Goal: Transaction & Acquisition: Purchase product/service

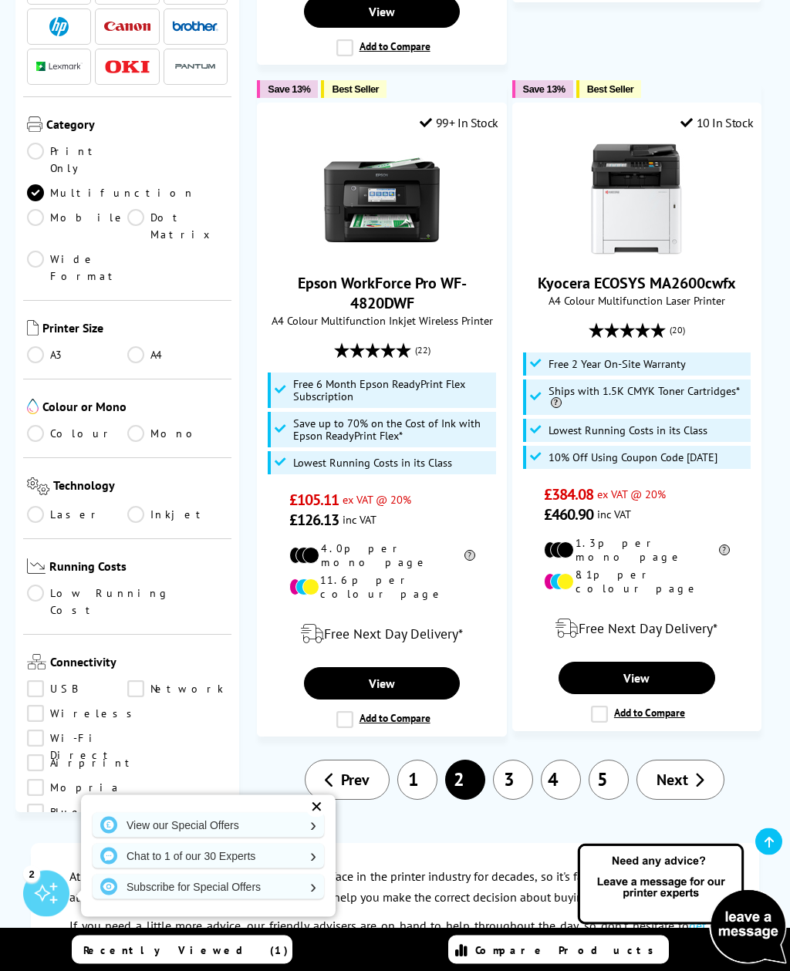
scroll to position [3660, 0]
click at [505, 760] on link "3" at bounding box center [513, 780] width 40 height 40
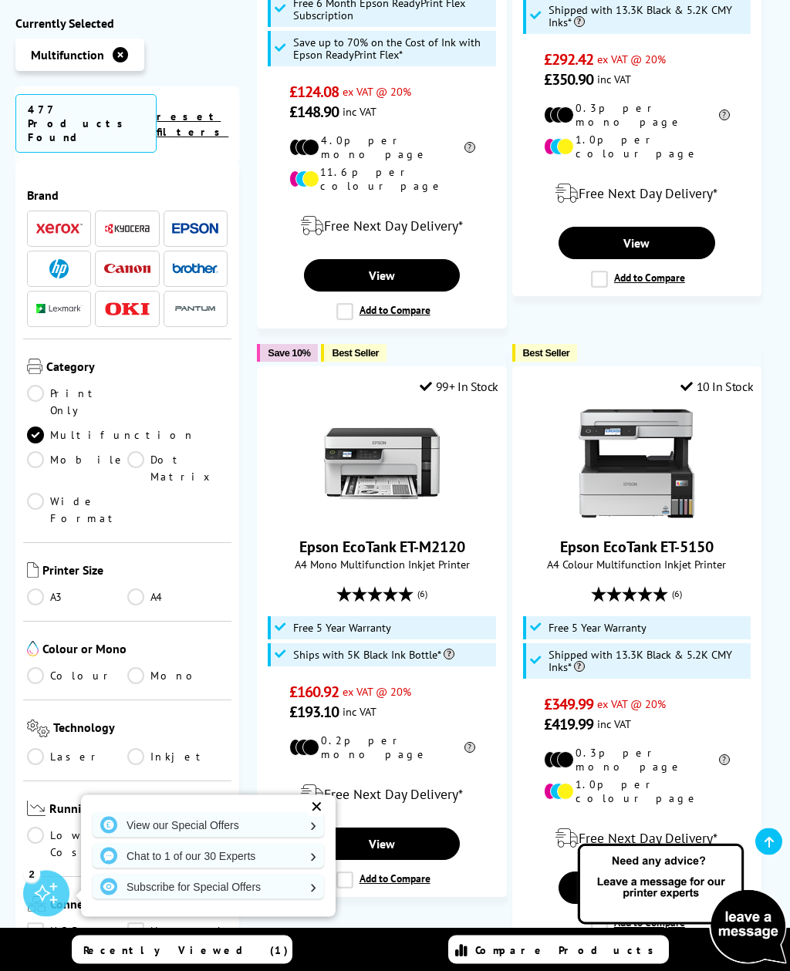
scroll to position [2191, 0]
click at [657, 872] on link "View" at bounding box center [636, 888] width 157 height 32
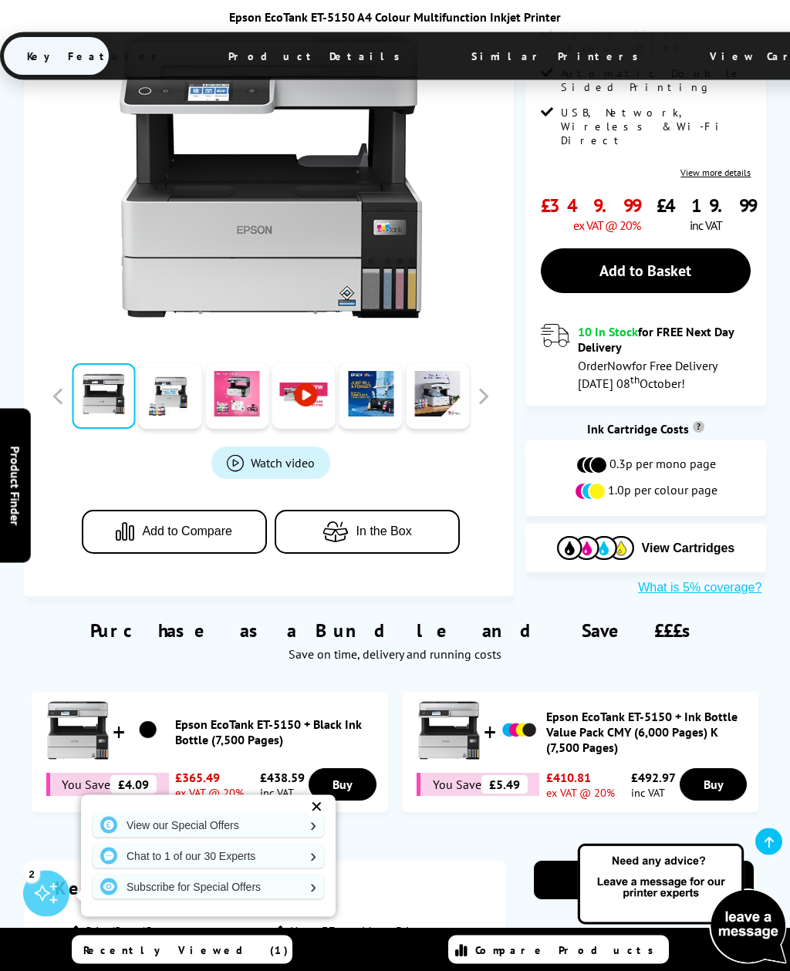
scroll to position [470, 0]
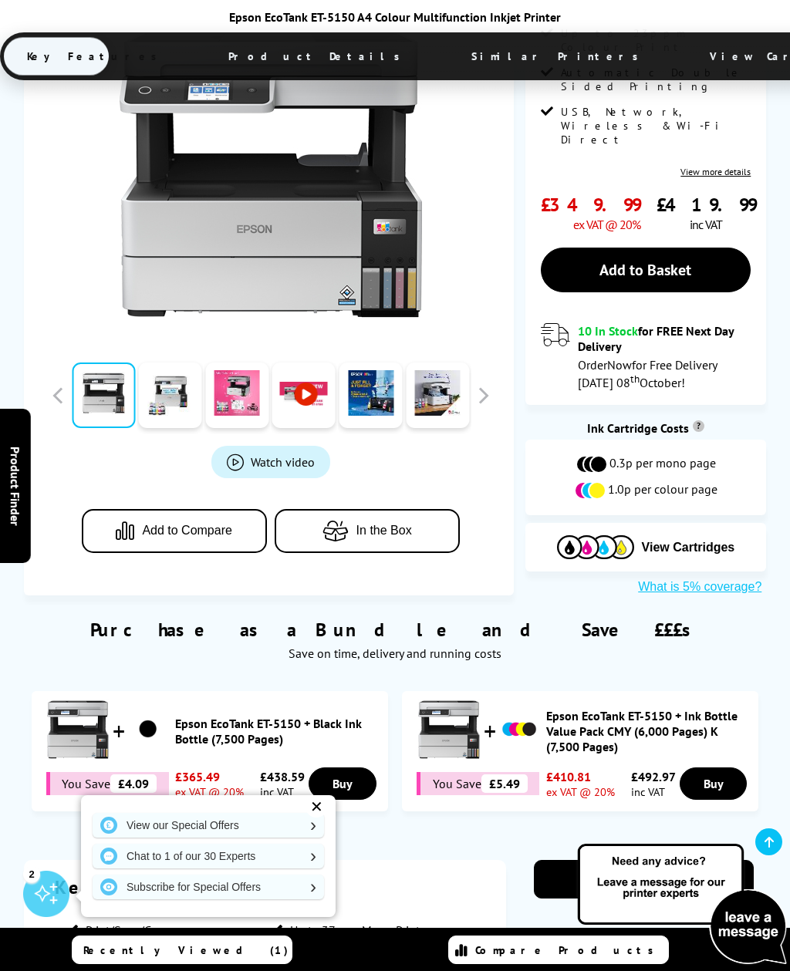
click at [311, 818] on div "✕" at bounding box center [316, 807] width 22 height 22
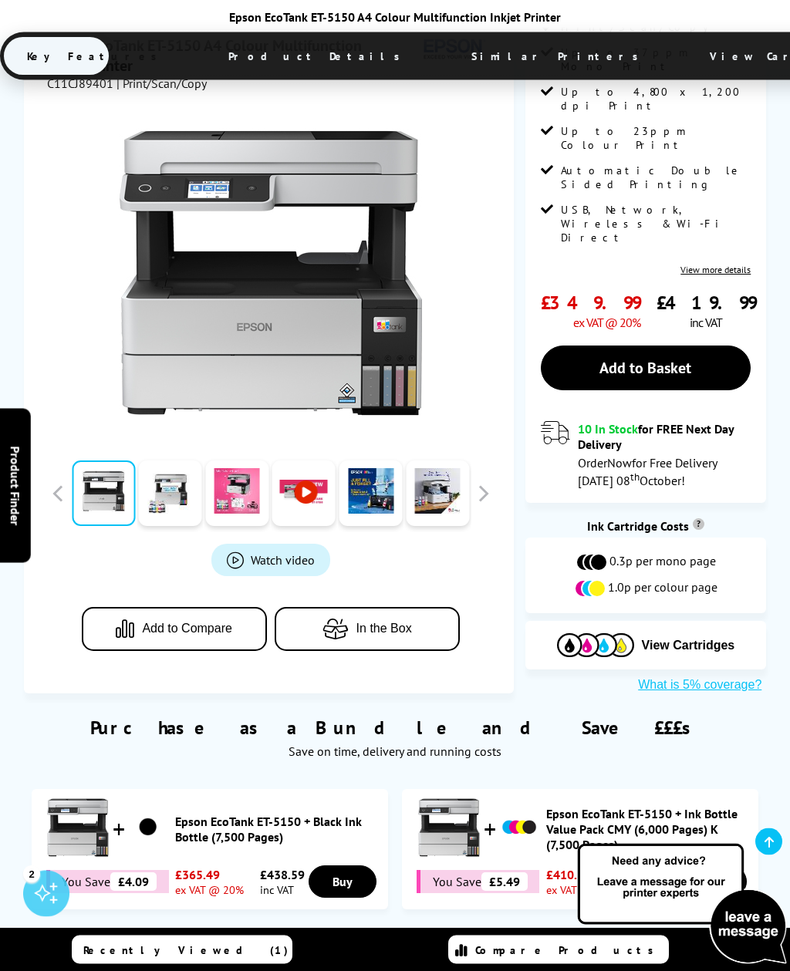
scroll to position [372, 0]
click at [689, 639] on span "View Cartridges" at bounding box center [688, 646] width 93 height 14
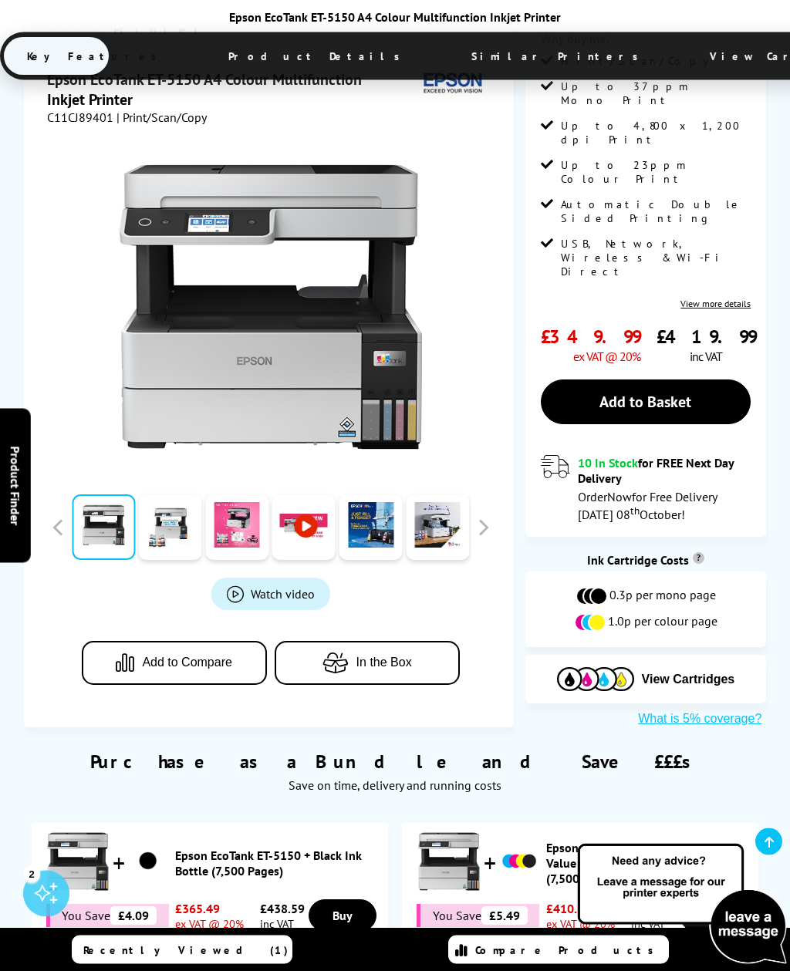
scroll to position [0, 0]
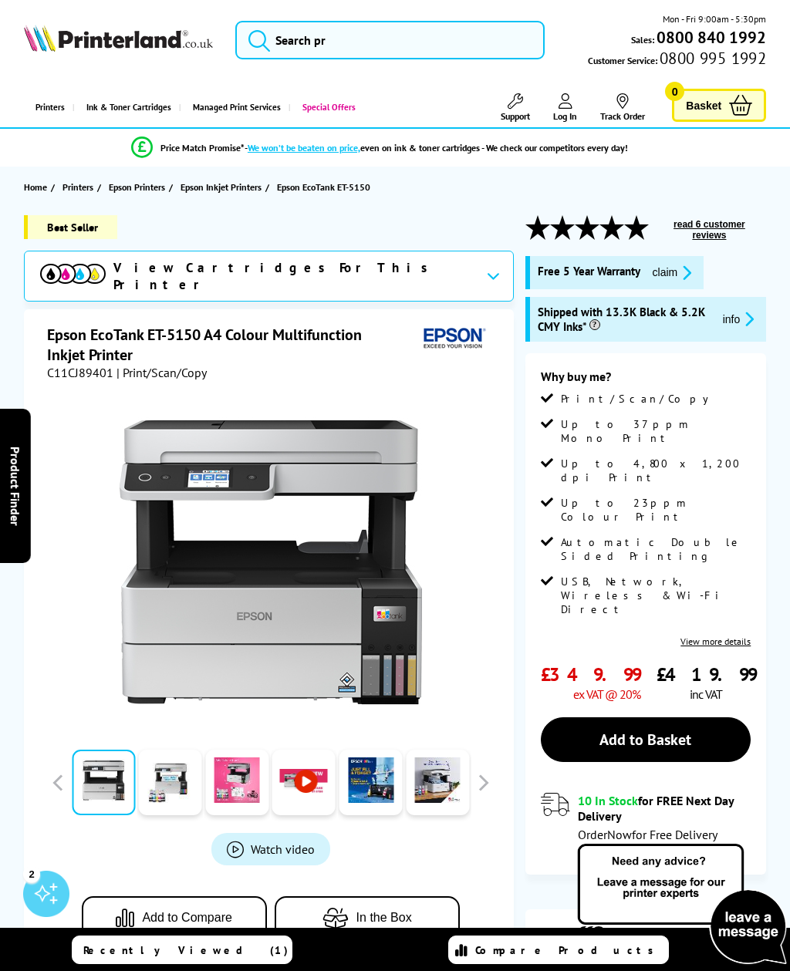
click at [674, 717] on link "Add to Basket" at bounding box center [646, 739] width 211 height 45
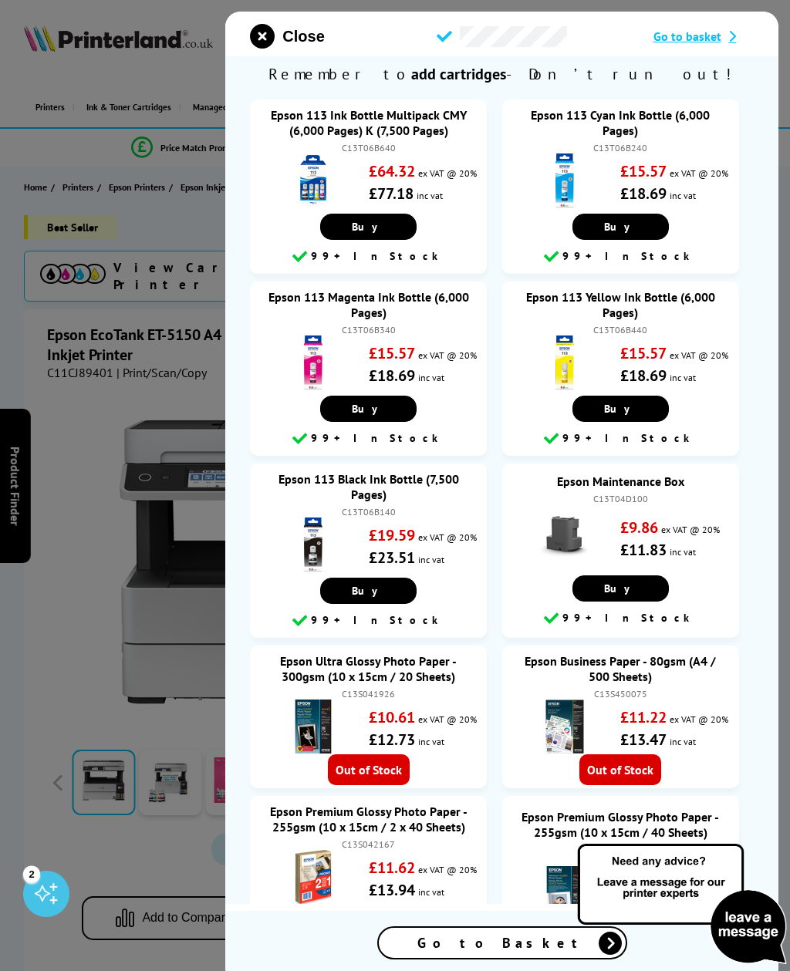
click at [286, 35] on span "Close" at bounding box center [303, 37] width 42 height 18
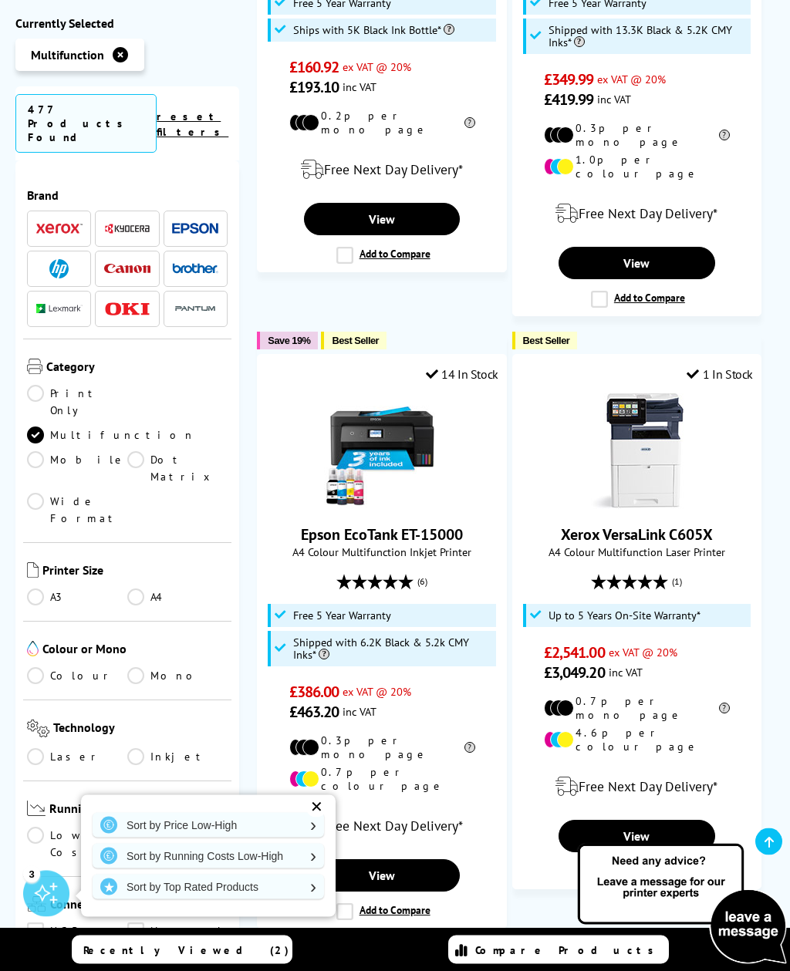
scroll to position [2849, 0]
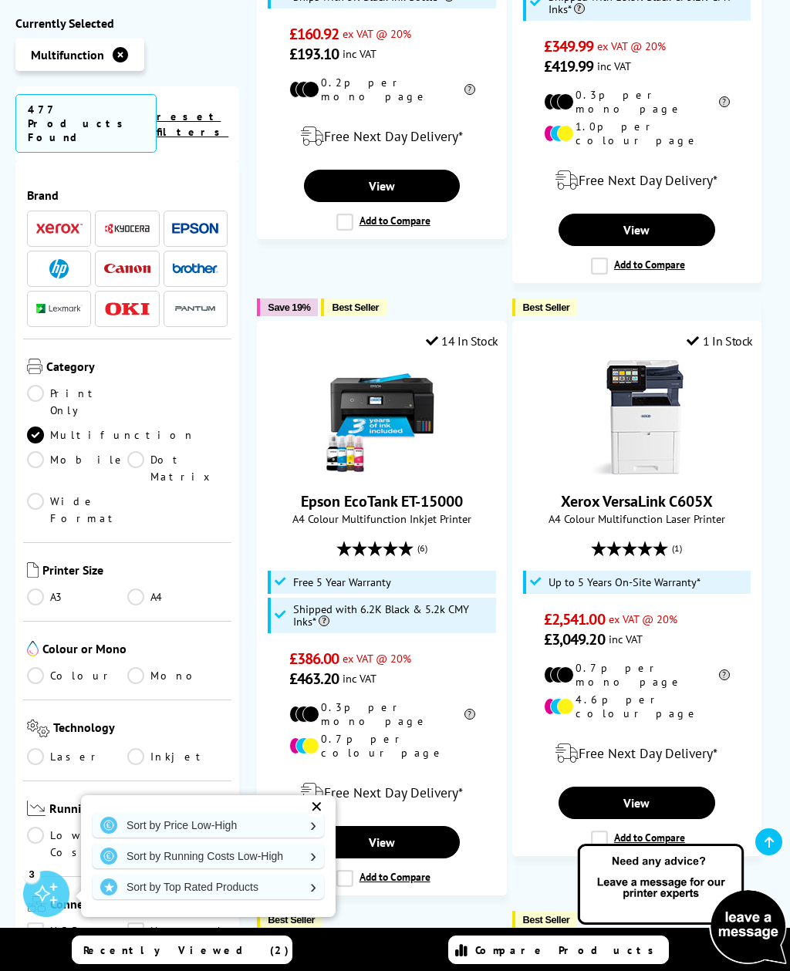
click at [390, 826] on link "View" at bounding box center [382, 842] width 157 height 32
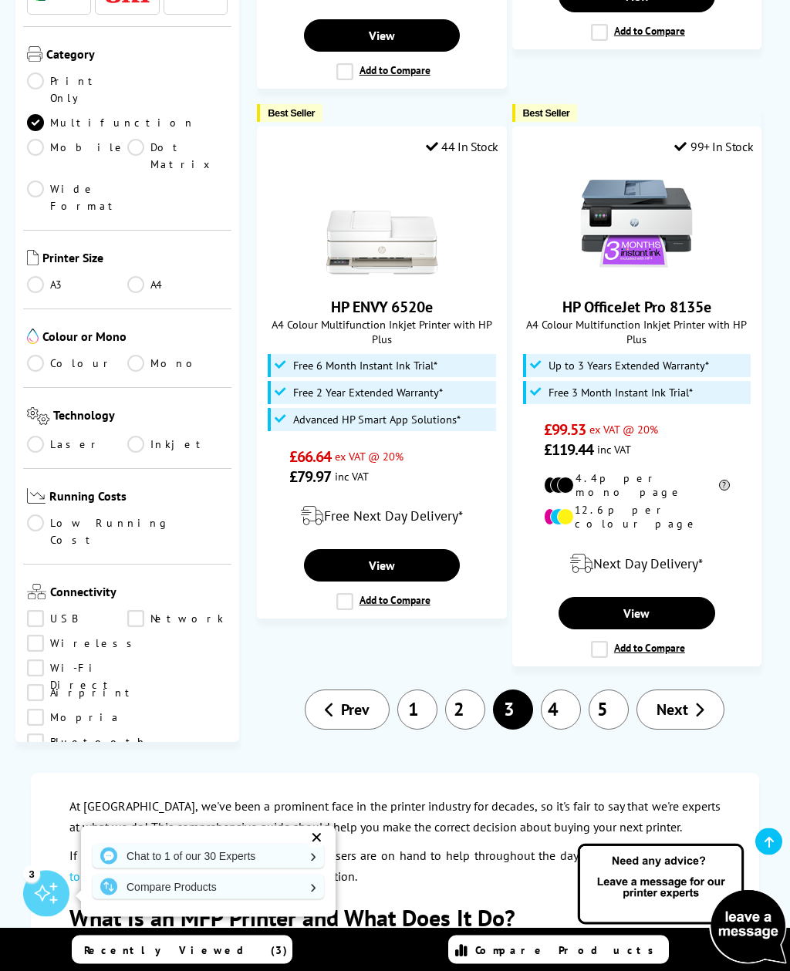
scroll to position [3656, 0]
click at [685, 700] on span "Next" at bounding box center [672, 710] width 32 height 20
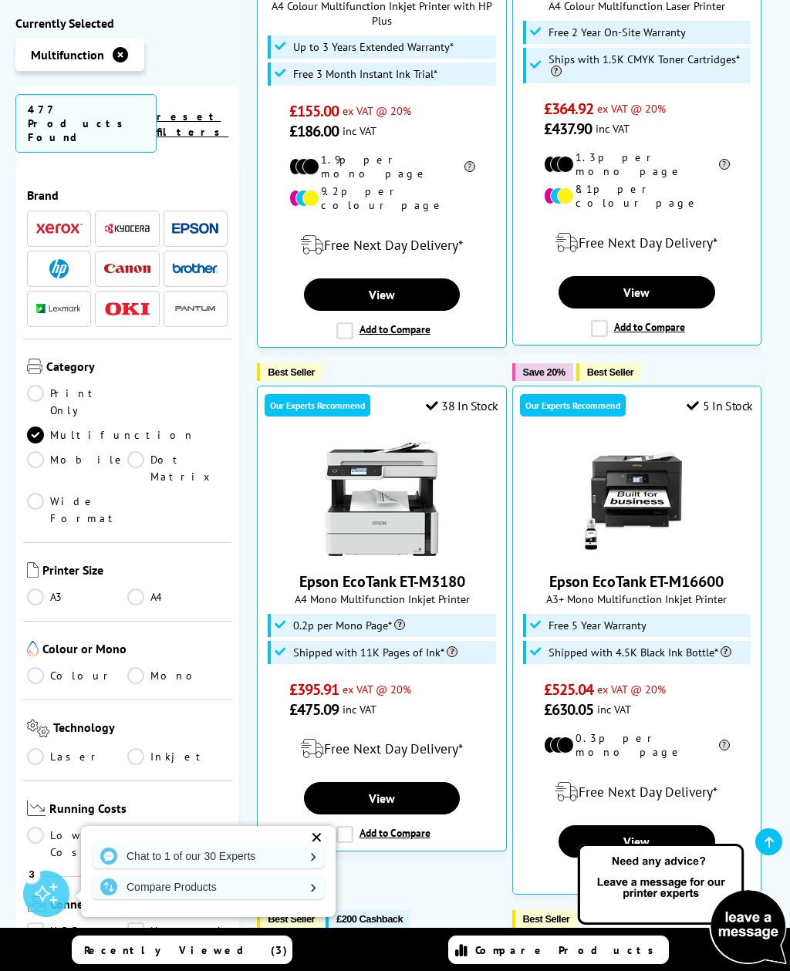
scroll to position [823, 0]
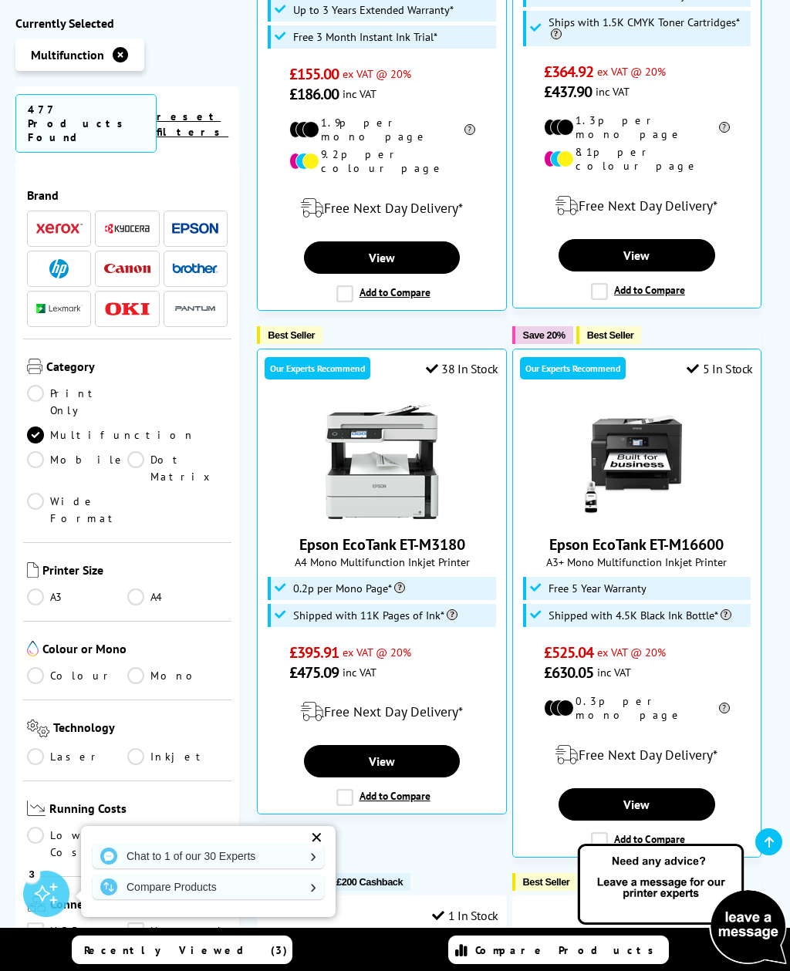
click at [406, 745] on link "View" at bounding box center [382, 761] width 157 height 32
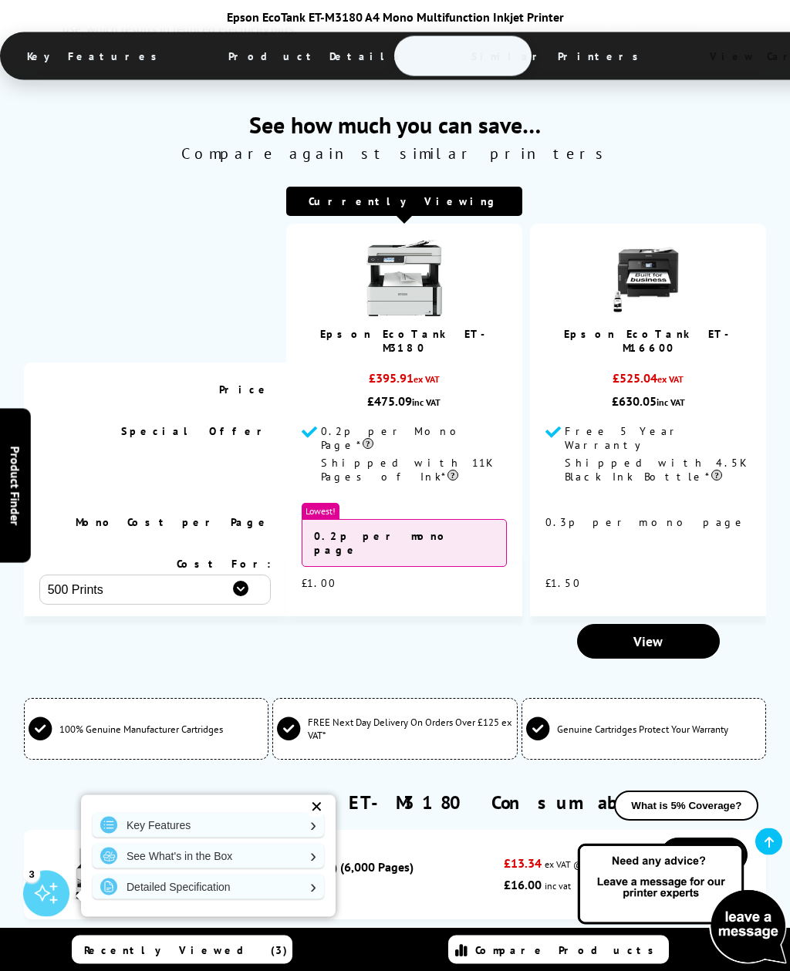
scroll to position [3949, 0]
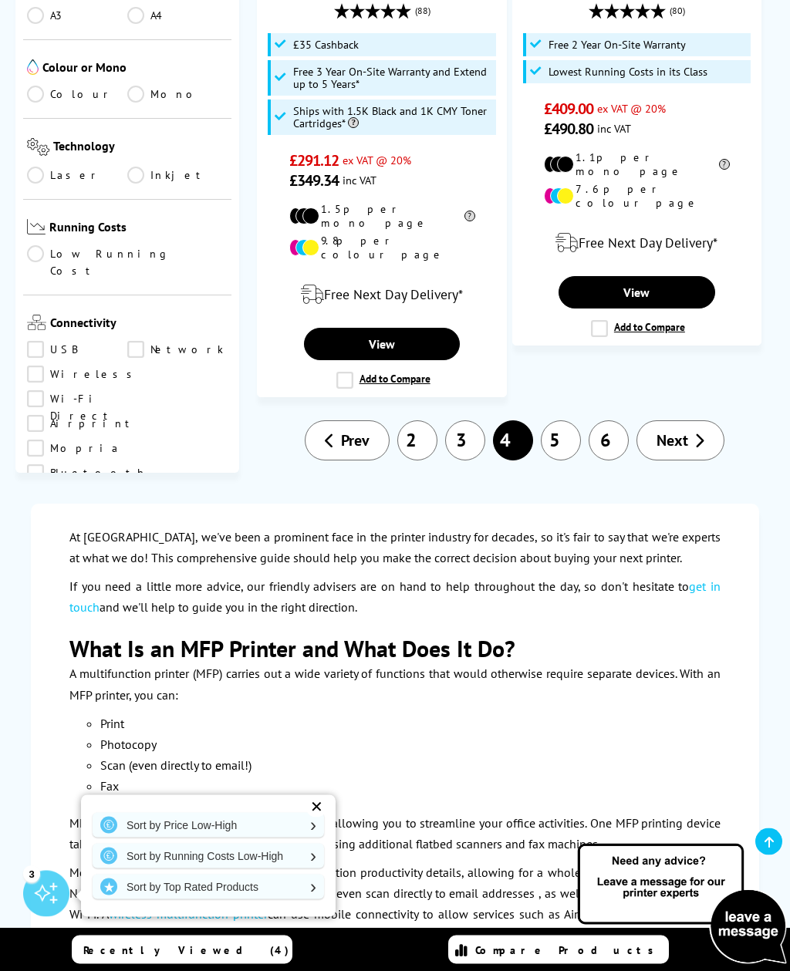
scroll to position [3671, 0]
click at [680, 430] on span "Next" at bounding box center [672, 440] width 32 height 20
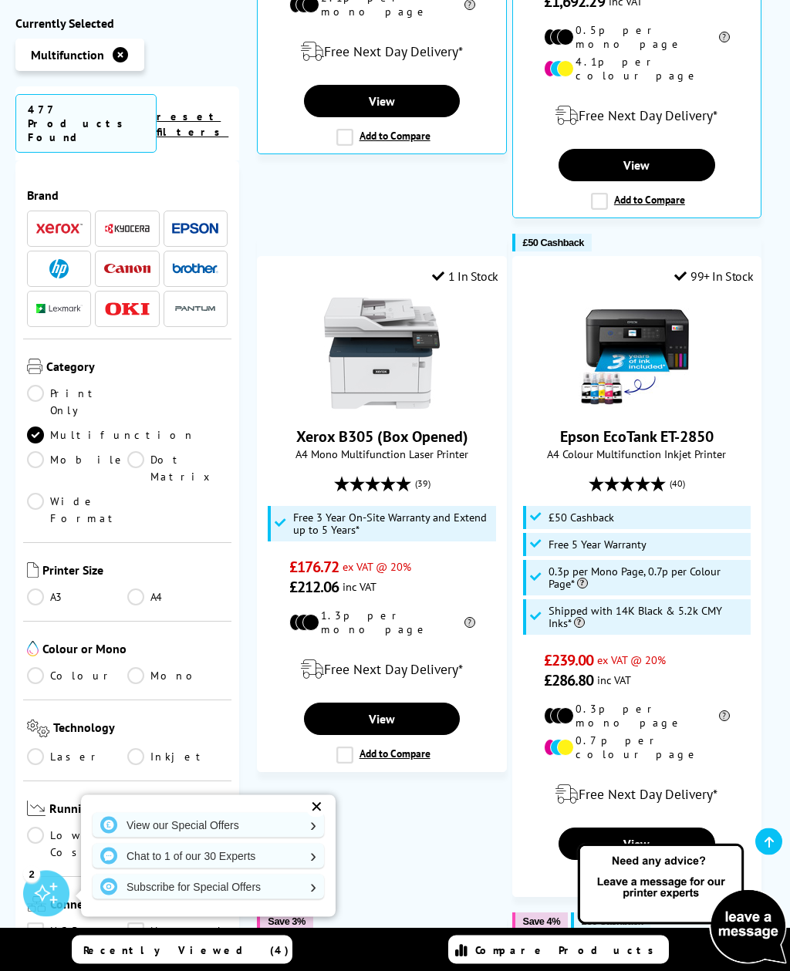
scroll to position [1579, 0]
click at [656, 828] on link "View" at bounding box center [636, 844] width 157 height 32
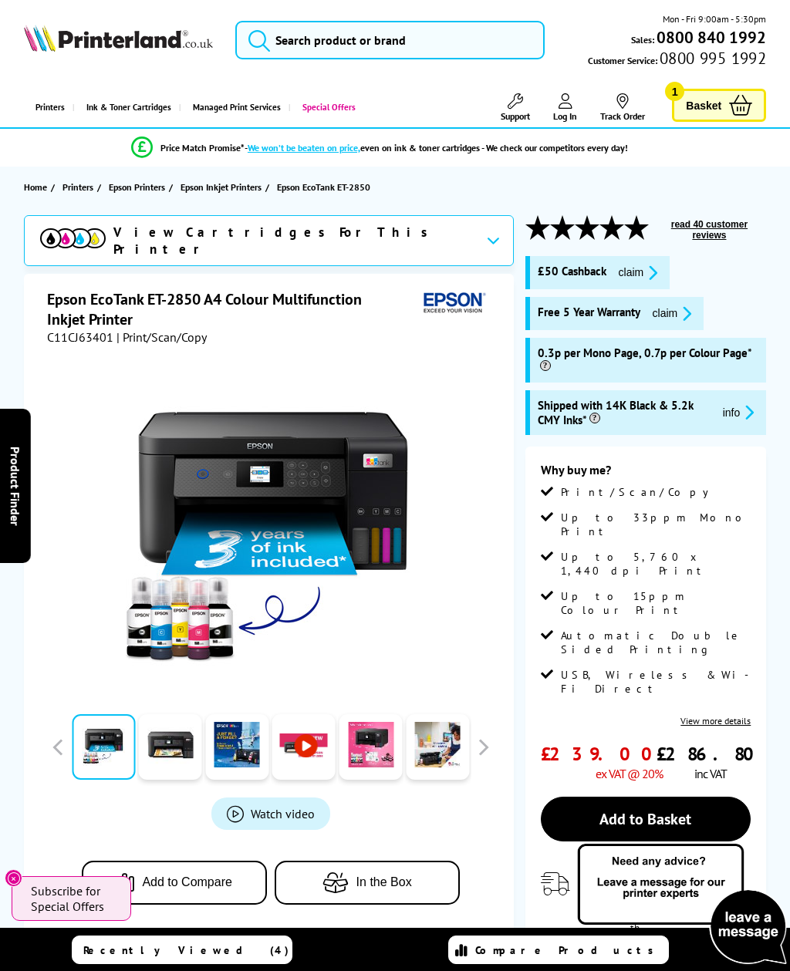
click at [663, 797] on link "Add to Basket" at bounding box center [646, 819] width 211 height 45
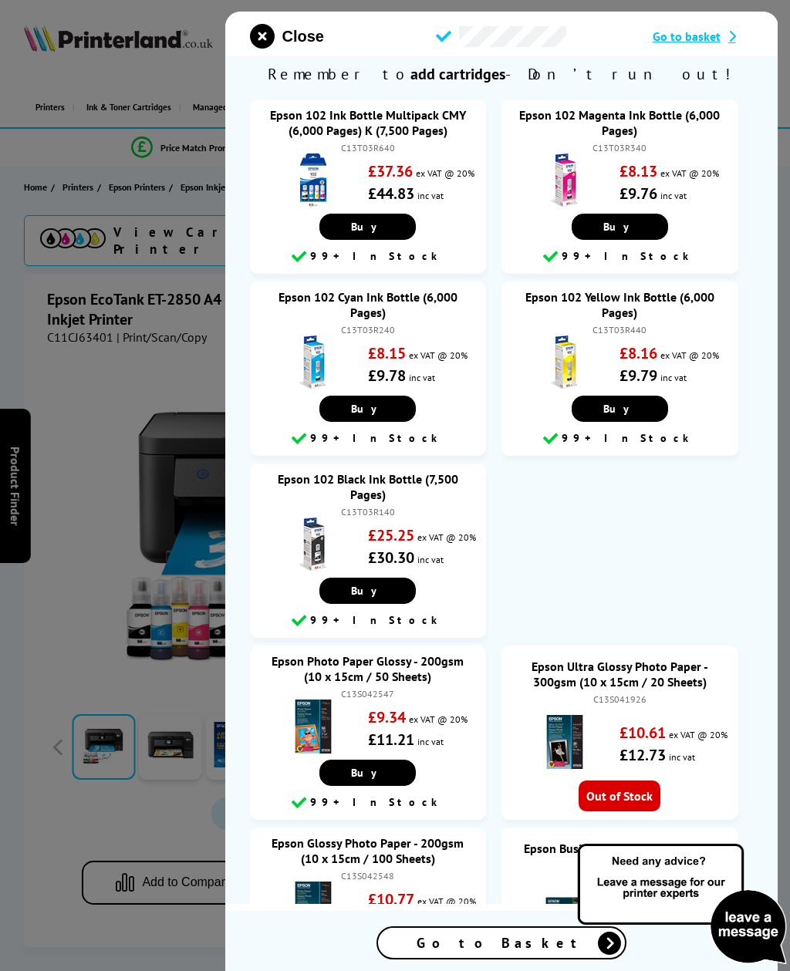
click at [269, 25] on icon "close modal" at bounding box center [262, 36] width 25 height 25
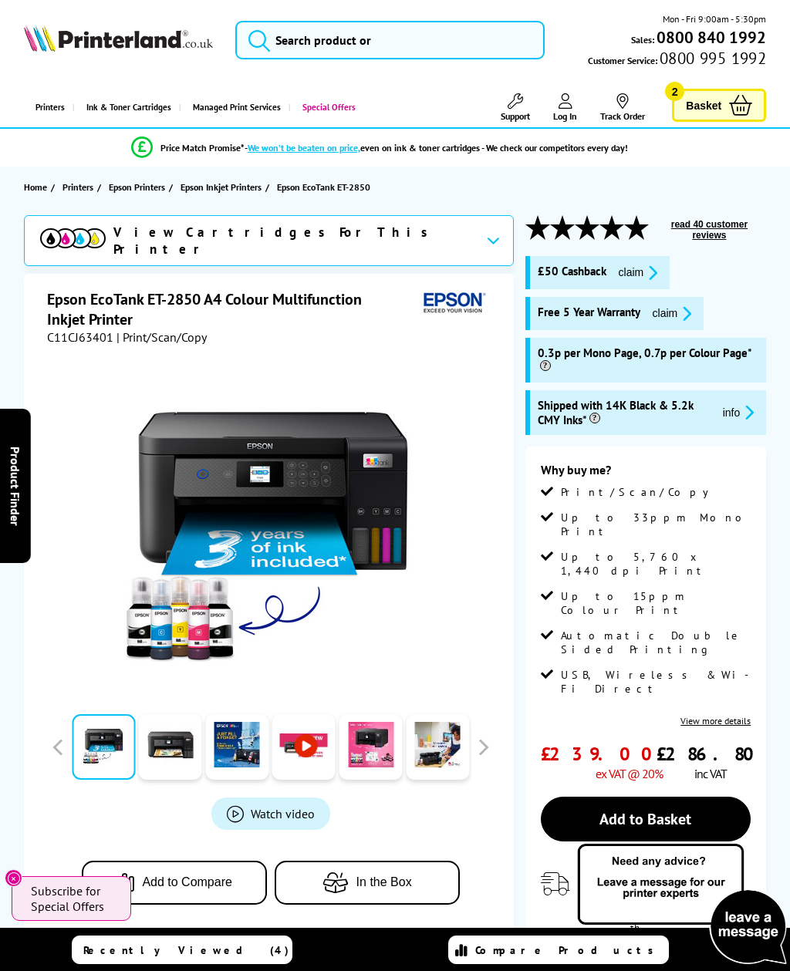
click at [710, 96] on span "Basket" at bounding box center [703, 105] width 35 height 21
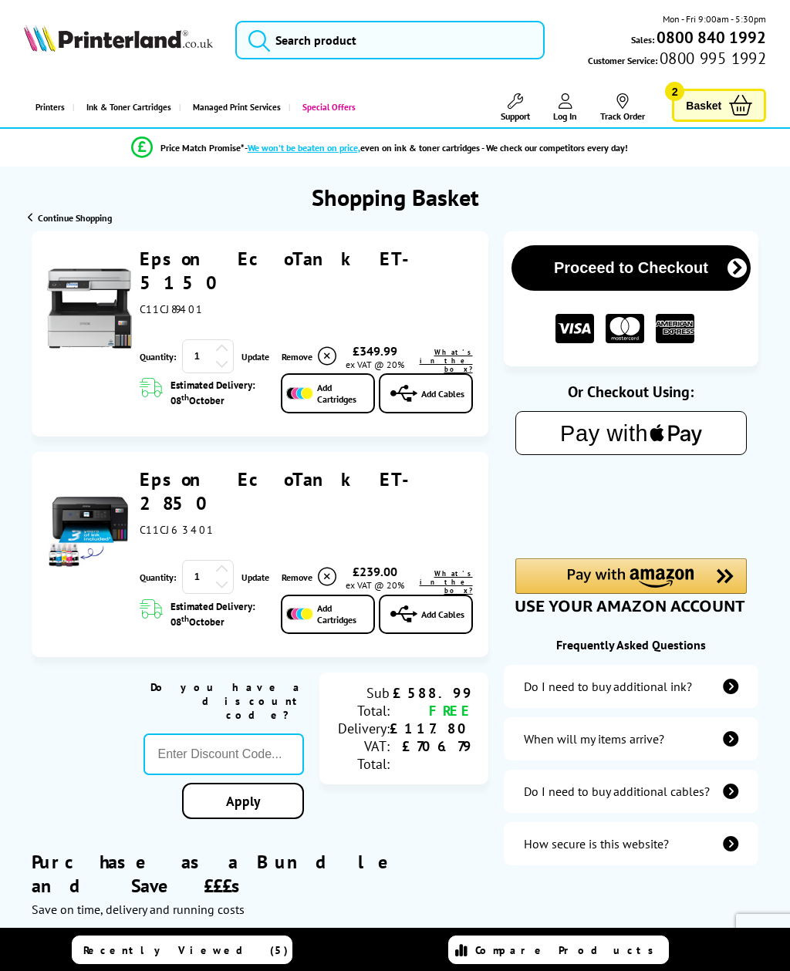
click at [228, 258] on link "Epson EcoTank ET-5150" at bounding box center [283, 271] width 287 height 48
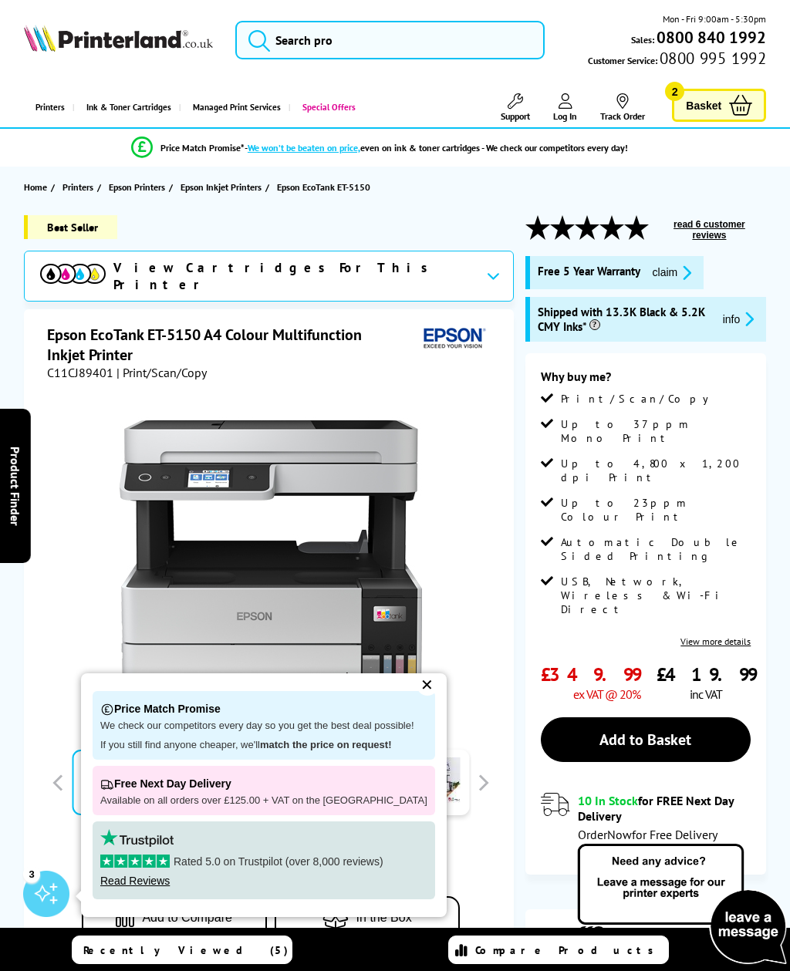
click at [715, 111] on span "Basket" at bounding box center [703, 105] width 35 height 21
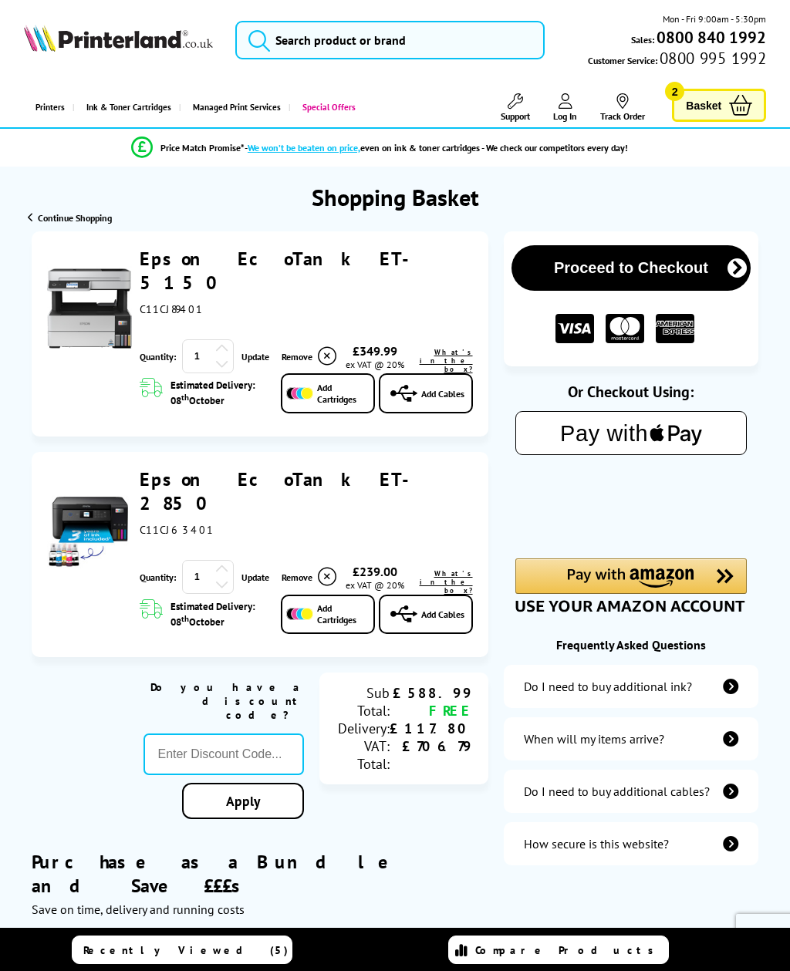
click at [262, 467] on link "Epson EcoTank ET-2850" at bounding box center [283, 491] width 287 height 48
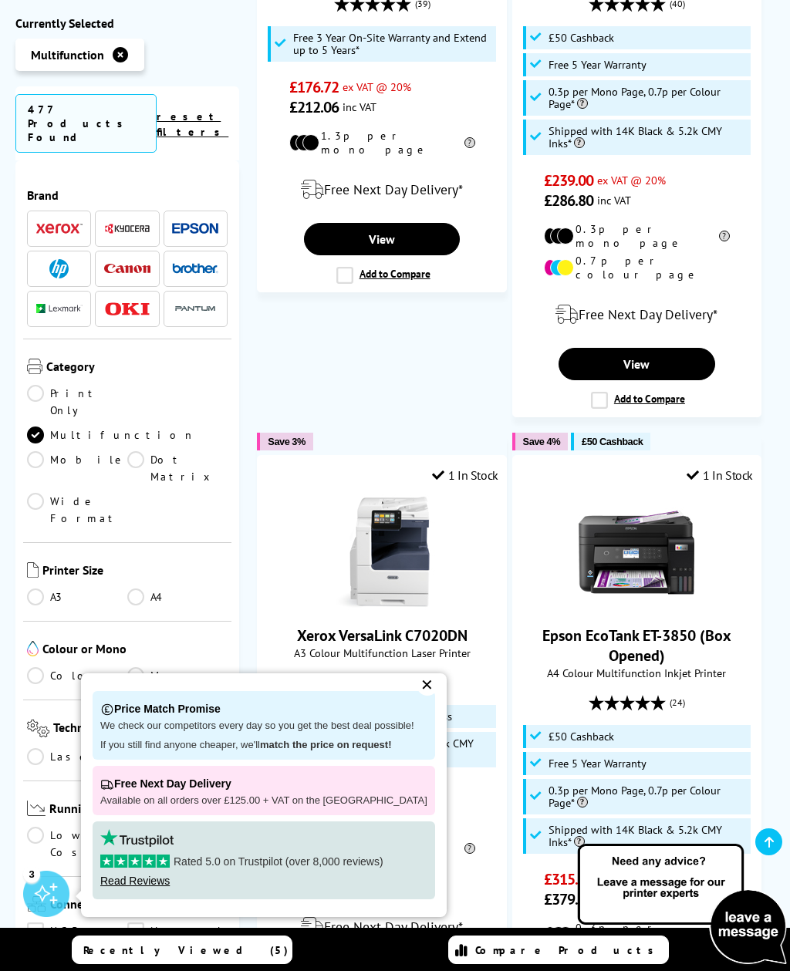
scroll to position [2061, 0]
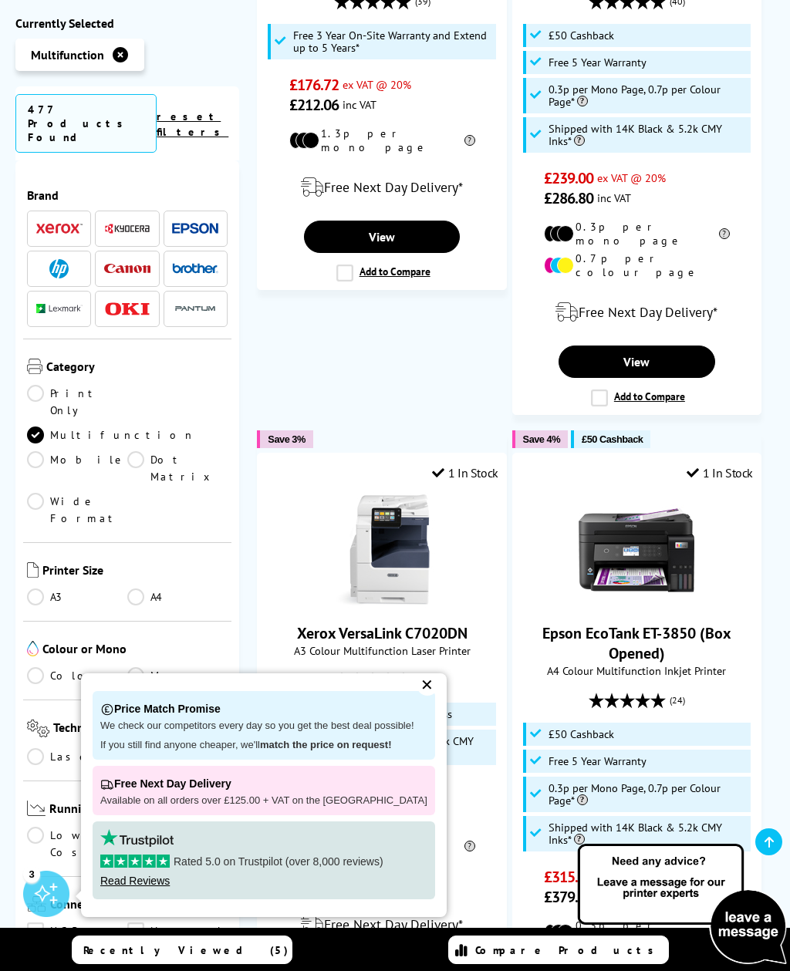
click at [420, 696] on div "✕" at bounding box center [427, 685] width 22 height 22
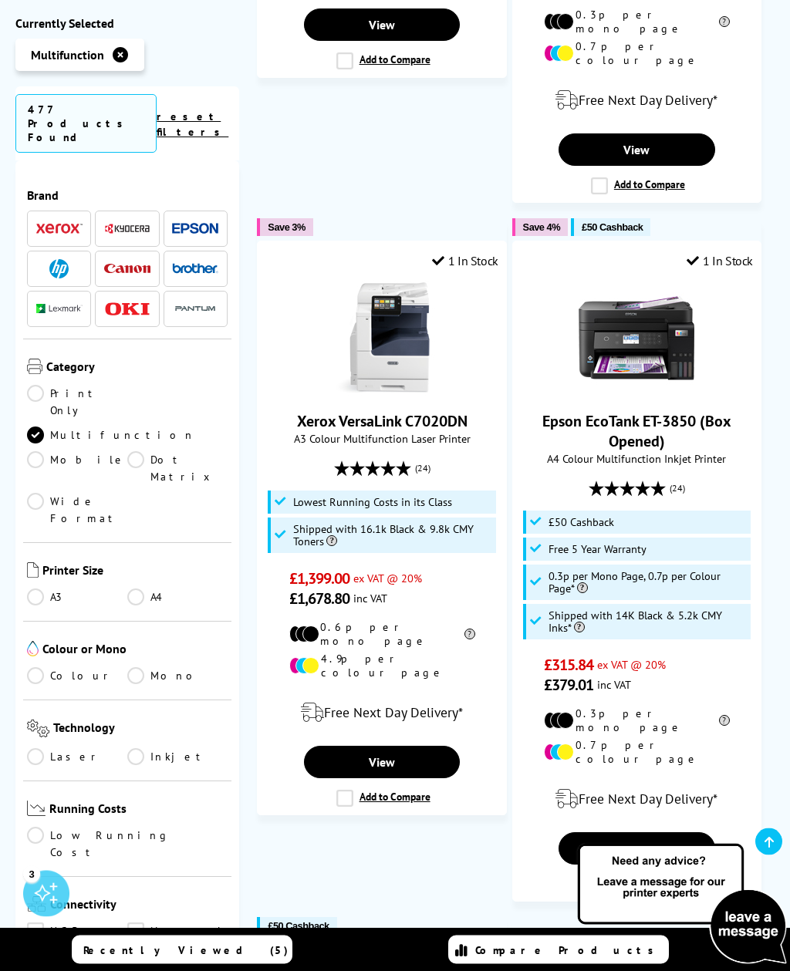
scroll to position [2273, 0]
click at [672, 832] on link "View" at bounding box center [636, 848] width 157 height 32
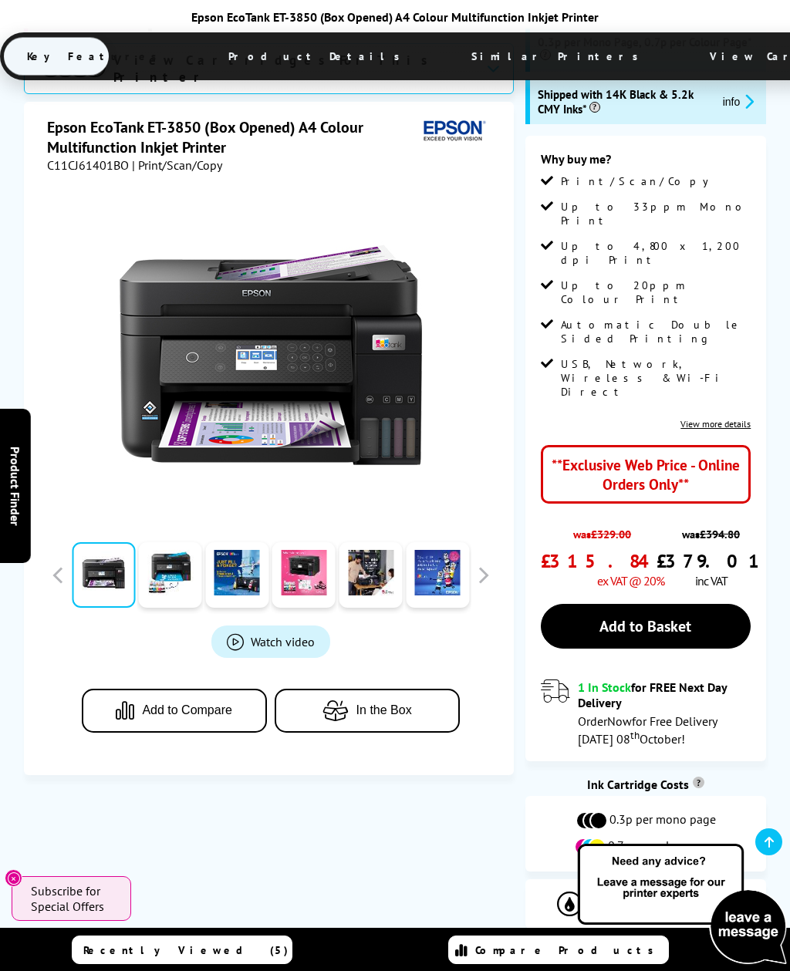
scroll to position [295, 0]
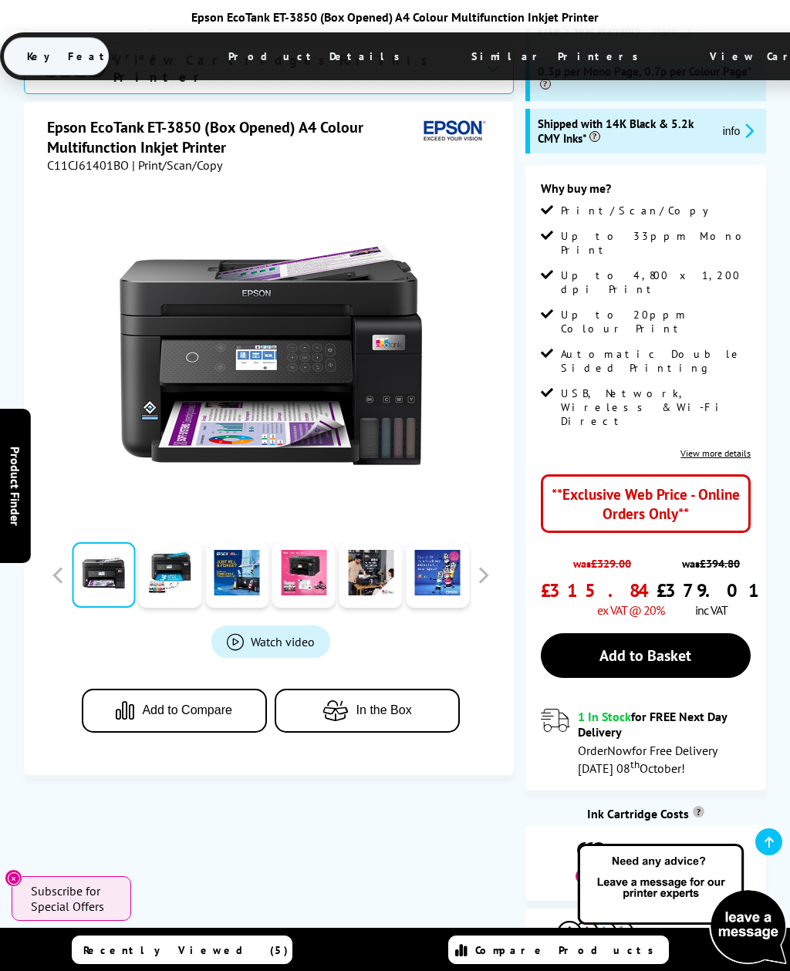
click at [677, 633] on link "Add to Basket" at bounding box center [646, 655] width 211 height 45
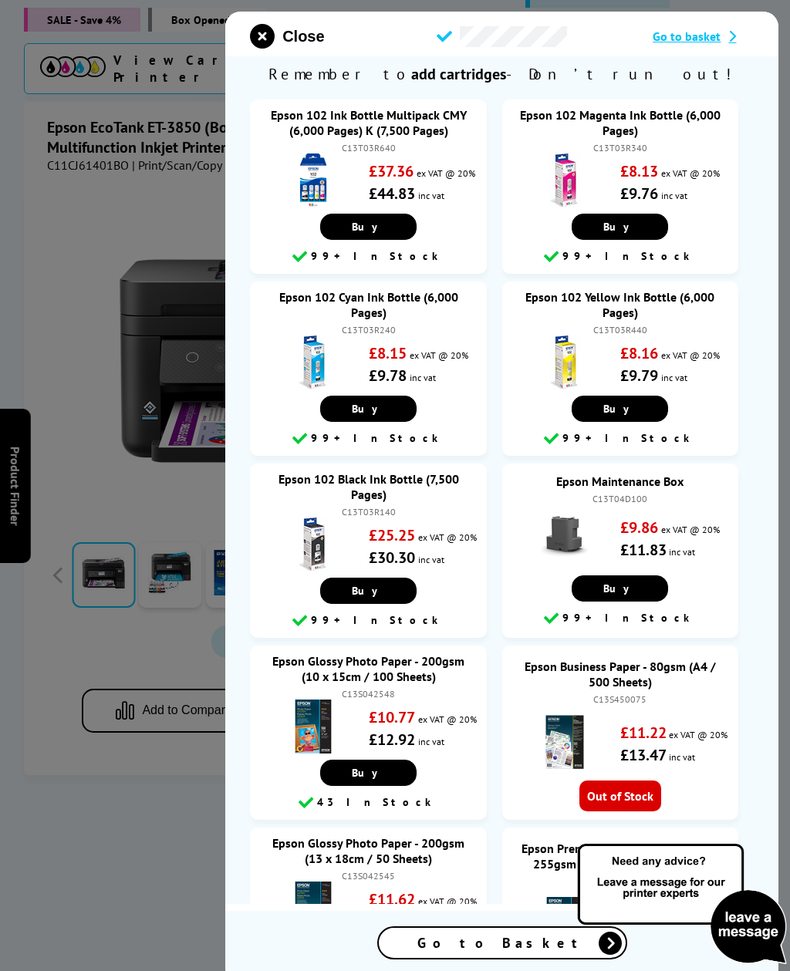
click at [263, 42] on icon "close modal" at bounding box center [262, 36] width 25 height 25
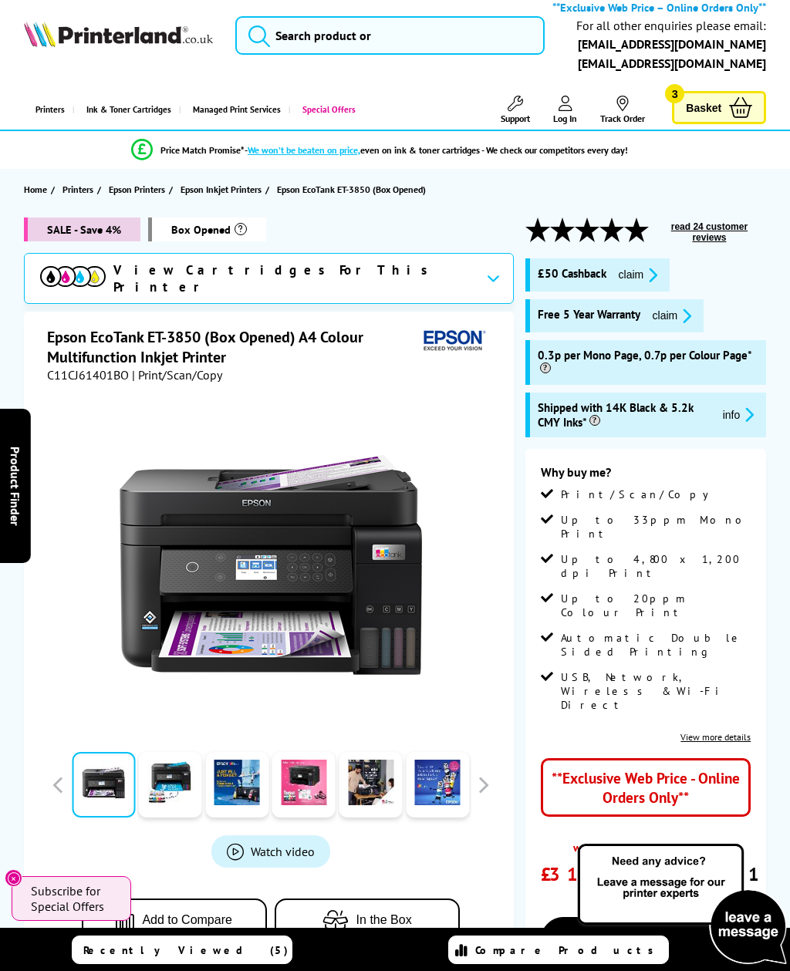
scroll to position [0, 0]
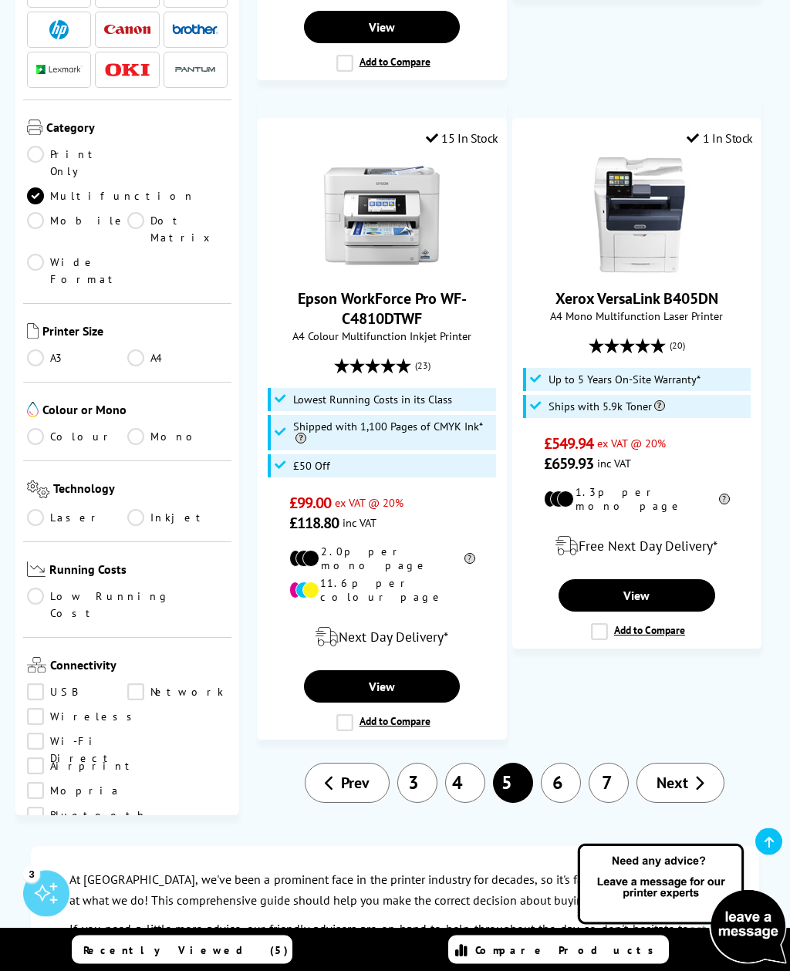
scroll to position [3773, 0]
click at [688, 763] on link "Next" at bounding box center [680, 783] width 88 height 40
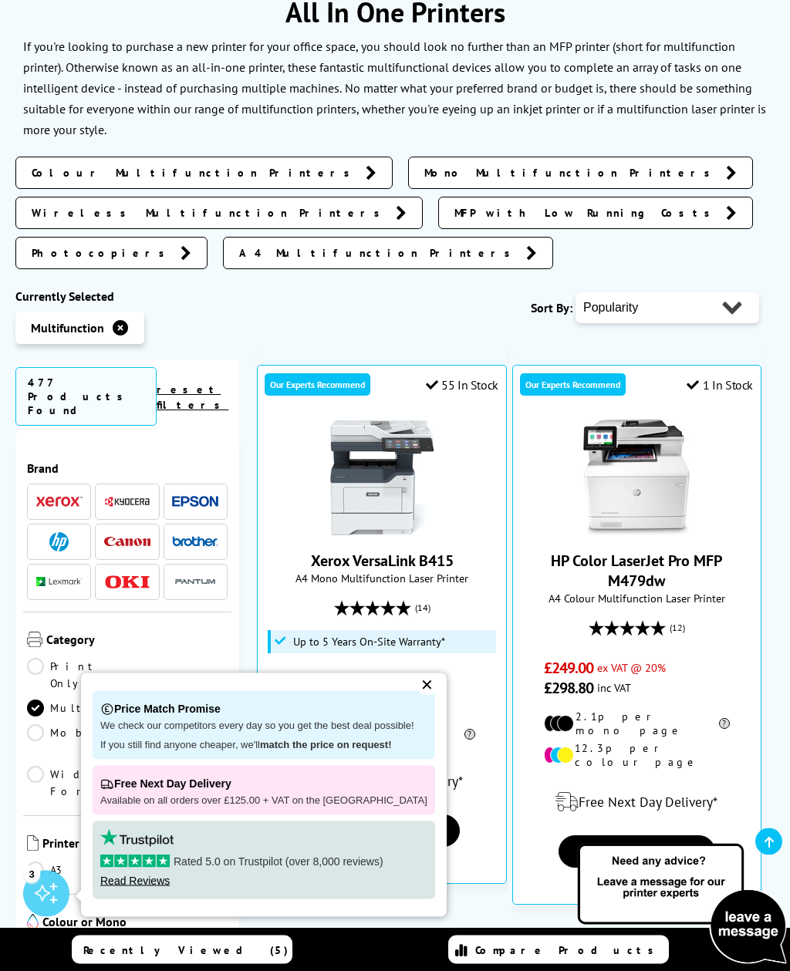
scroll to position [310, 0]
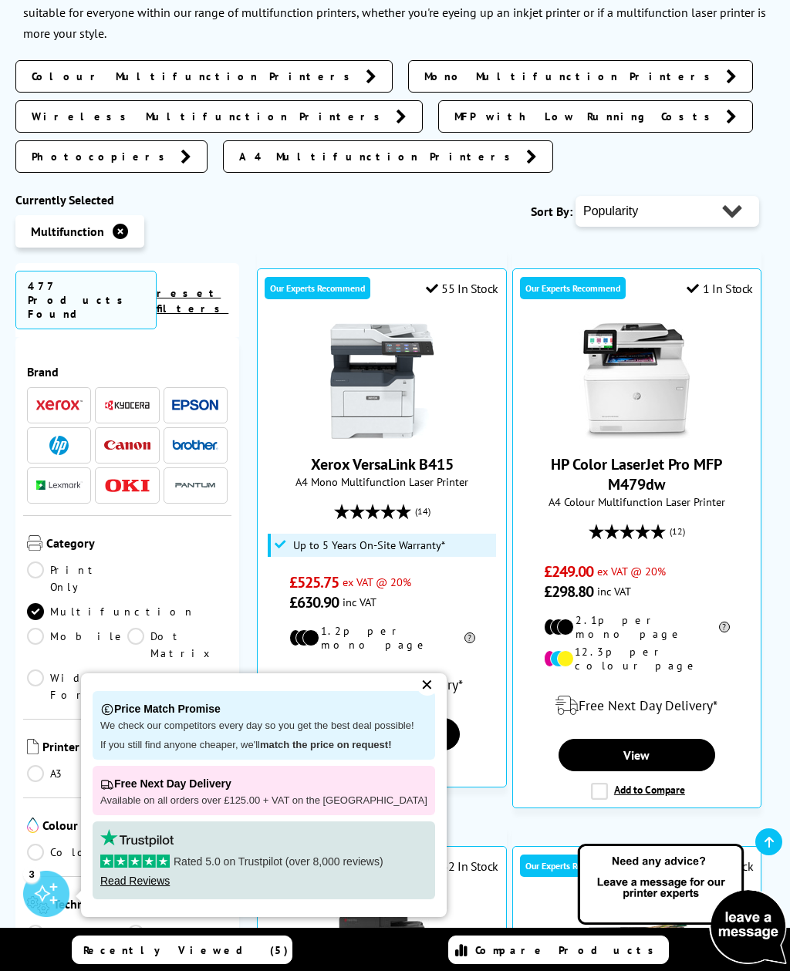
click at [416, 696] on div "✕" at bounding box center [427, 685] width 22 height 22
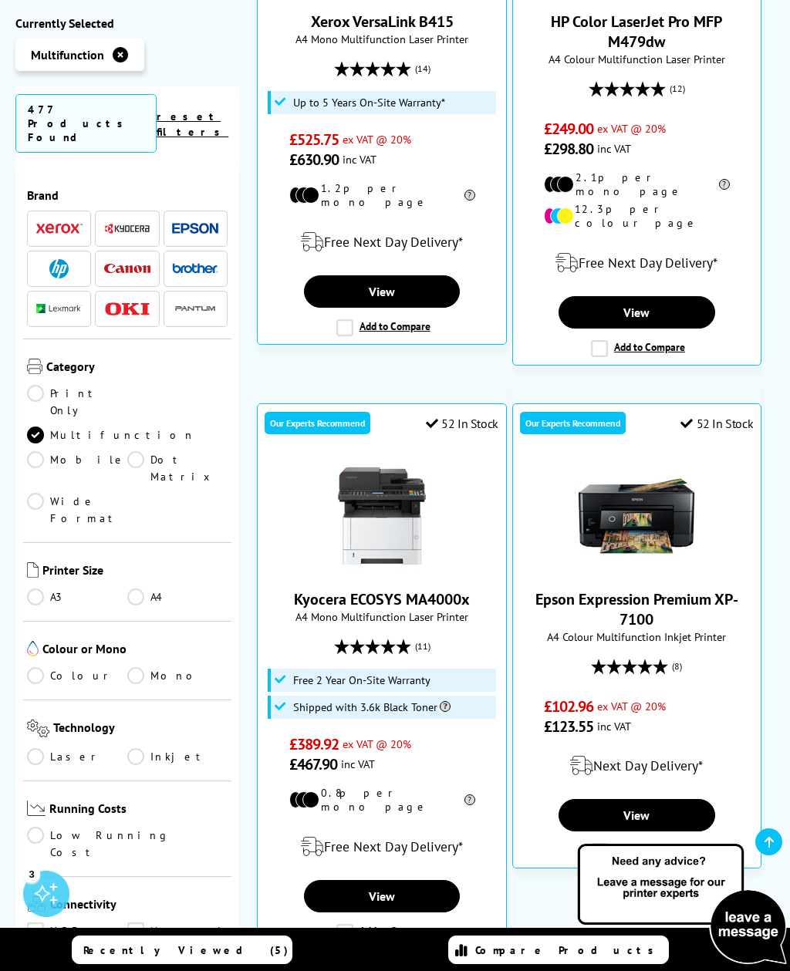
scroll to position [754, 0]
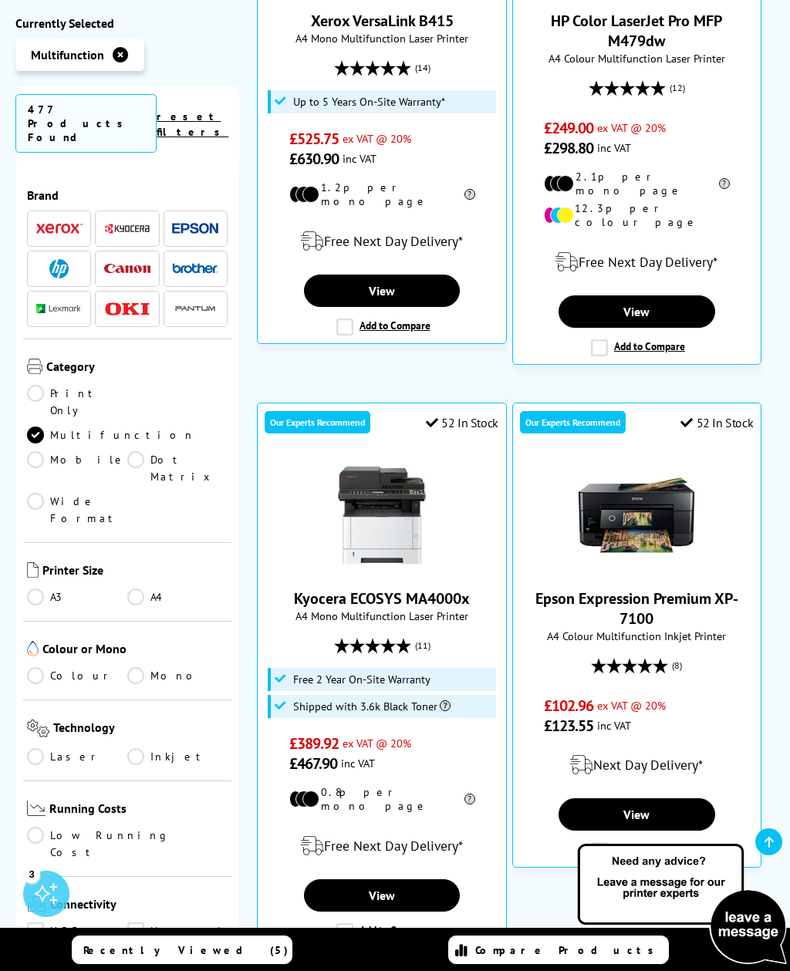
click at [383, 879] on link "View" at bounding box center [382, 895] width 157 height 32
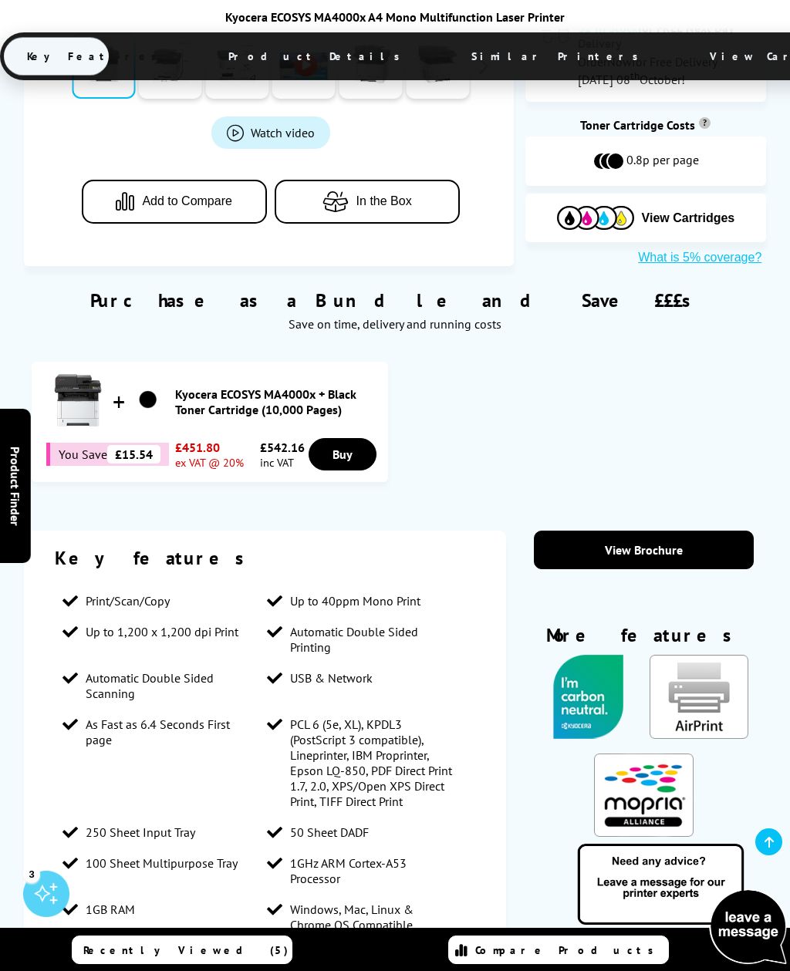
scroll to position [730, 0]
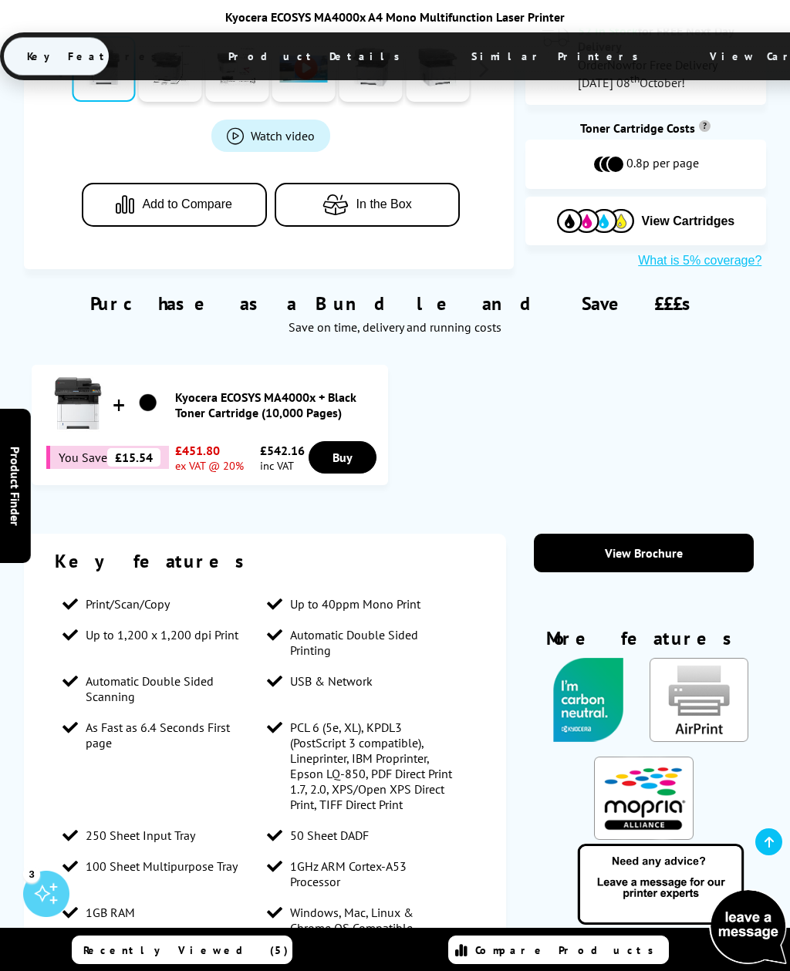
click at [683, 534] on link "View Brochure" at bounding box center [644, 553] width 221 height 39
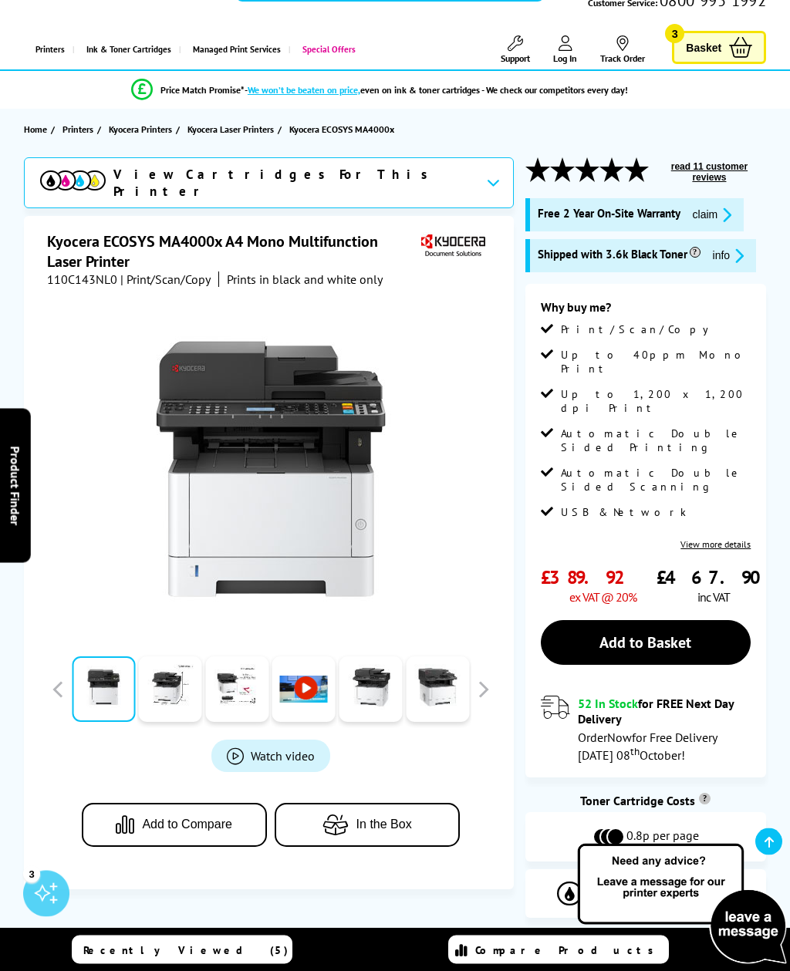
scroll to position [0, 0]
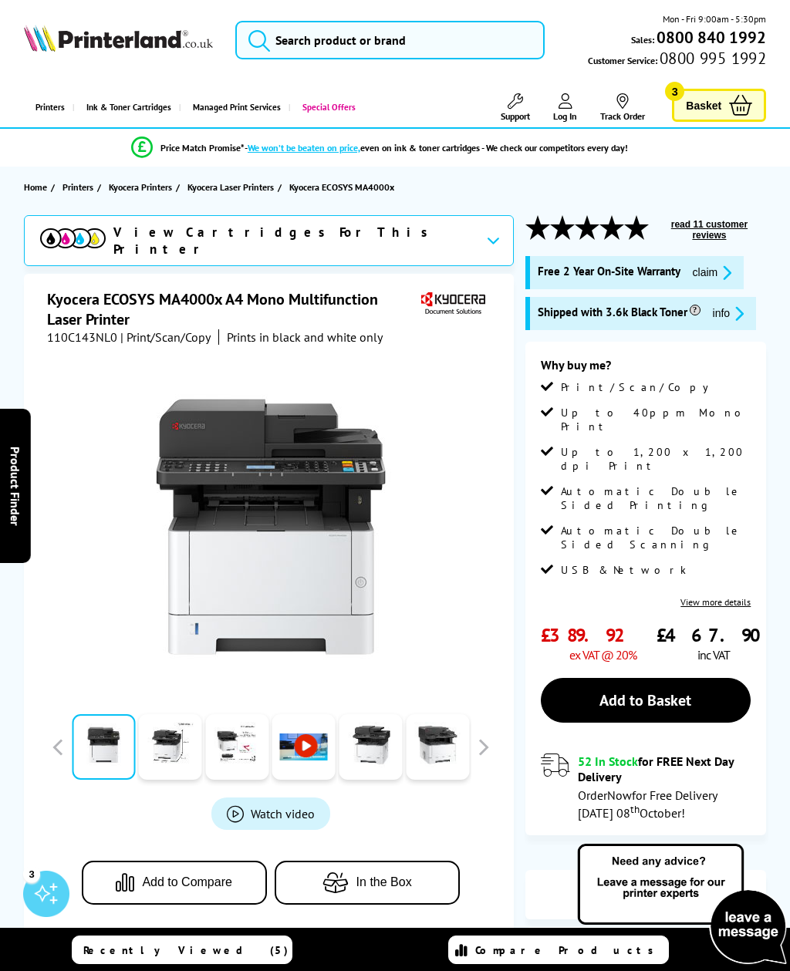
click at [682, 678] on link "Add to Basket" at bounding box center [646, 700] width 211 height 45
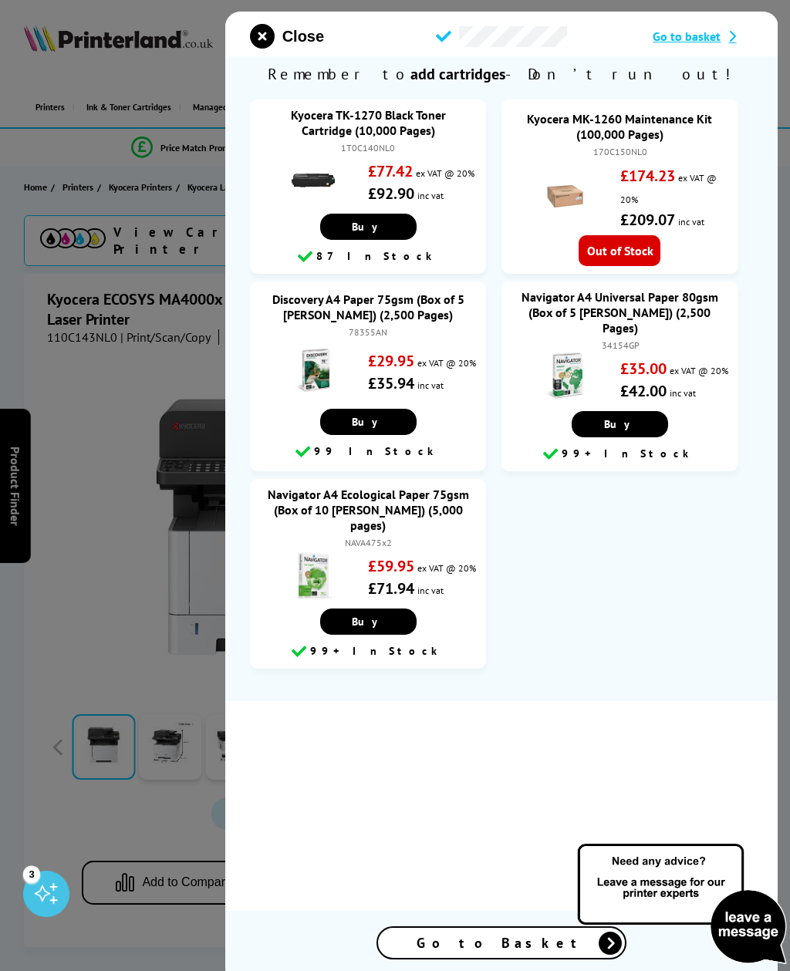
click at [272, 41] on icon "close modal" at bounding box center [262, 36] width 25 height 25
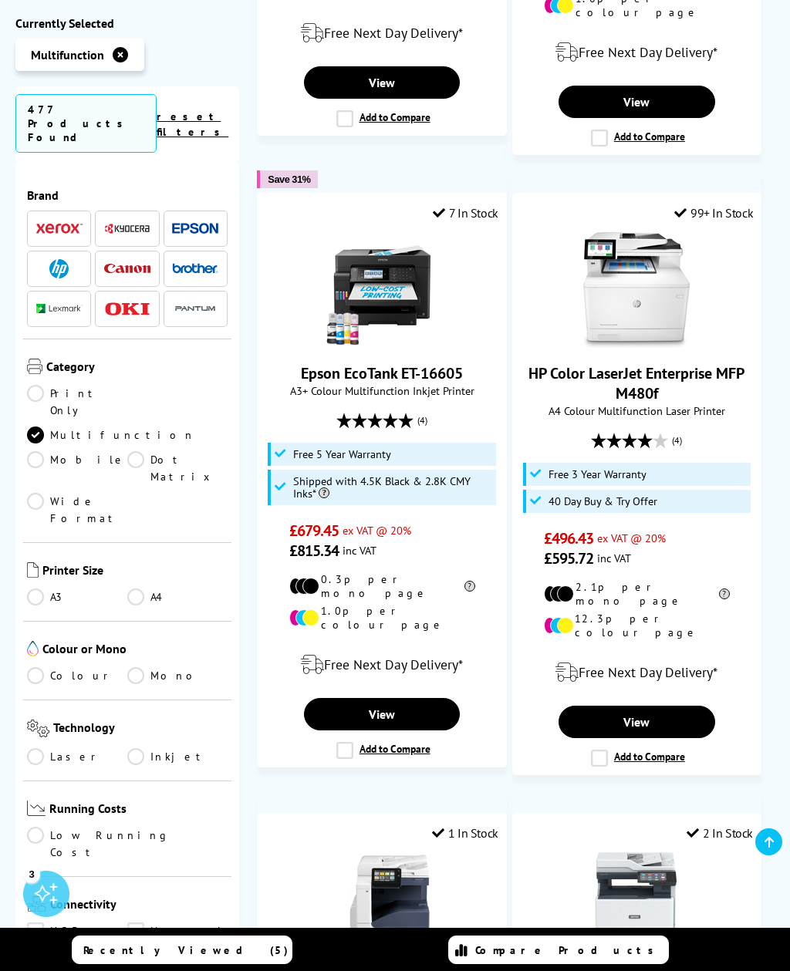
scroll to position [2170, 0]
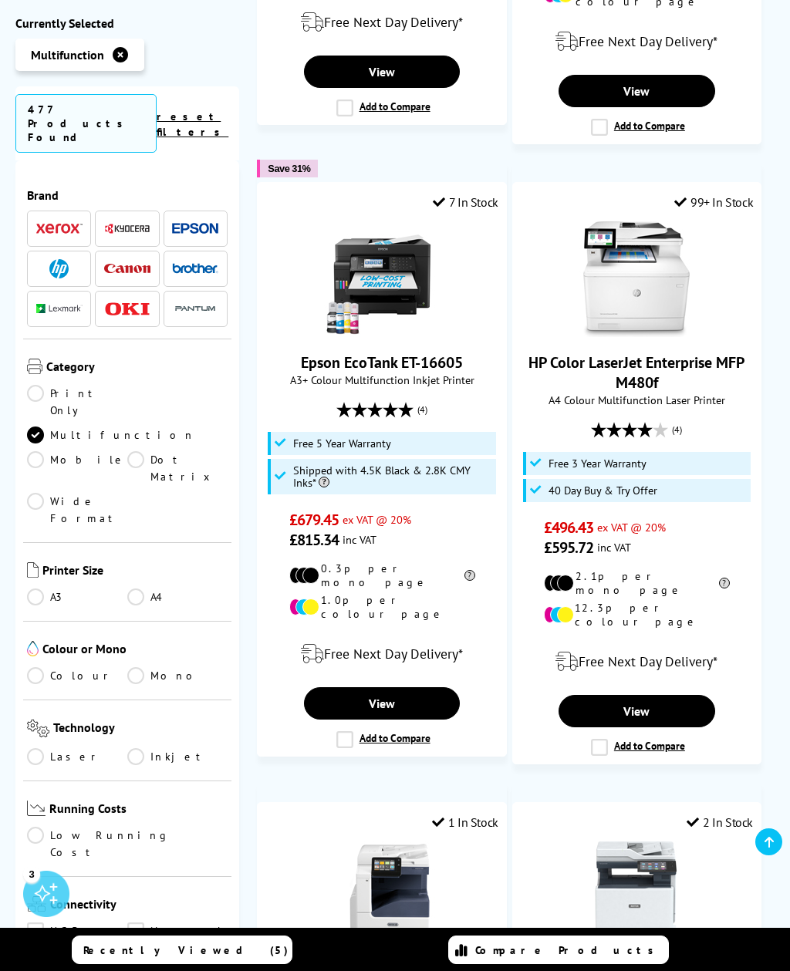
click at [410, 687] on link "View" at bounding box center [382, 703] width 157 height 32
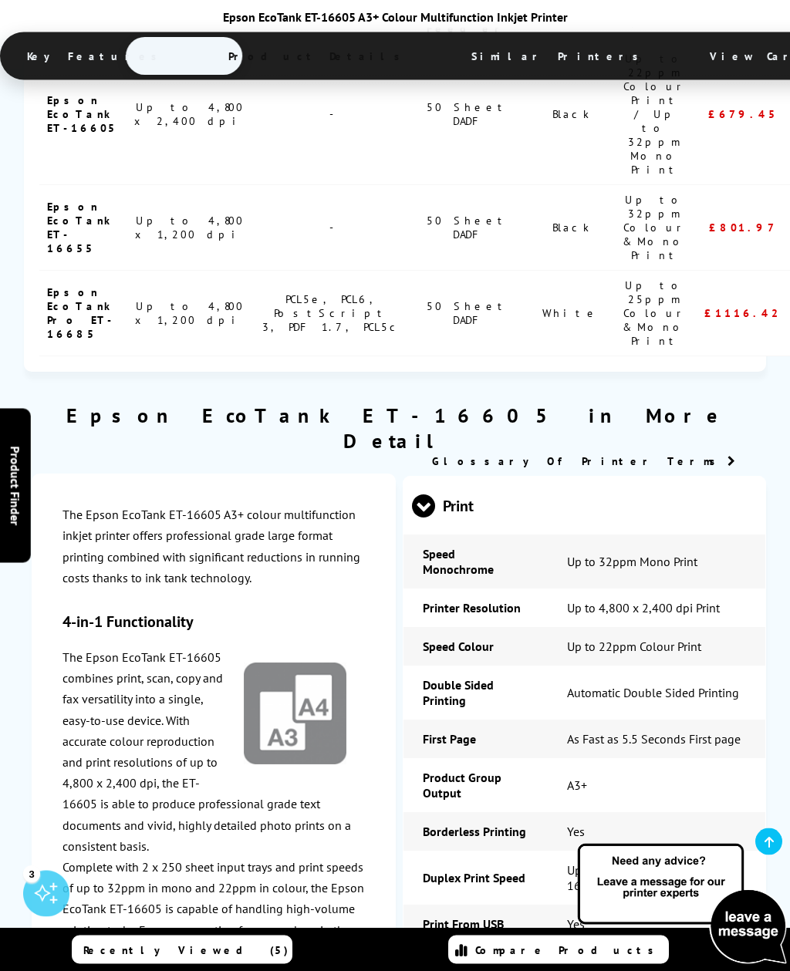
scroll to position [2048, 0]
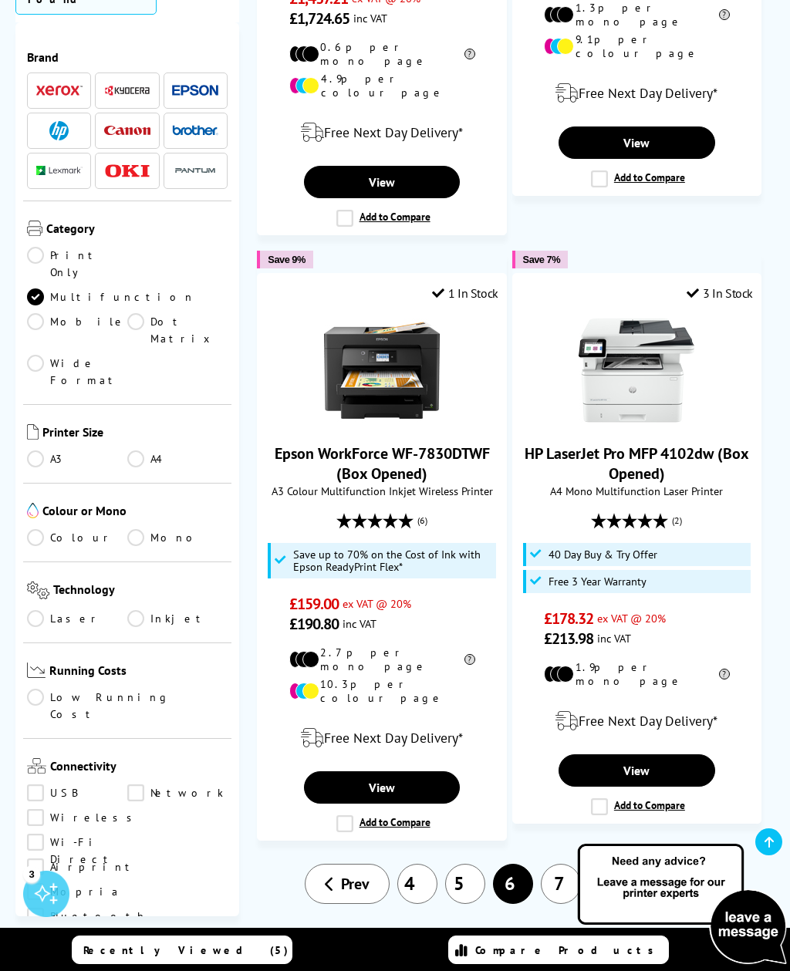
scroll to position [3324, 0]
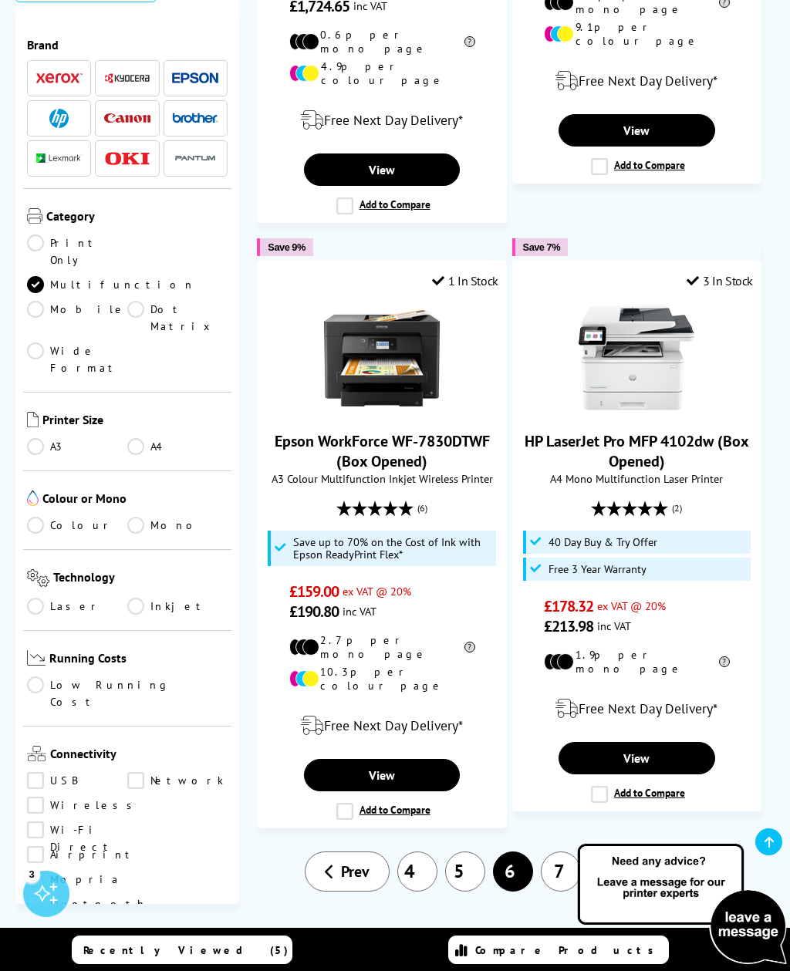
click at [695, 864] on icon at bounding box center [699, 871] width 10 height 15
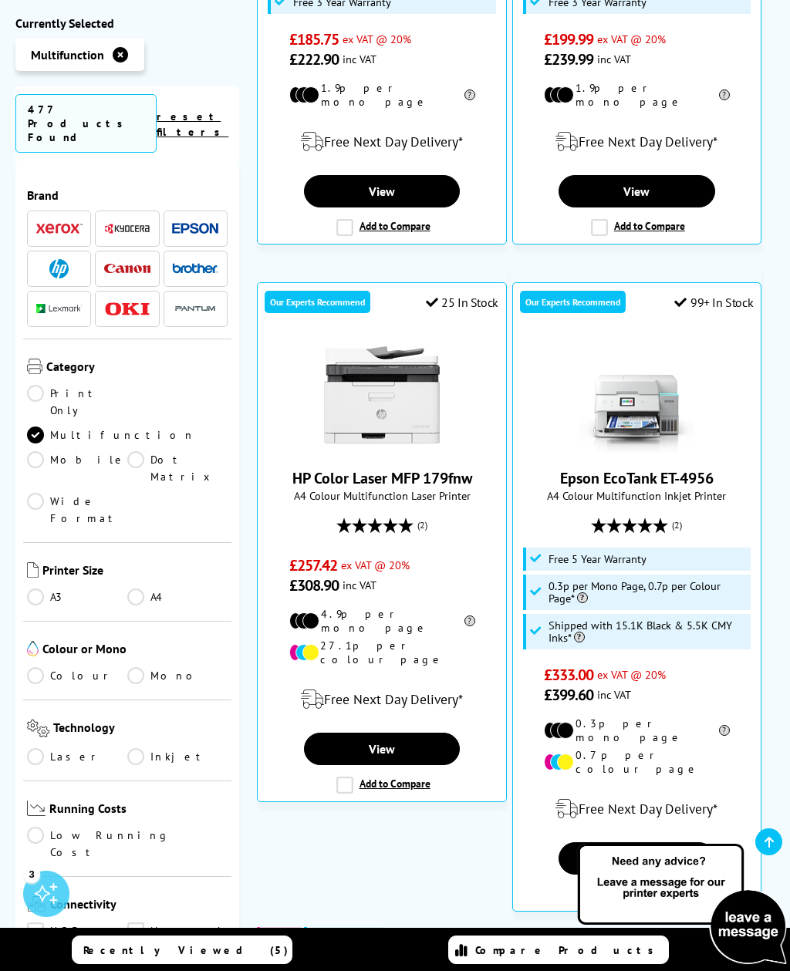
scroll to position [881, 0]
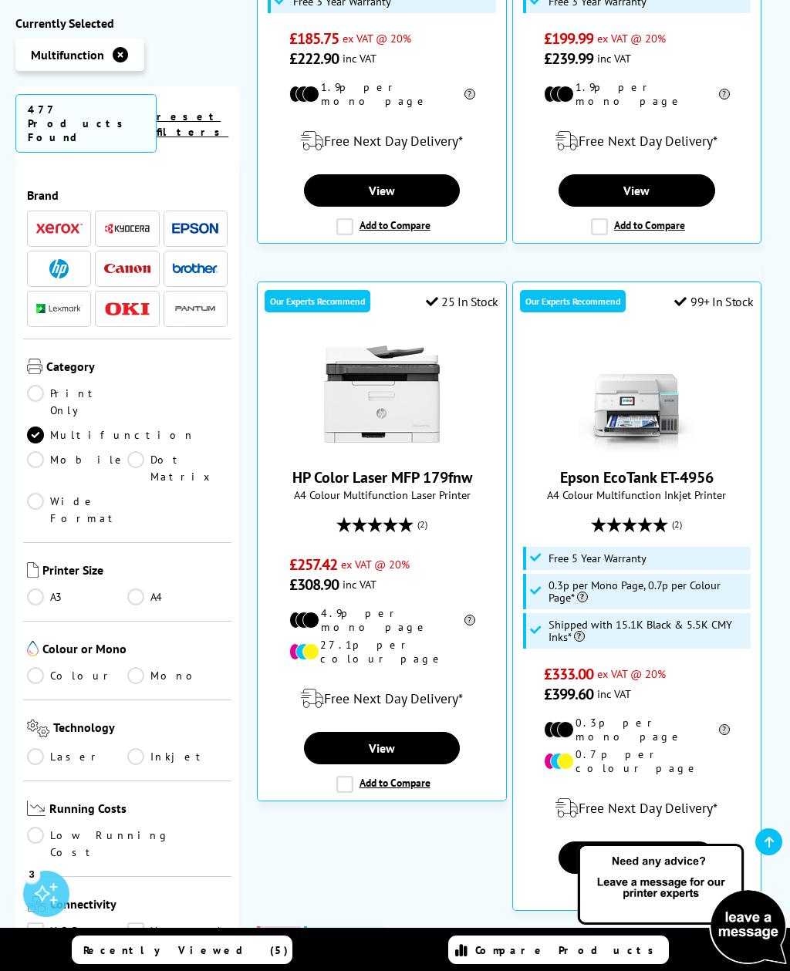
click at [667, 841] on link "View" at bounding box center [636, 857] width 157 height 32
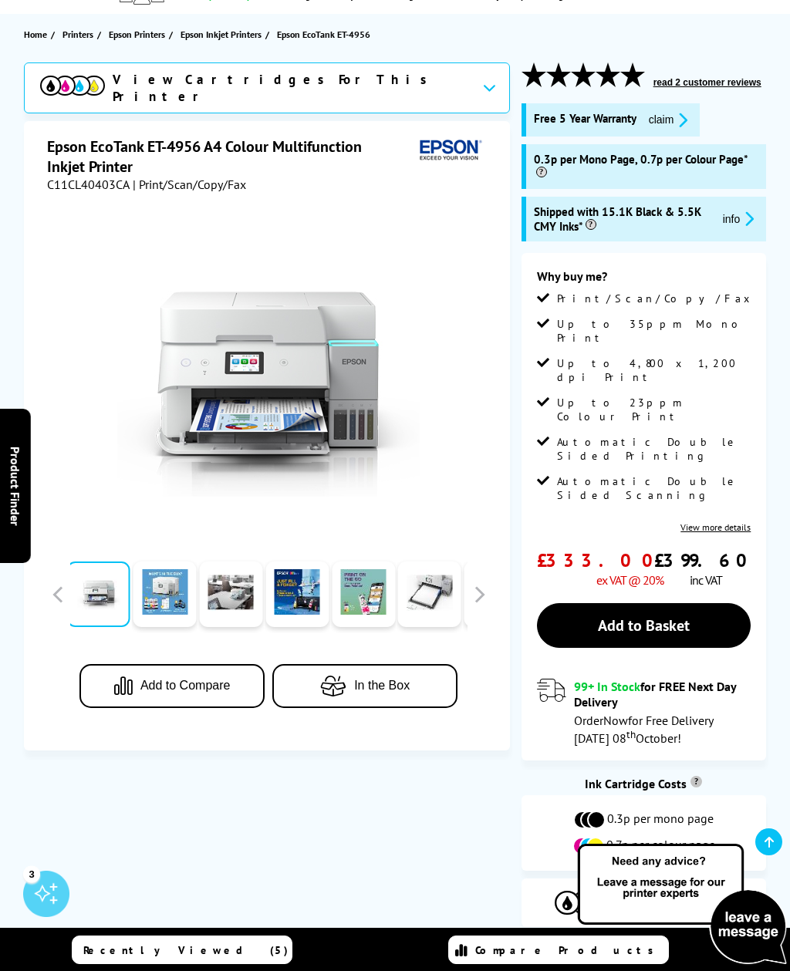
scroll to position [151, 0]
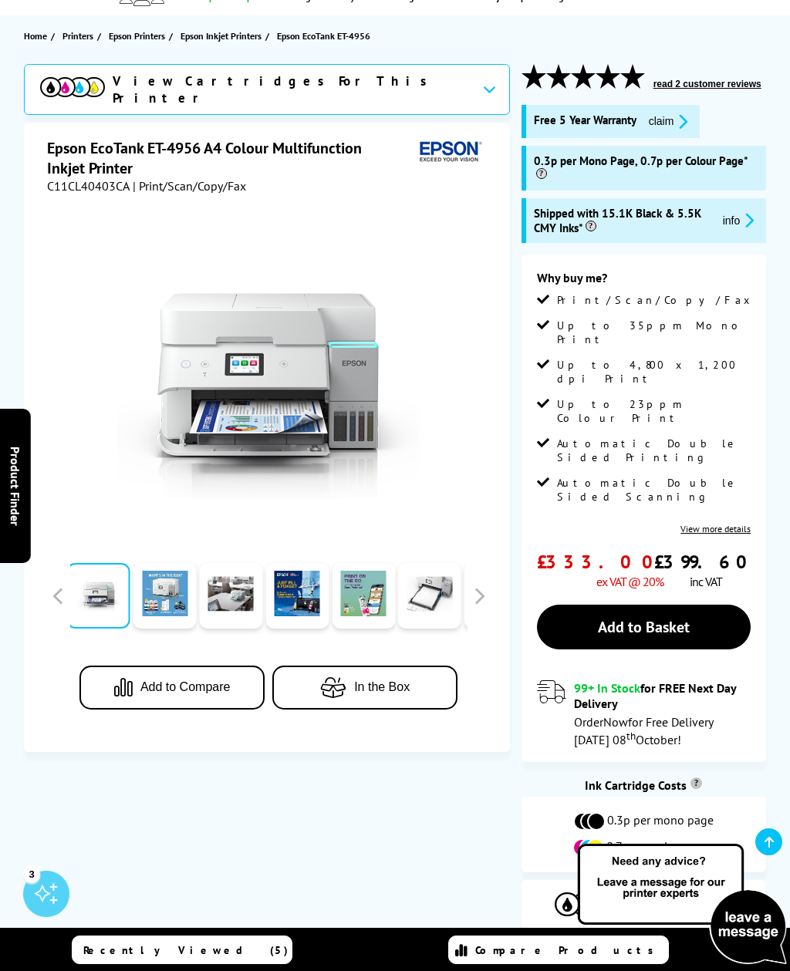
click at [690, 605] on link "Add to Basket" at bounding box center [644, 627] width 214 height 45
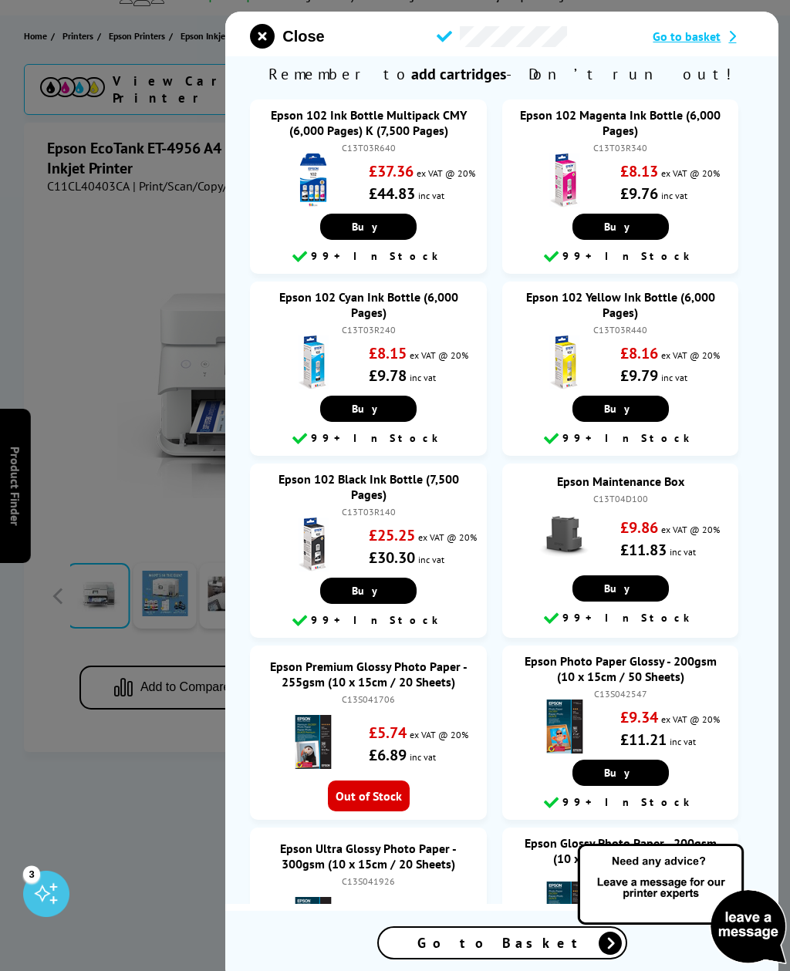
click at [263, 36] on icon "close modal" at bounding box center [262, 36] width 25 height 25
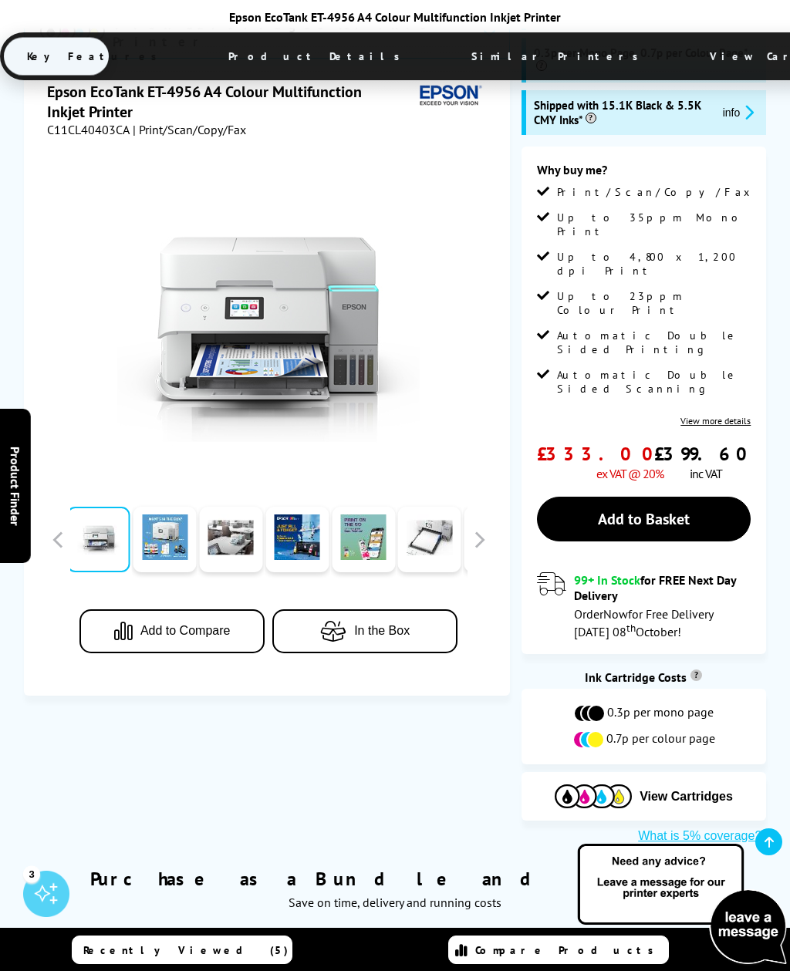
scroll to position [243, 0]
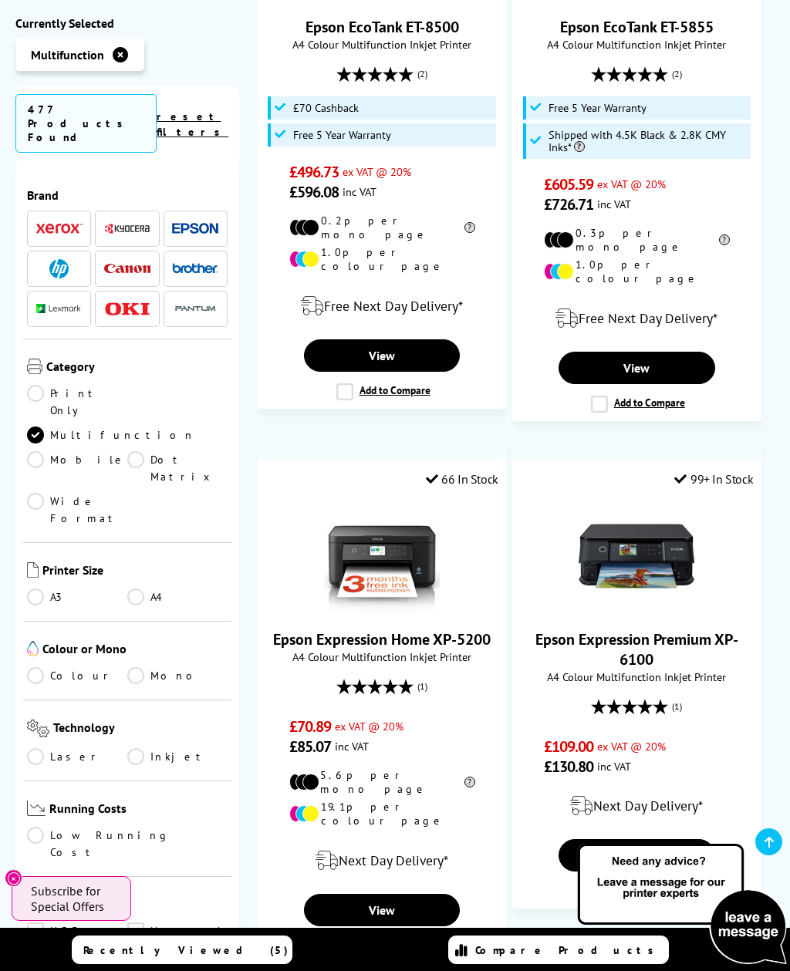
scroll to position [2061, 0]
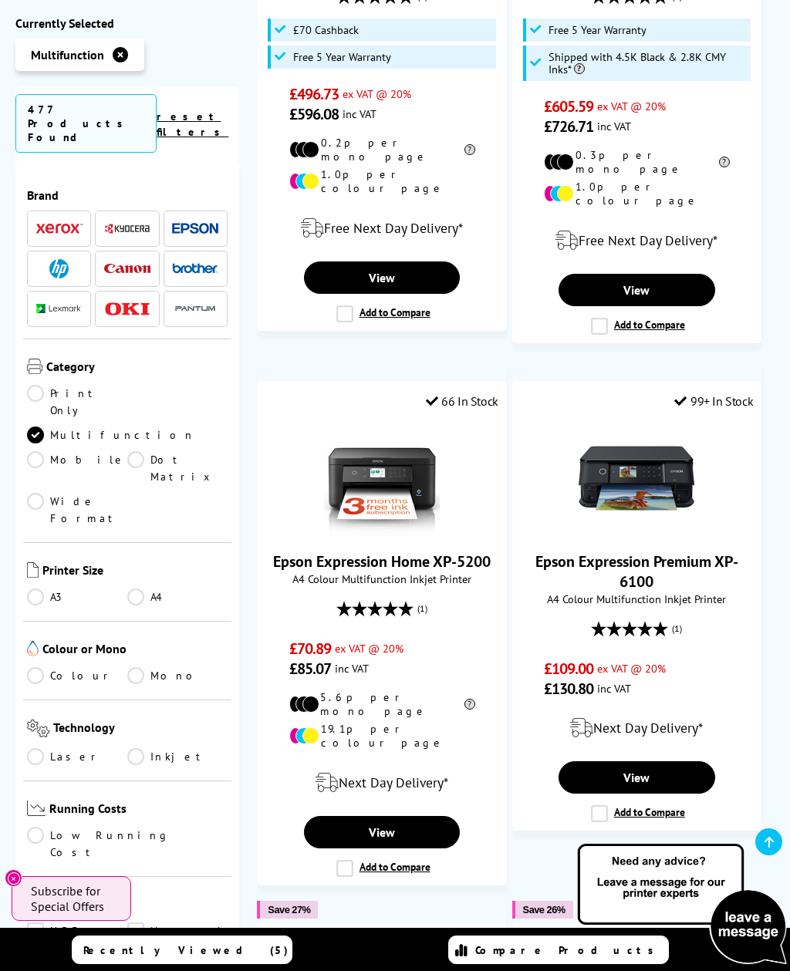
click at [633, 761] on link "View" at bounding box center [636, 777] width 157 height 32
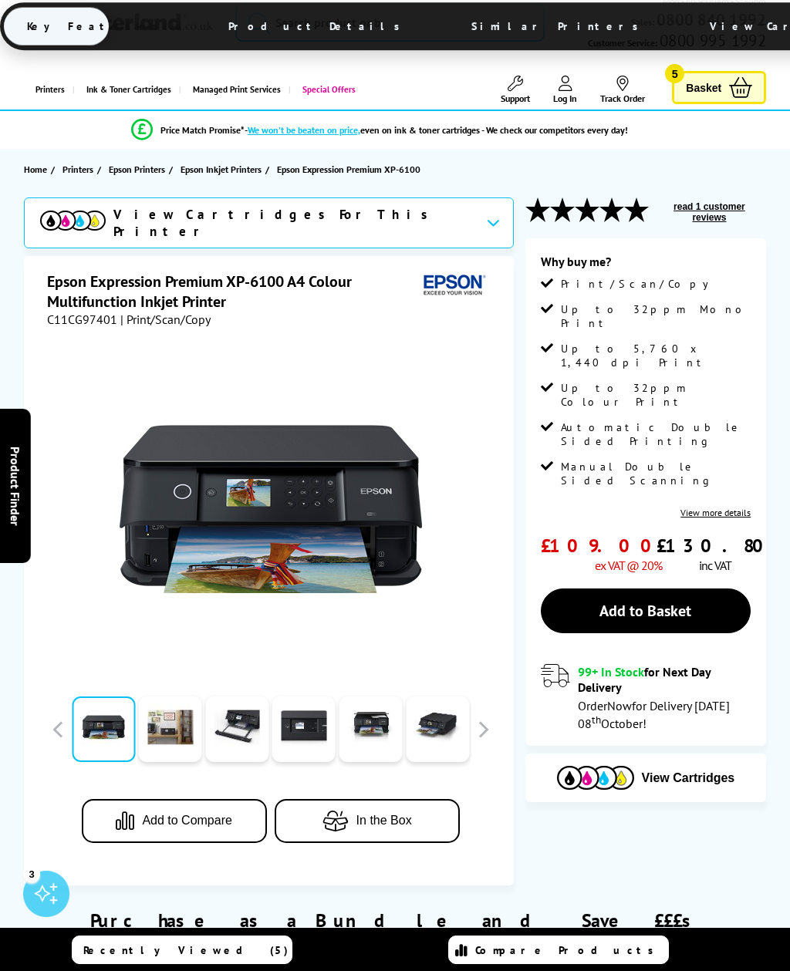
scroll to position [12, 0]
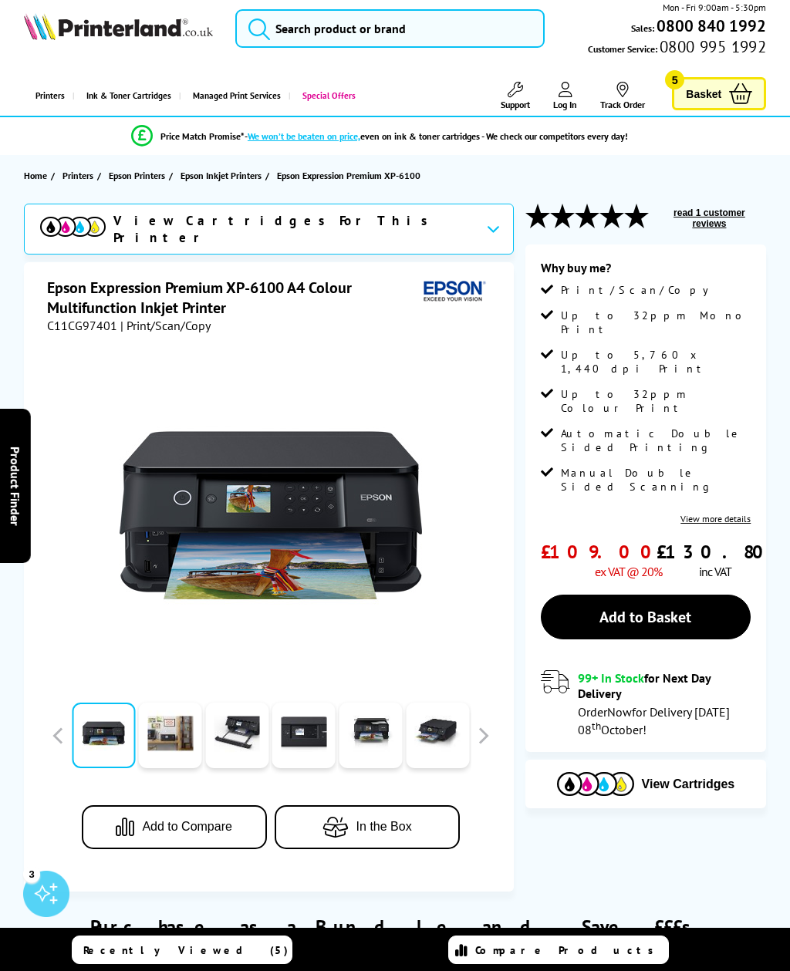
click at [677, 595] on link "Add to Basket" at bounding box center [646, 617] width 211 height 45
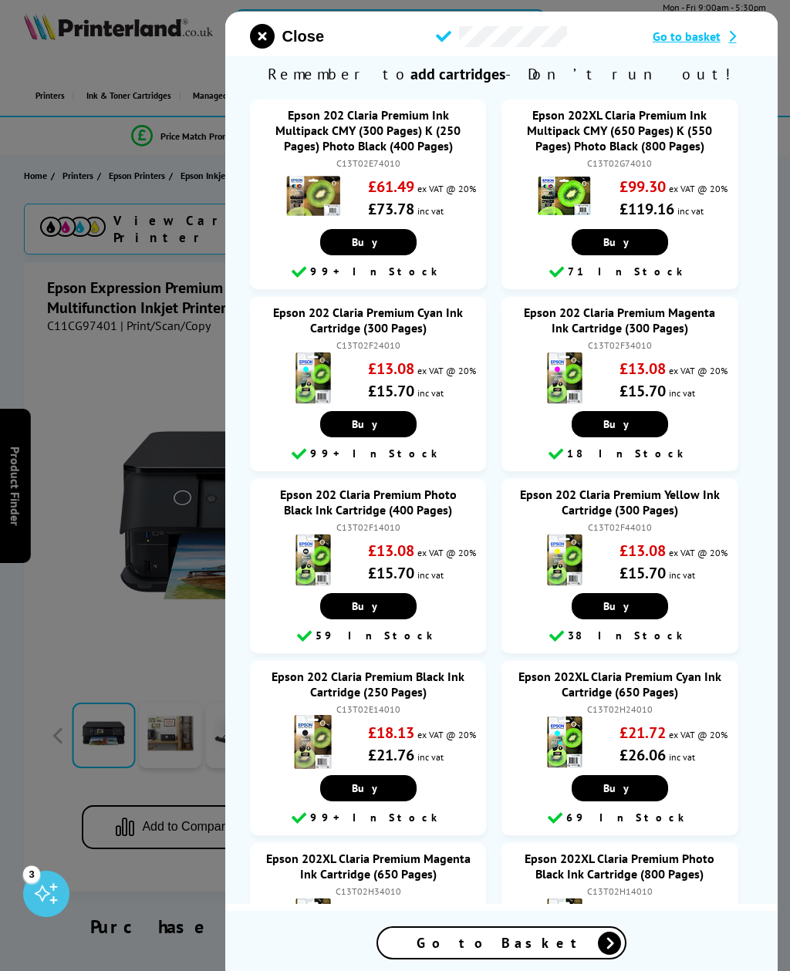
click at [270, 38] on icon "close modal" at bounding box center [262, 36] width 25 height 25
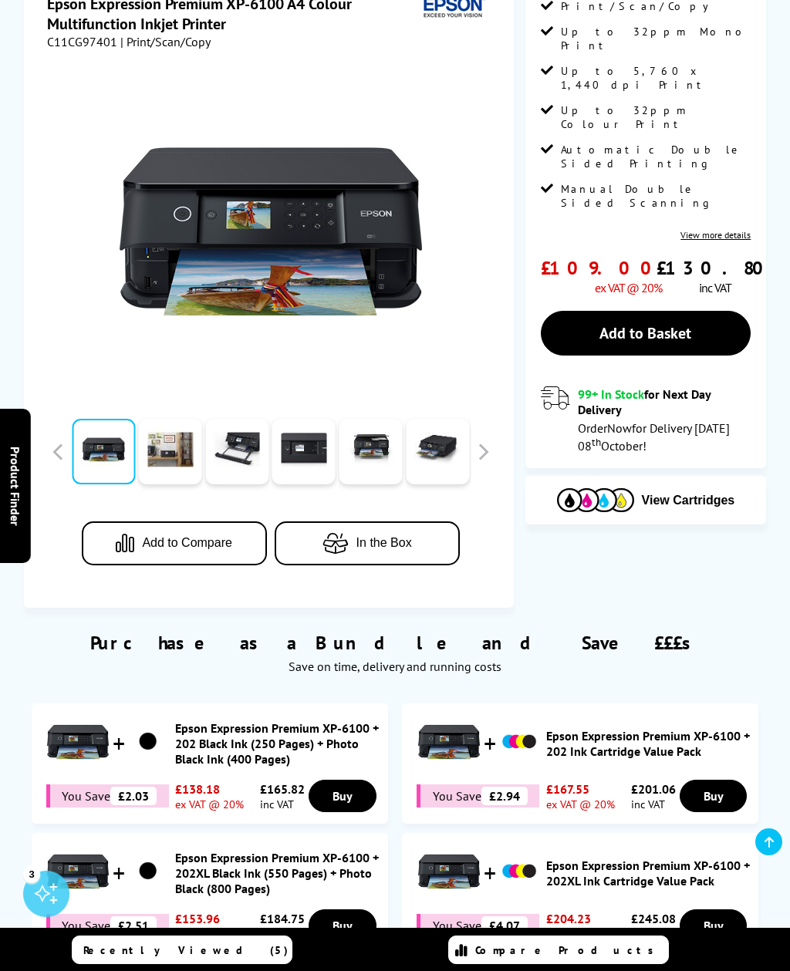
scroll to position [0, 0]
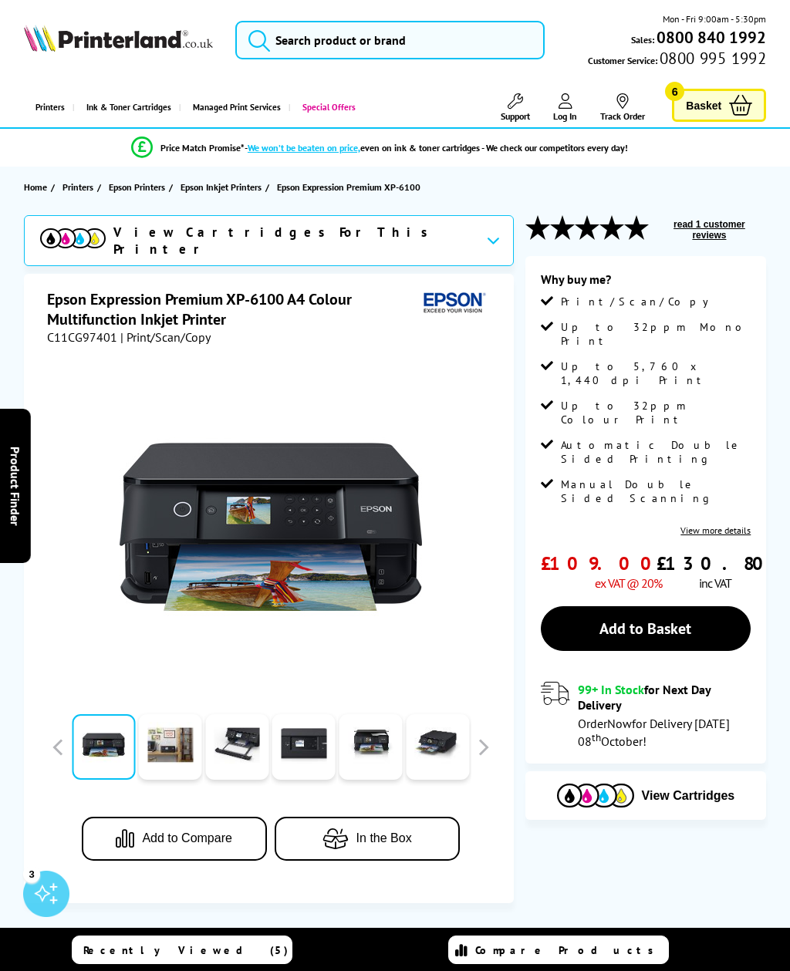
click at [685, 104] on link "Basket 6" at bounding box center [719, 105] width 94 height 33
click at [677, 606] on link "Add to Basket" at bounding box center [646, 628] width 211 height 45
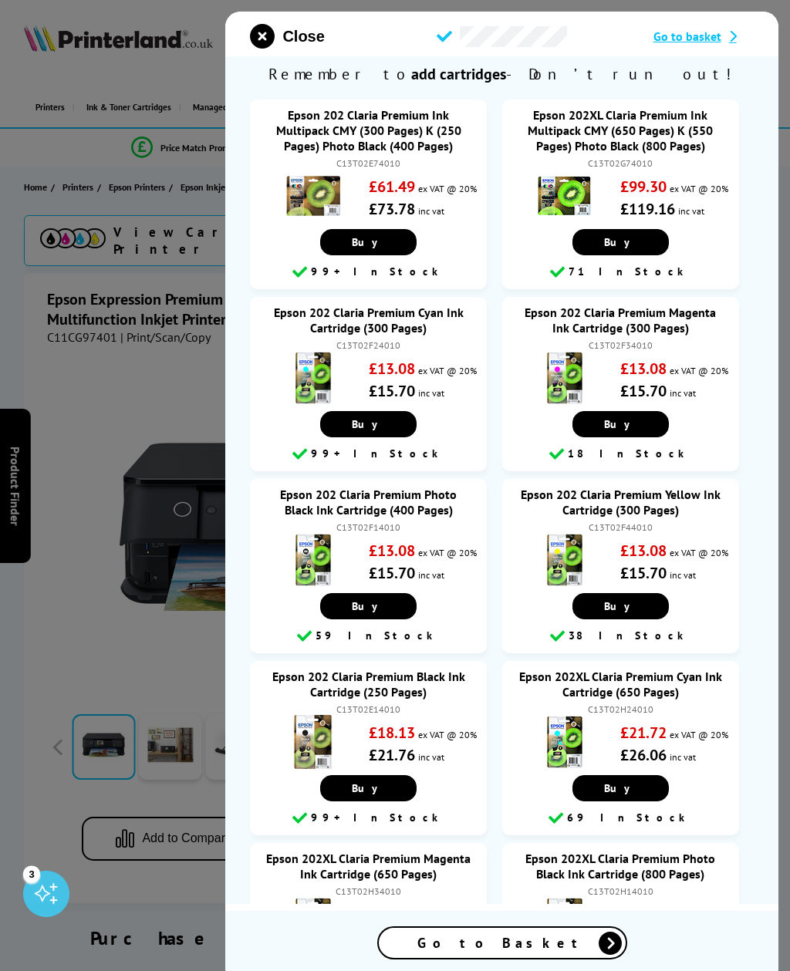
click at [273, 30] on icon "close modal" at bounding box center [262, 36] width 25 height 25
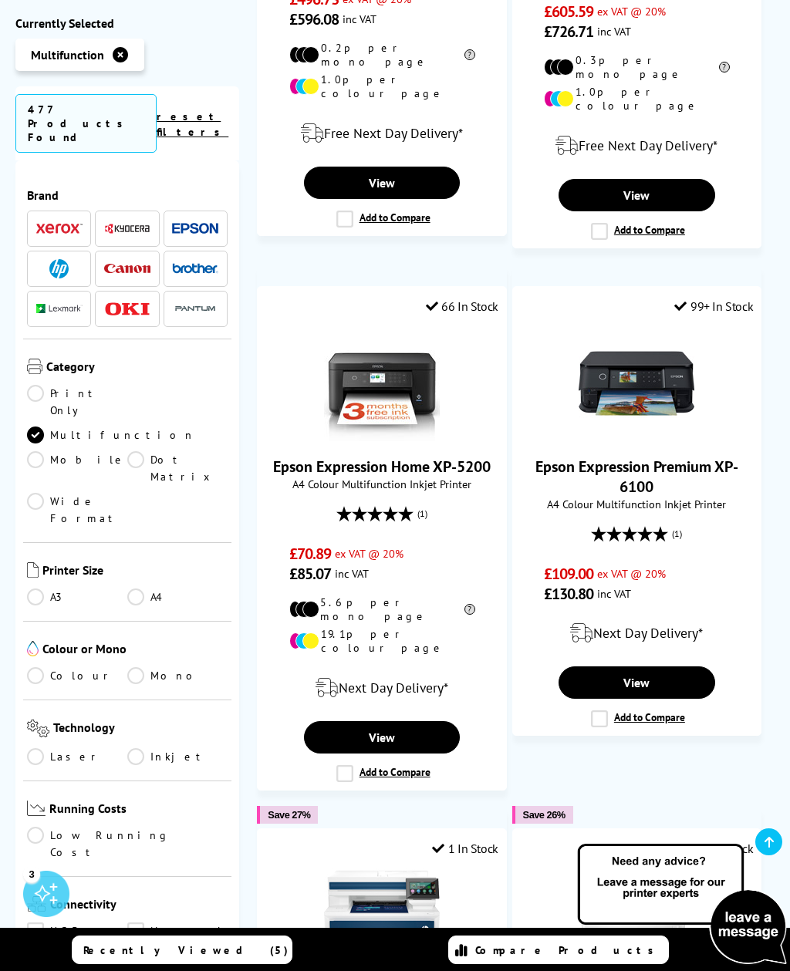
scroll to position [2157, 0]
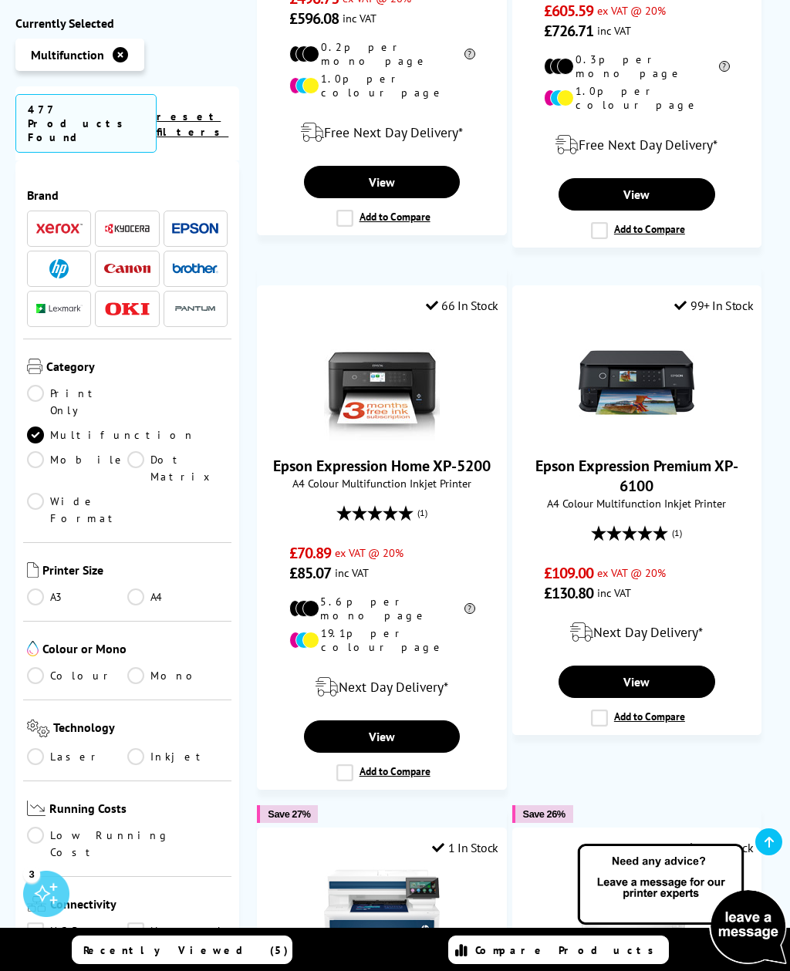
click at [673, 666] on link "View" at bounding box center [636, 682] width 157 height 32
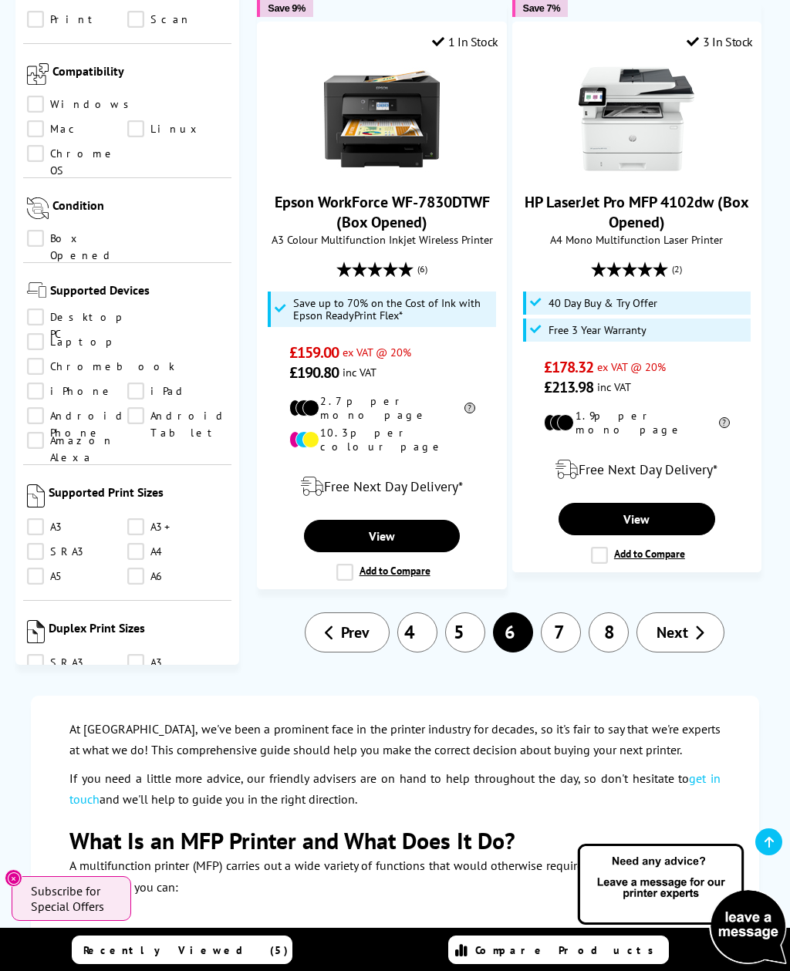
scroll to position [875, 0]
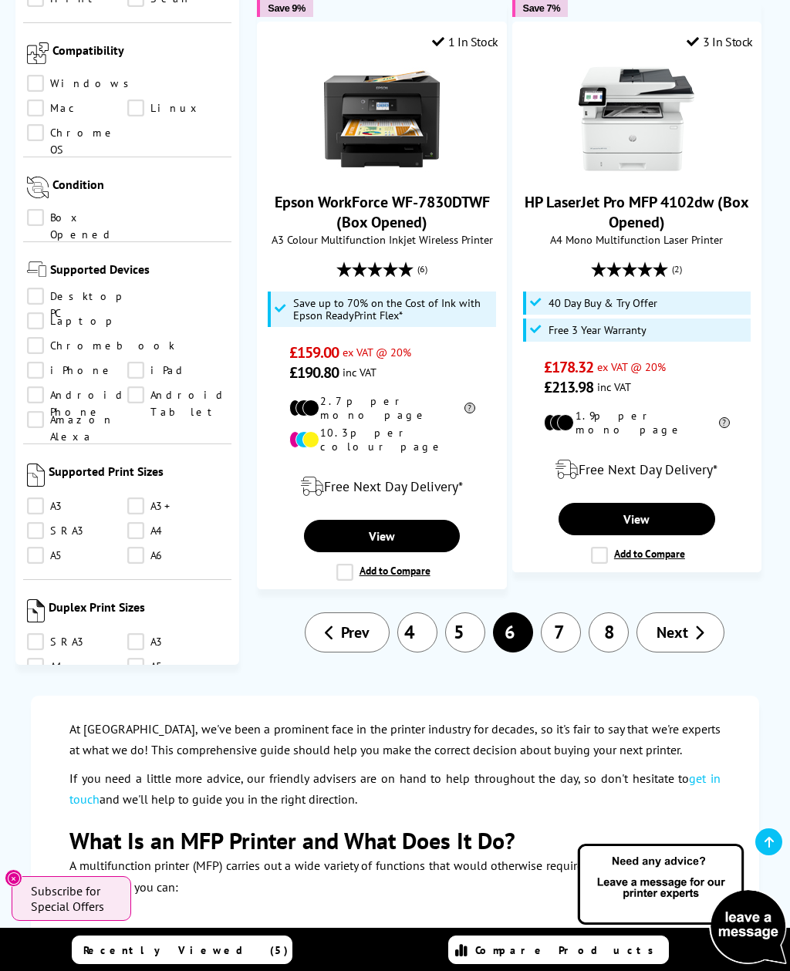
click at [46, 658] on link "A4" at bounding box center [77, 666] width 100 height 17
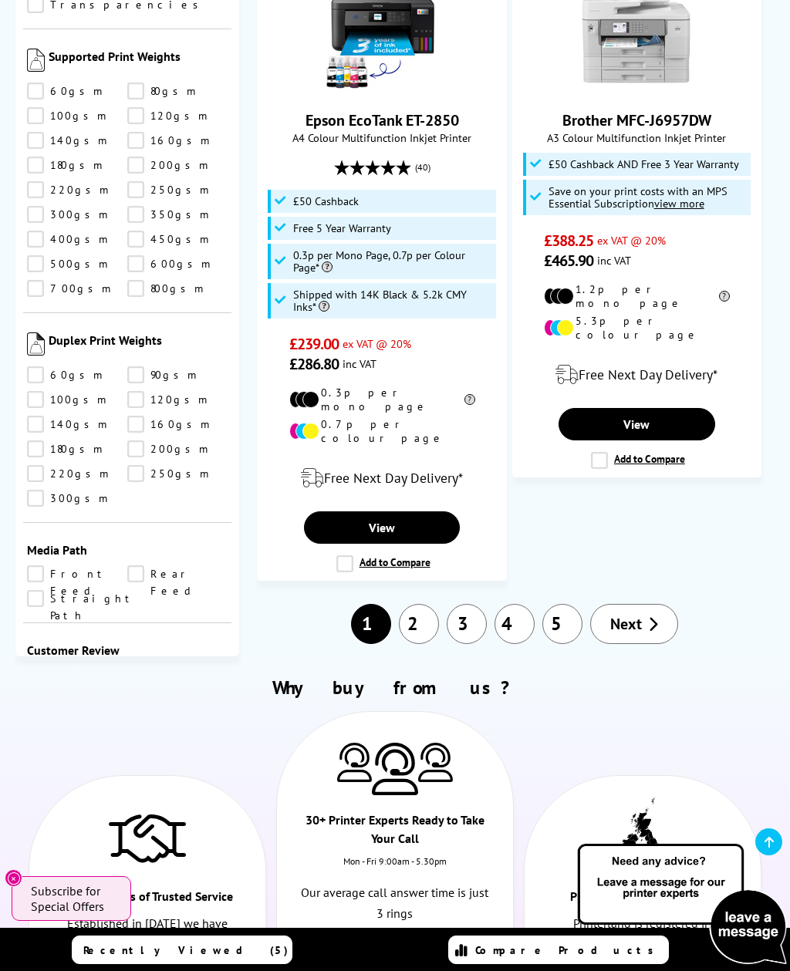
scroll to position [1846, 0]
click at [208, 959] on select "0 100 200 300 400 500 600 700 800 900 1000 2000 3000 4000 5000 6000 8000 10000 …" at bounding box center [177, 968] width 100 height 19
select select "3000"
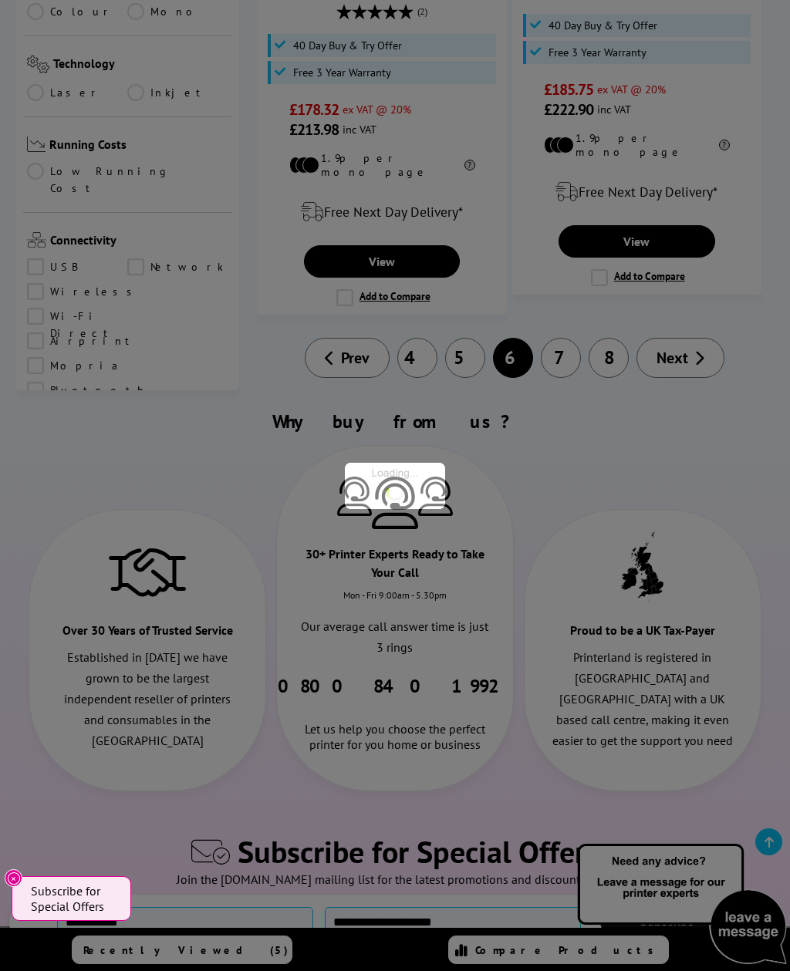
scroll to position [1846, 0]
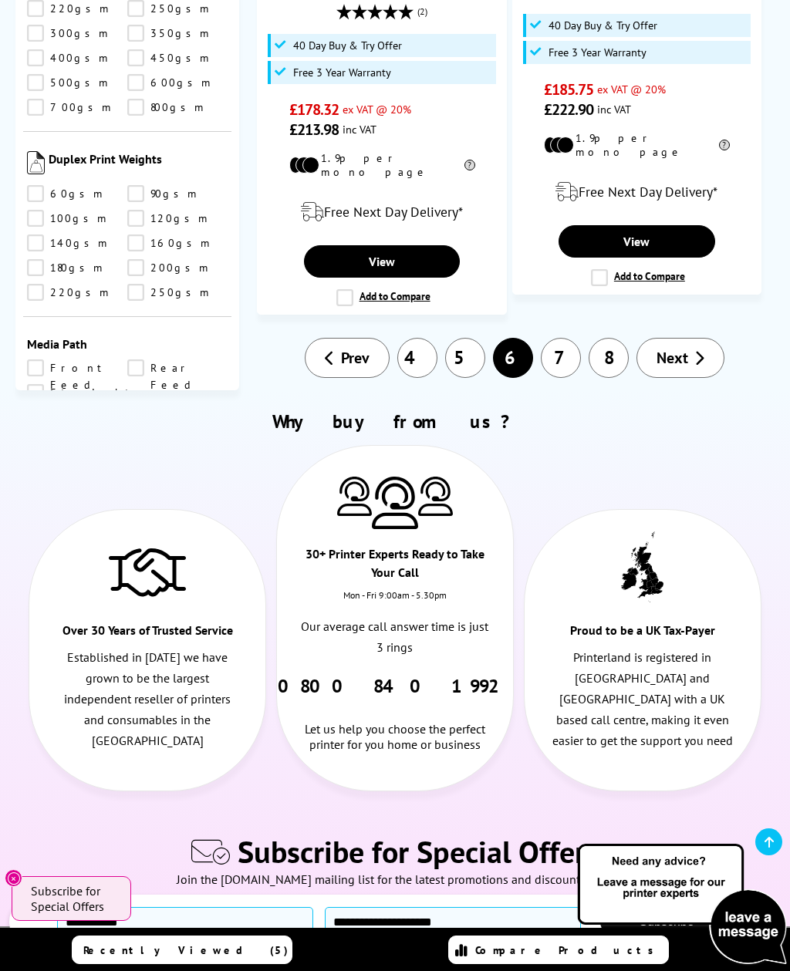
click at [218, 776] on select "0 100 200 300 400 500 600 700 800 900 1000 2000 3000 4000 5000 6000 8000 10000 …" at bounding box center [177, 785] width 100 height 19
select select "300"
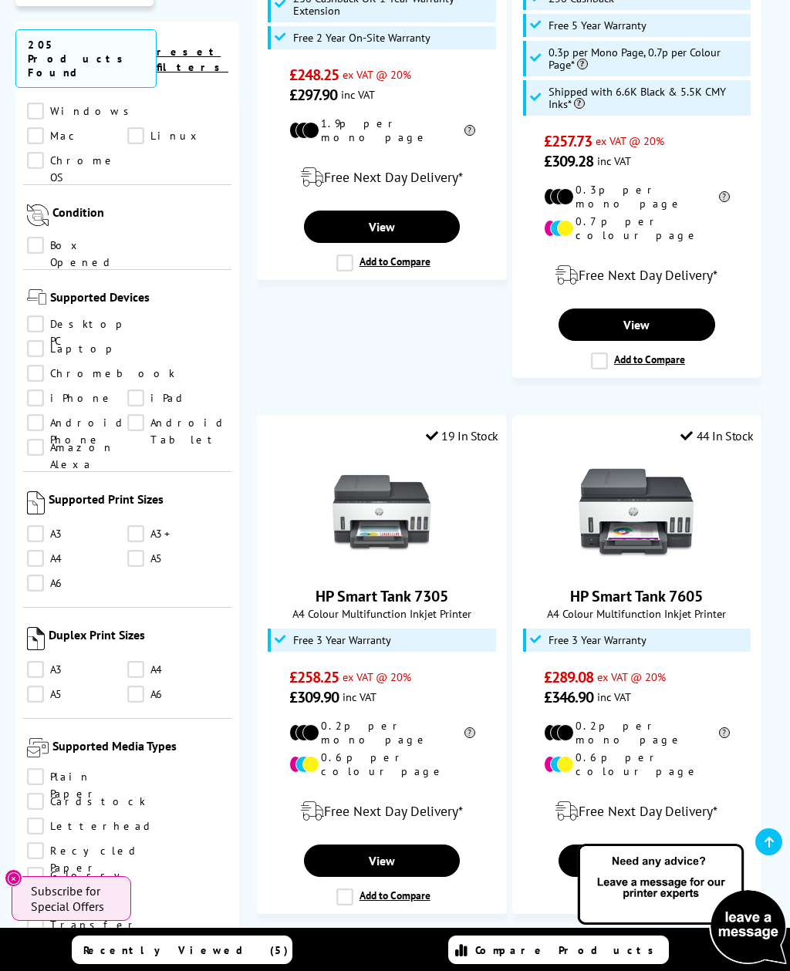
scroll to position [1128, 0]
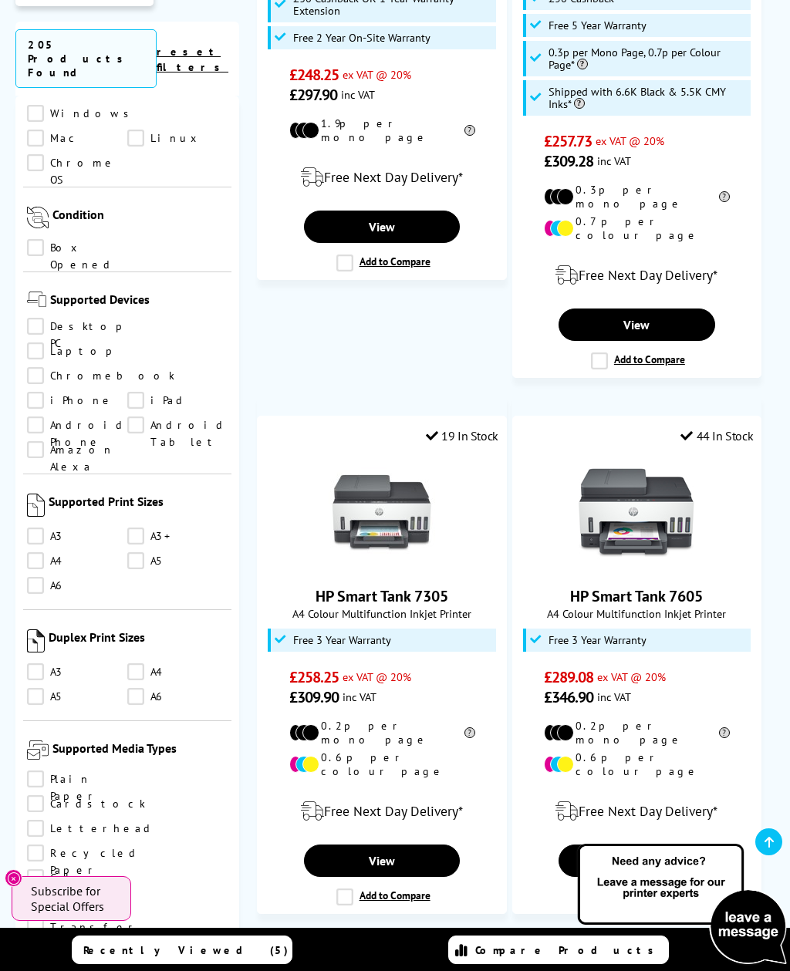
click at [149, 610] on div "Duplex Print Sizes A3 A4 A5 A6" at bounding box center [127, 665] width 208 height 111
click at [143, 663] on link "A4" at bounding box center [177, 671] width 100 height 17
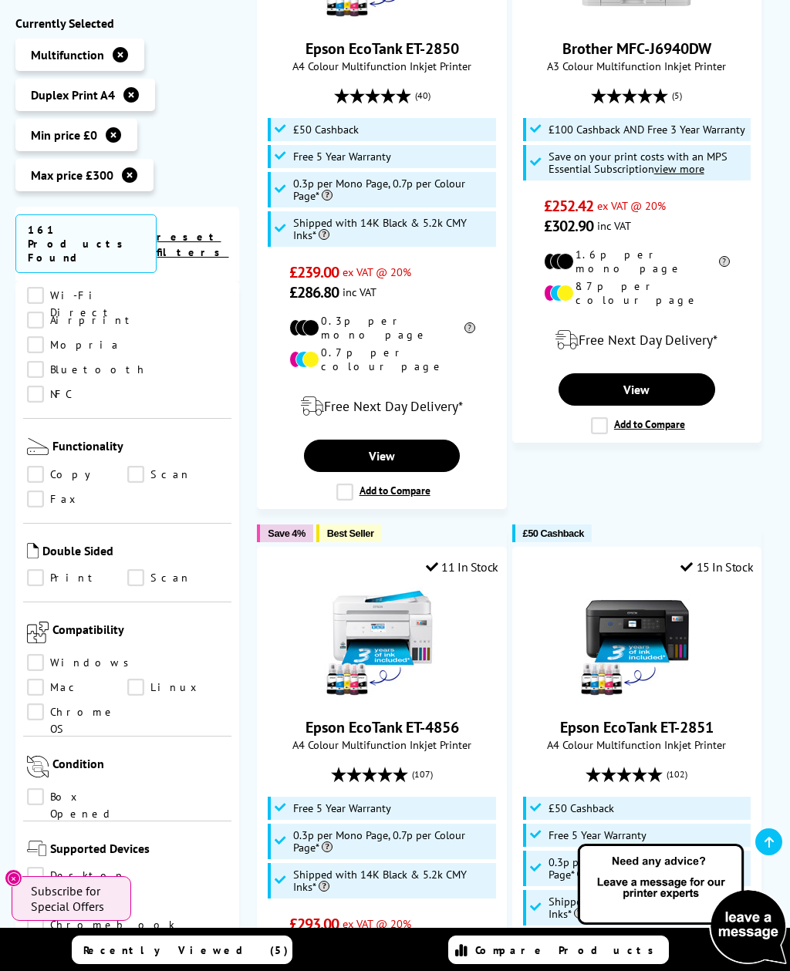
scroll to position [717, 0]
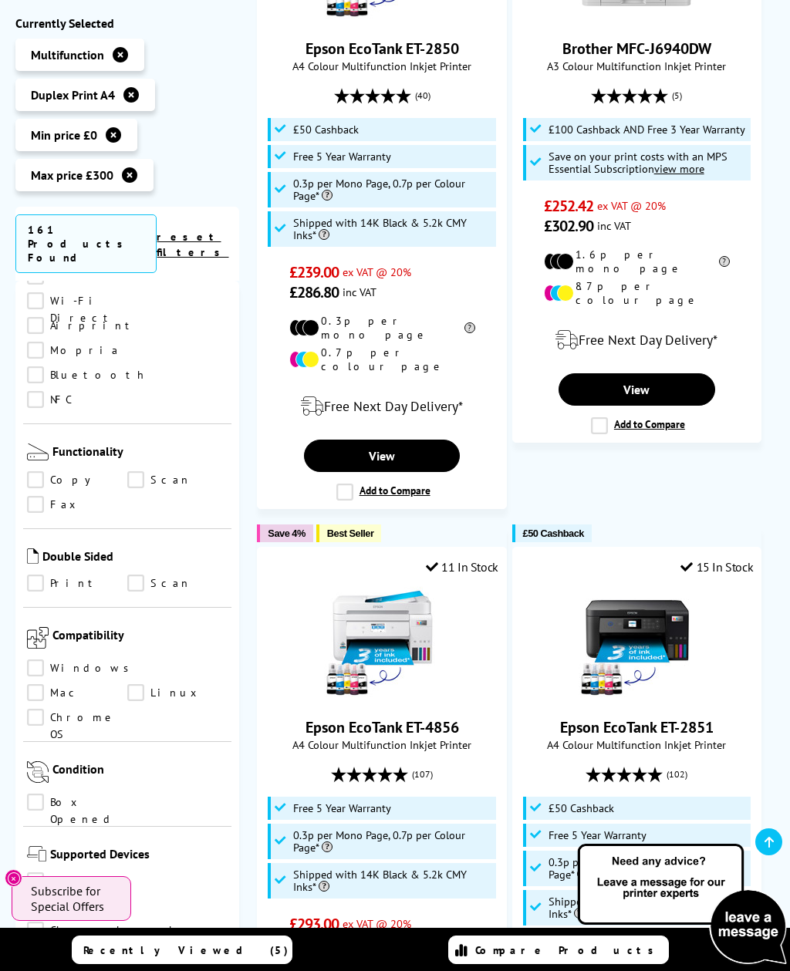
click at [41, 575] on link "Print" at bounding box center [77, 583] width 100 height 17
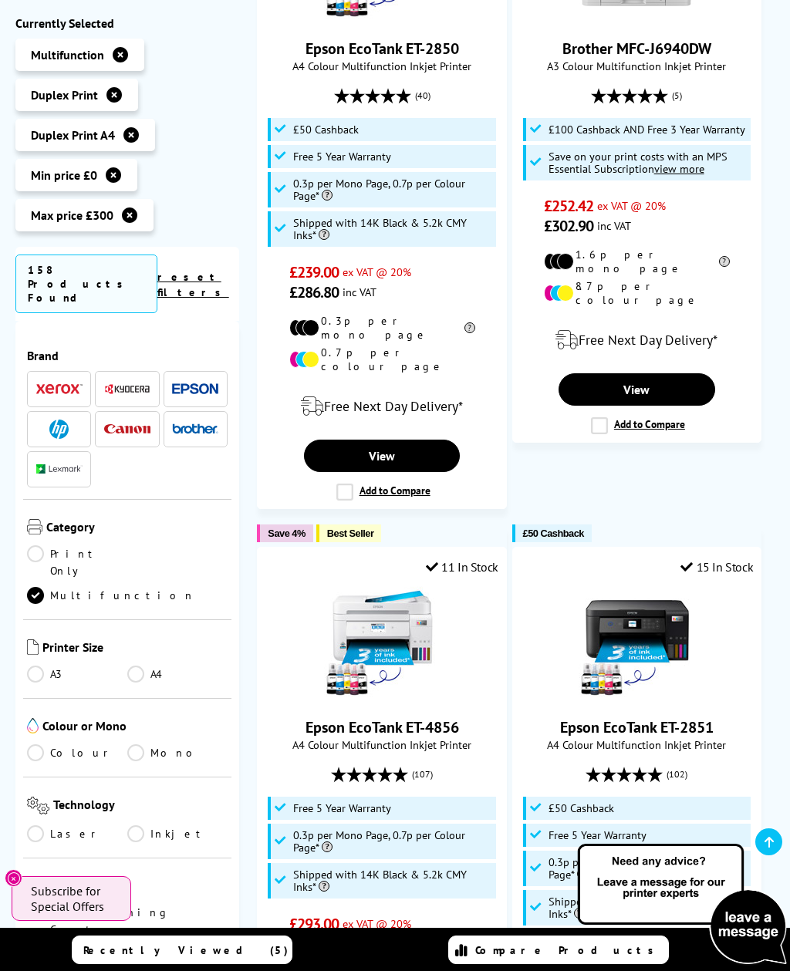
scroll to position [717, 0]
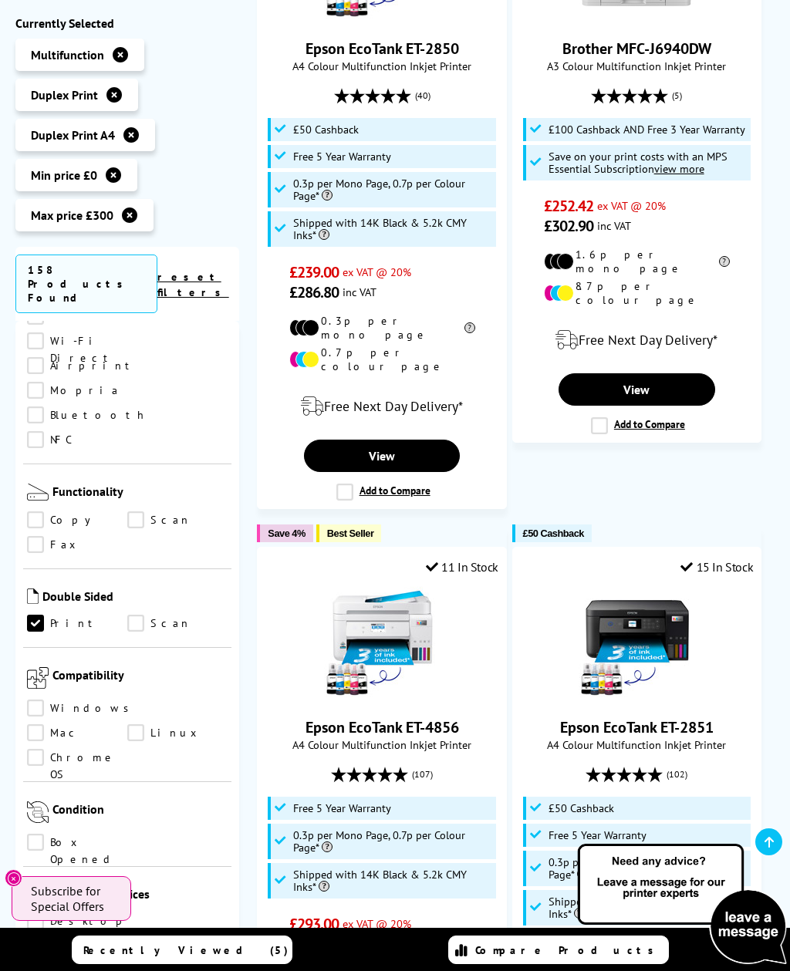
click at [145, 615] on link "Scan" at bounding box center [177, 623] width 100 height 17
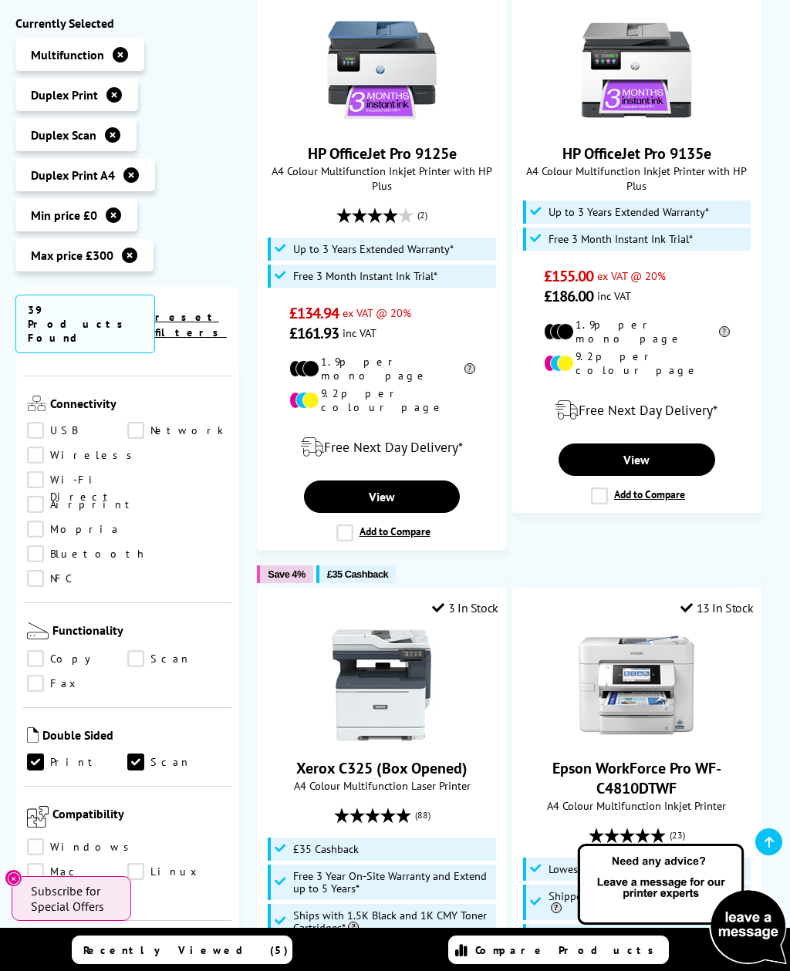
scroll to position [517, 0]
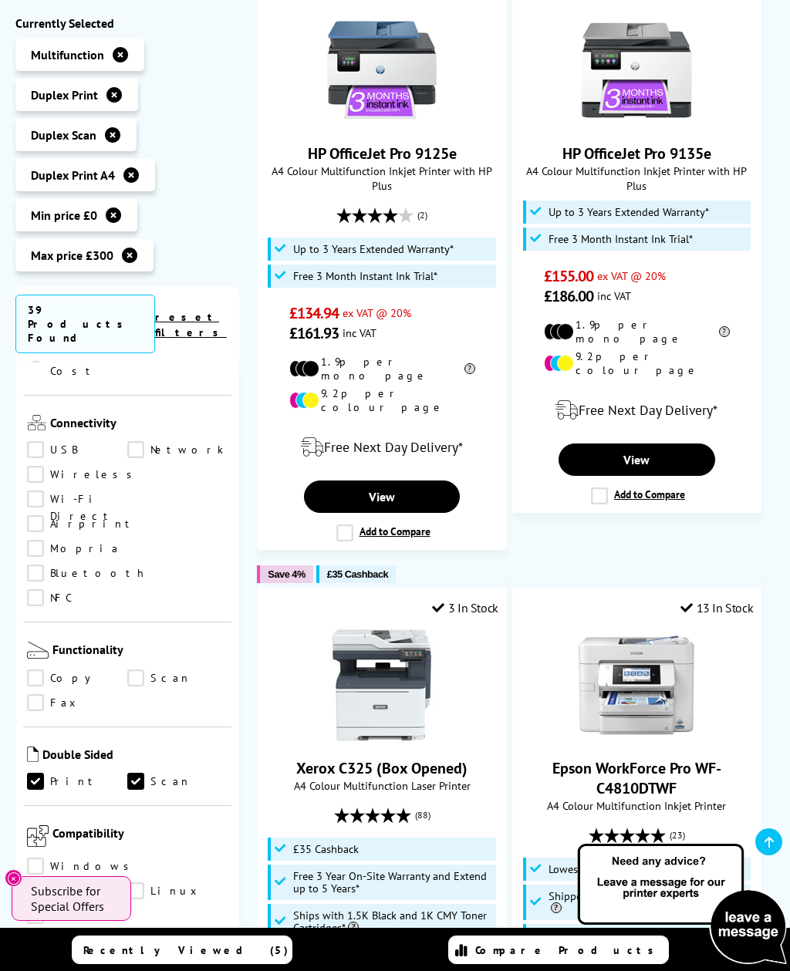
click at [45, 670] on link "Copy" at bounding box center [77, 678] width 100 height 17
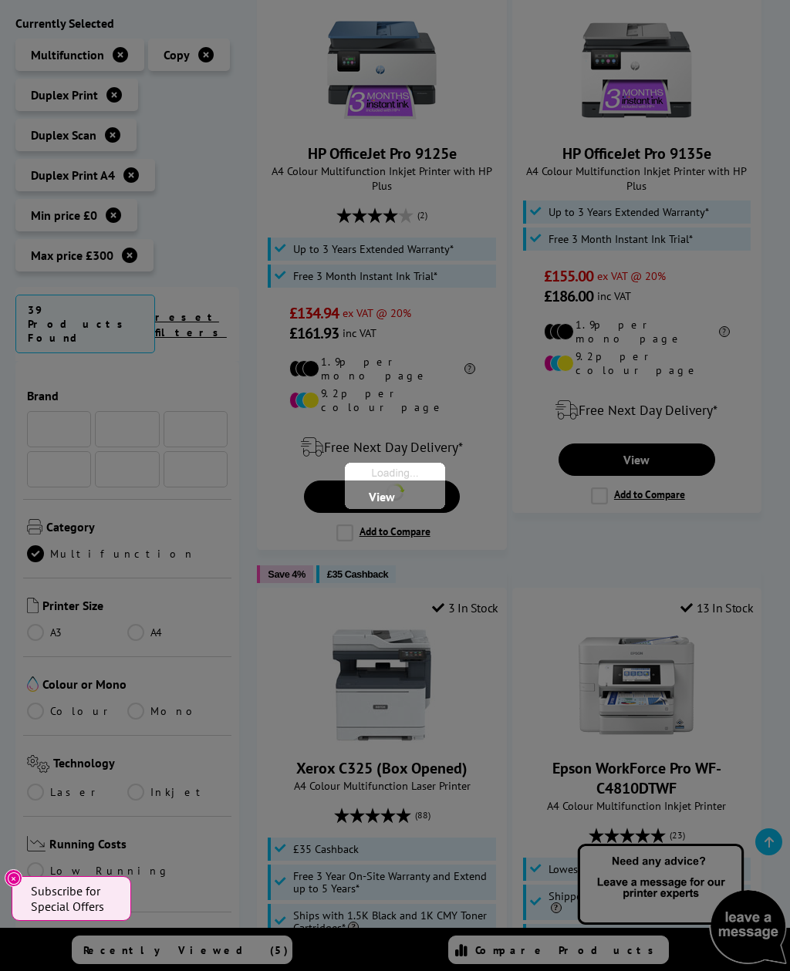
scroll to position [517, 0]
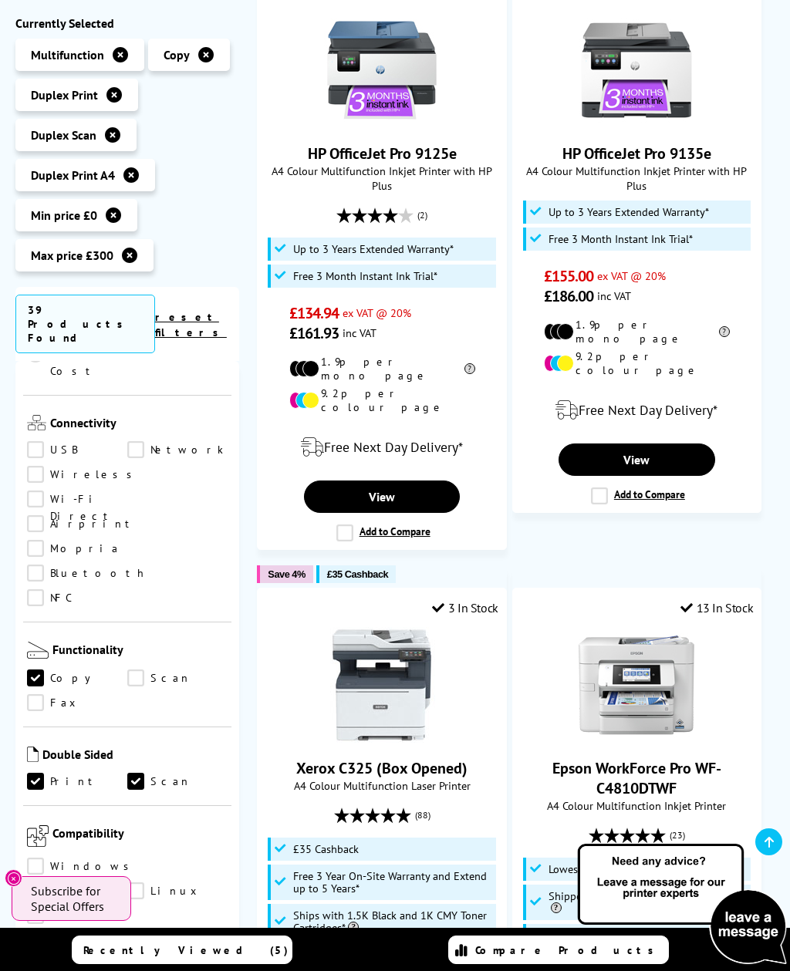
click at [148, 670] on link "Scan" at bounding box center [177, 678] width 100 height 17
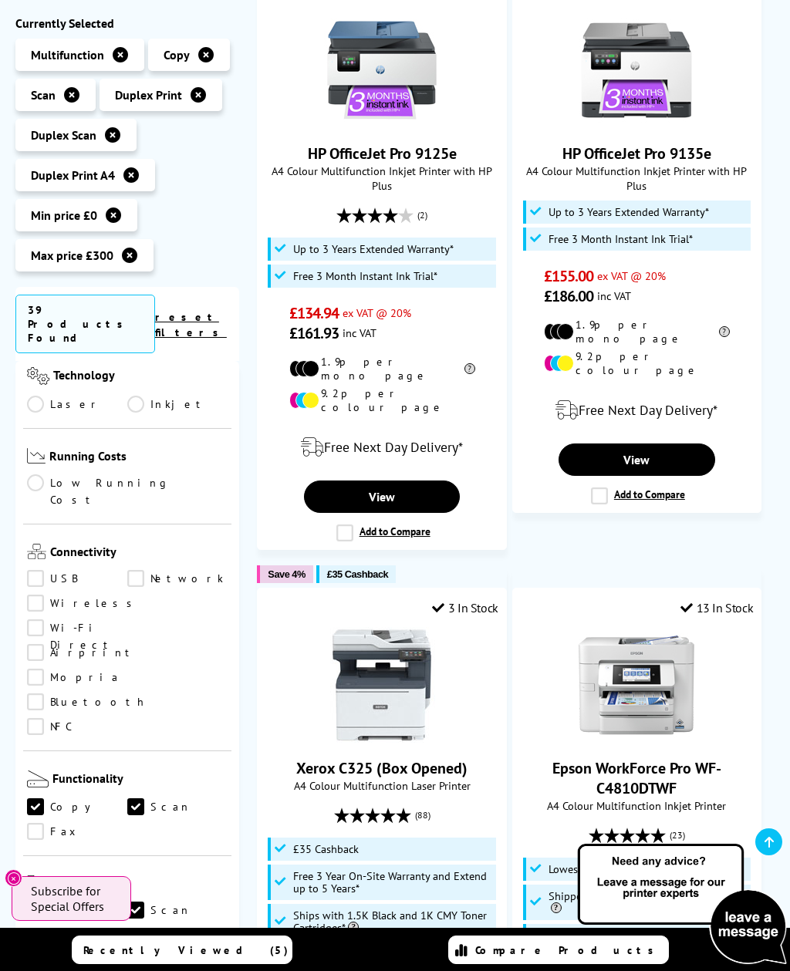
scroll to position [385, 0]
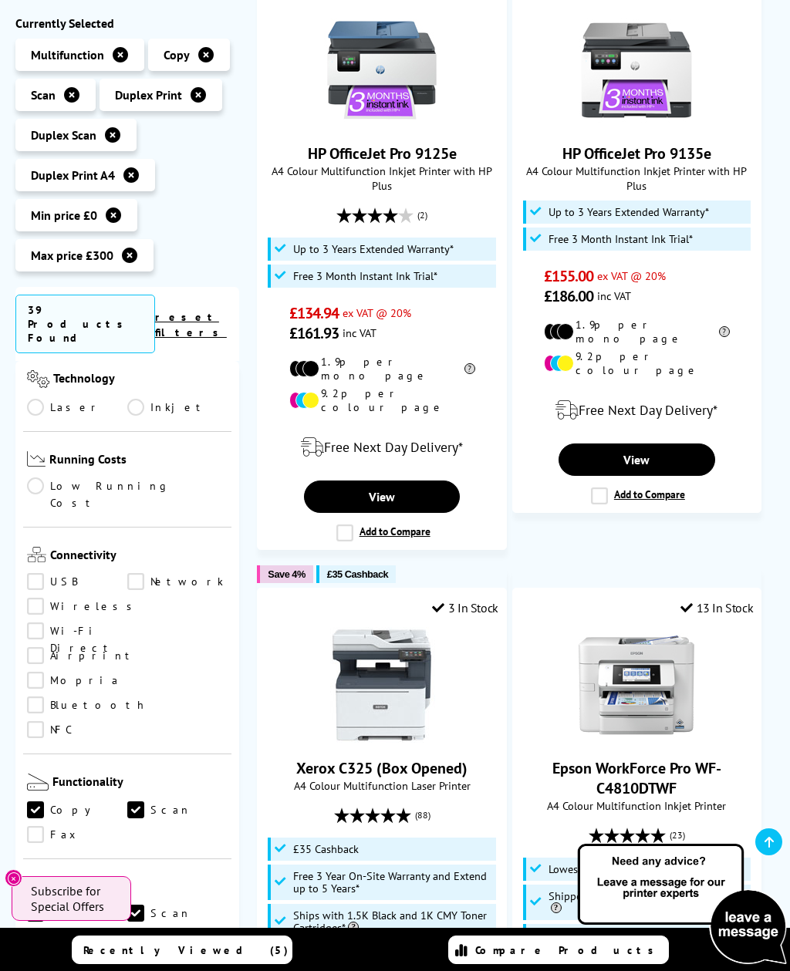
click at [39, 599] on link "Wireless" at bounding box center [83, 607] width 113 height 17
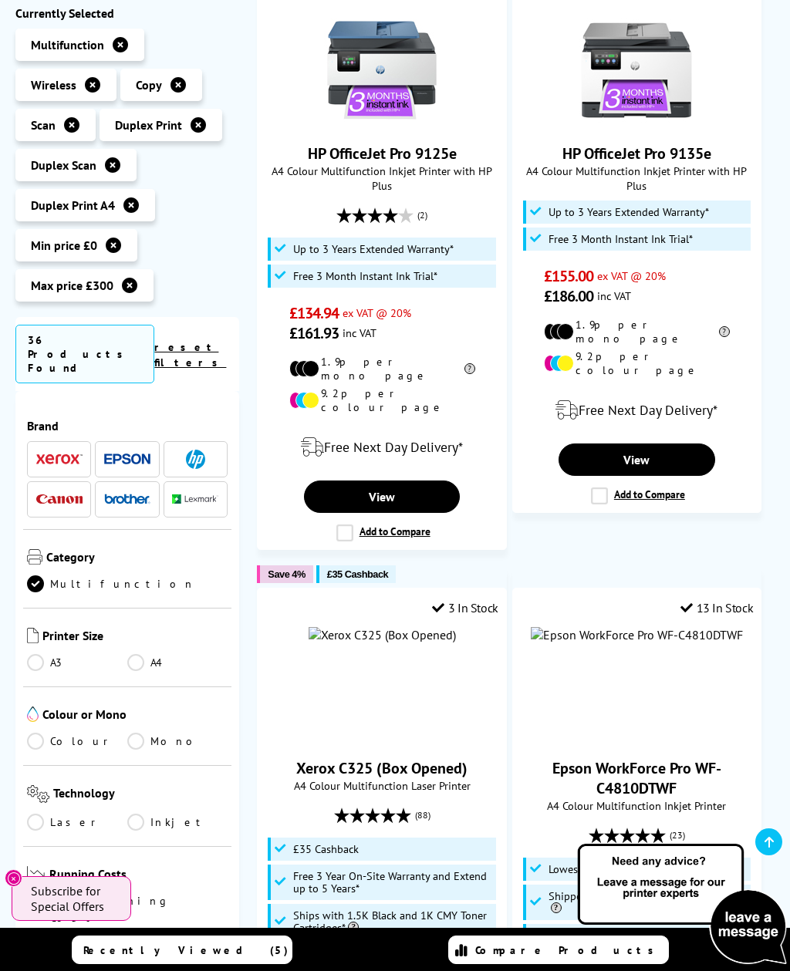
scroll to position [385, 0]
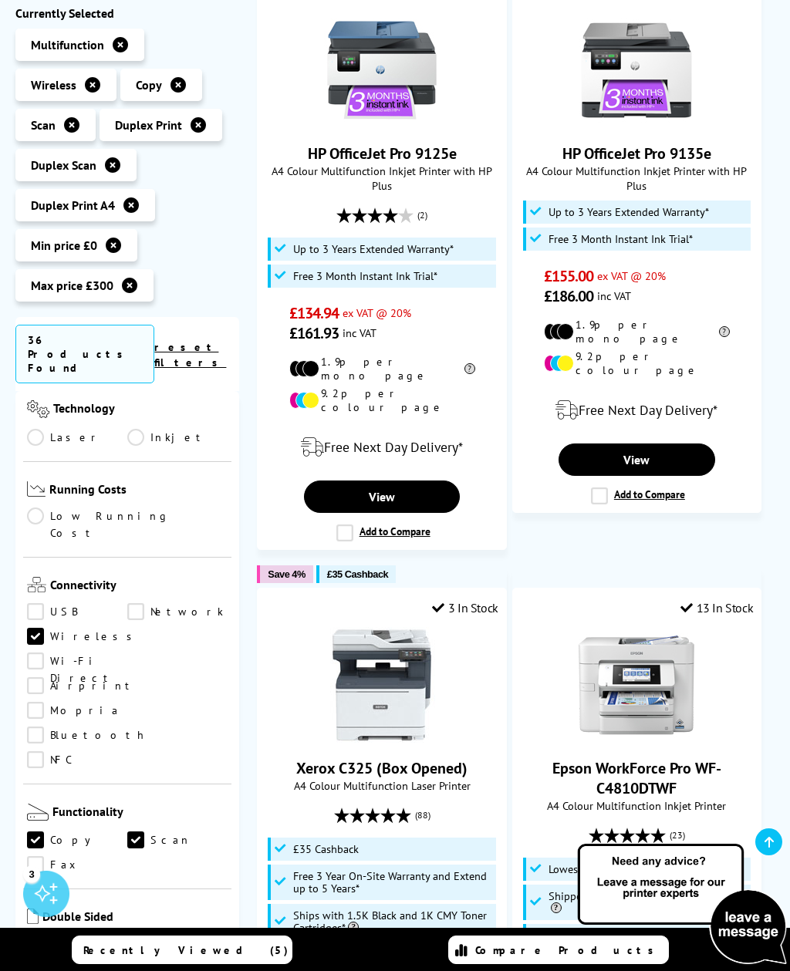
click at [143, 603] on link "Network" at bounding box center [177, 611] width 100 height 17
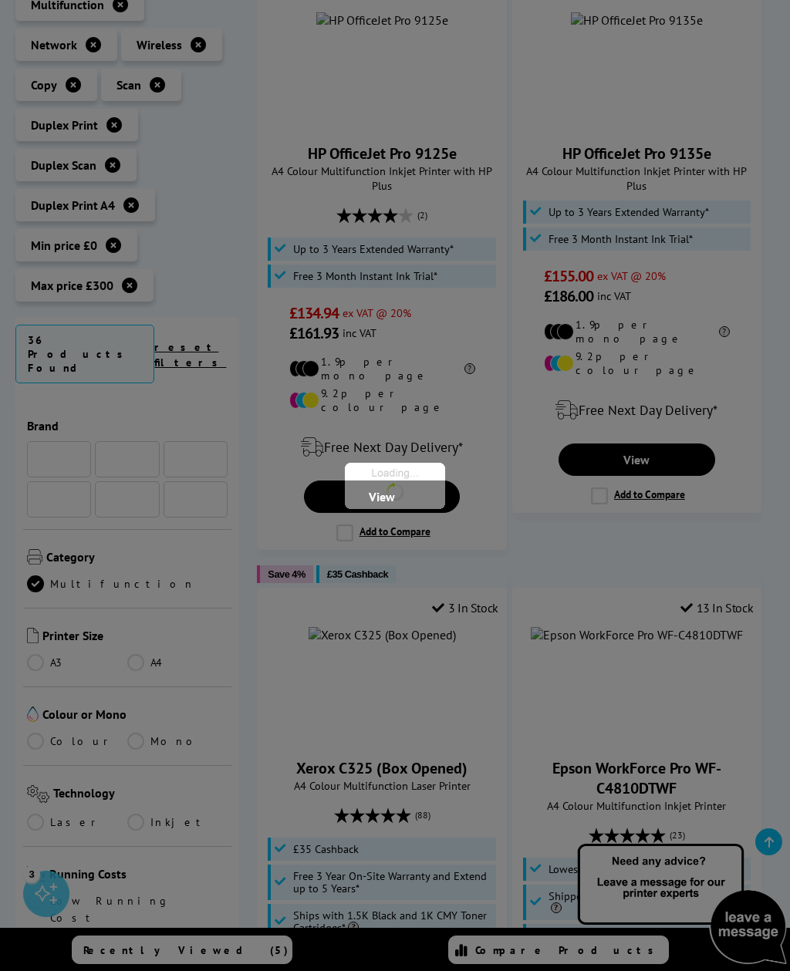
scroll to position [385, 0]
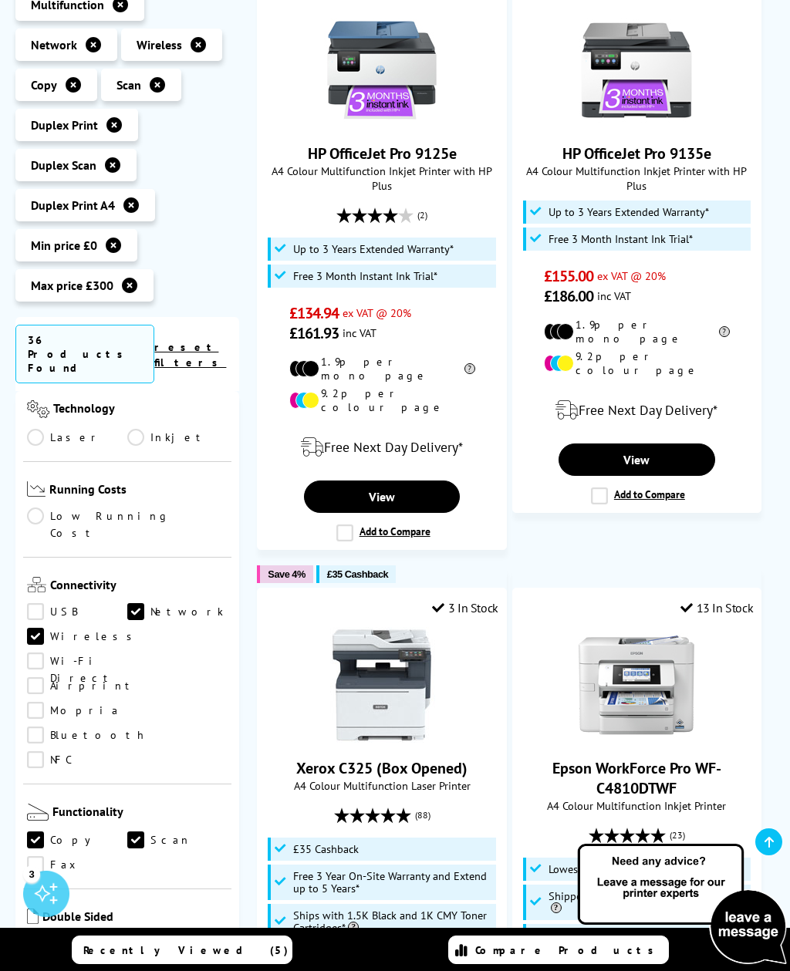
click at [42, 727] on link "Bluetooth" at bounding box center [87, 735] width 120 height 17
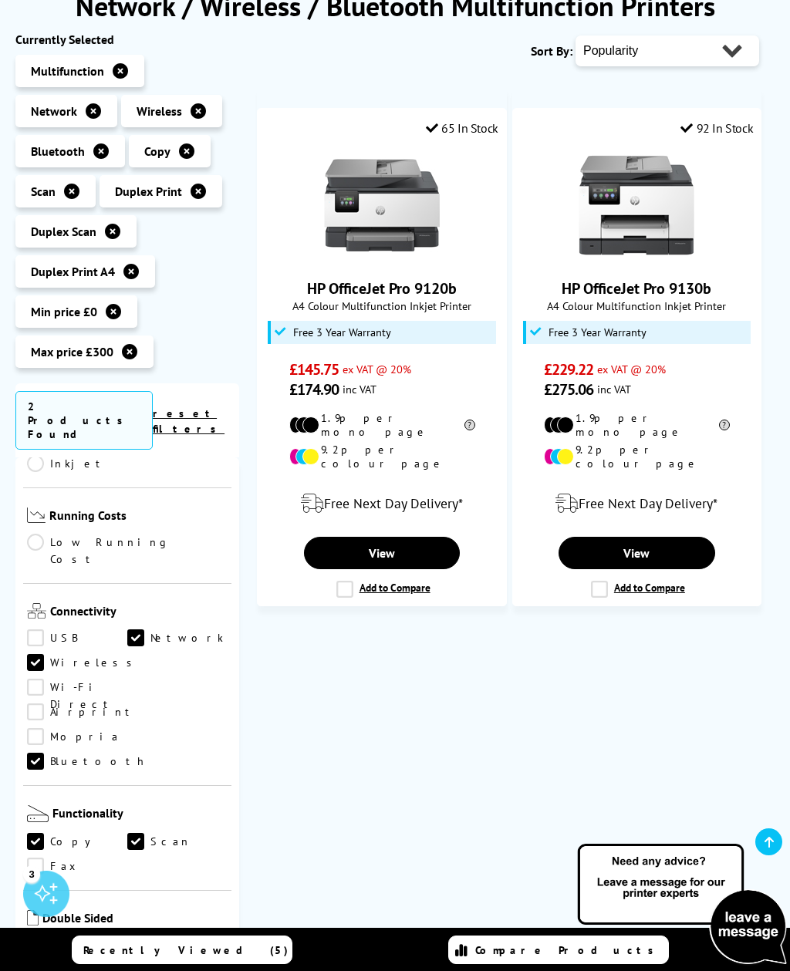
scroll to position [257, 0]
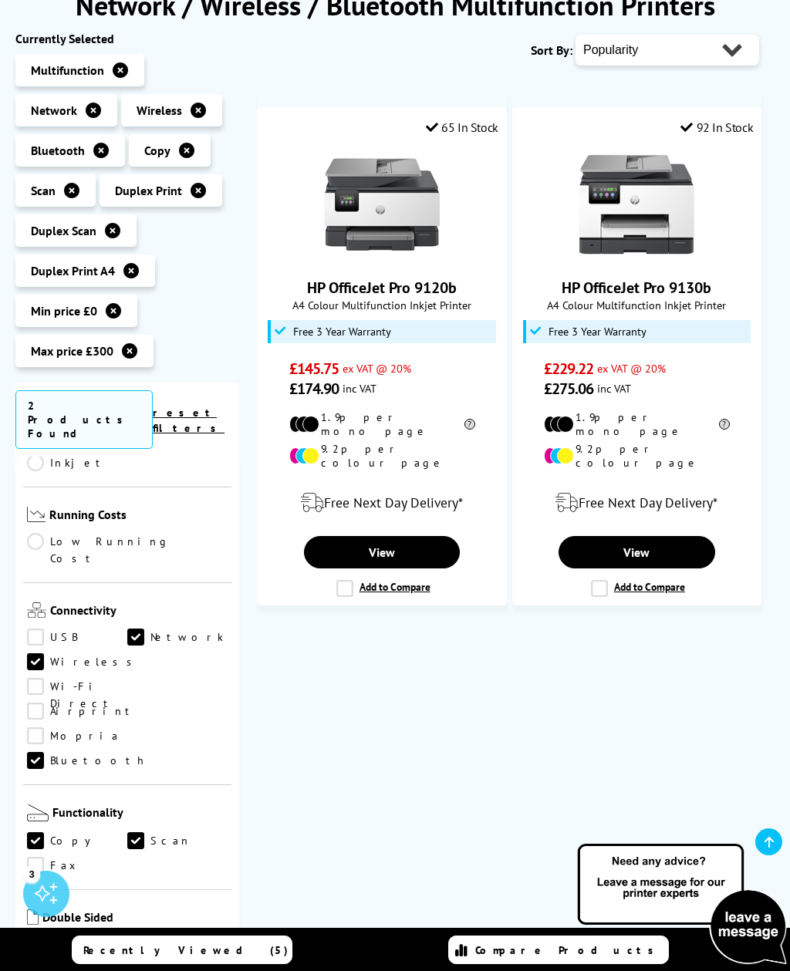
click at [42, 533] on link "Low Running Cost" at bounding box center [127, 550] width 201 height 34
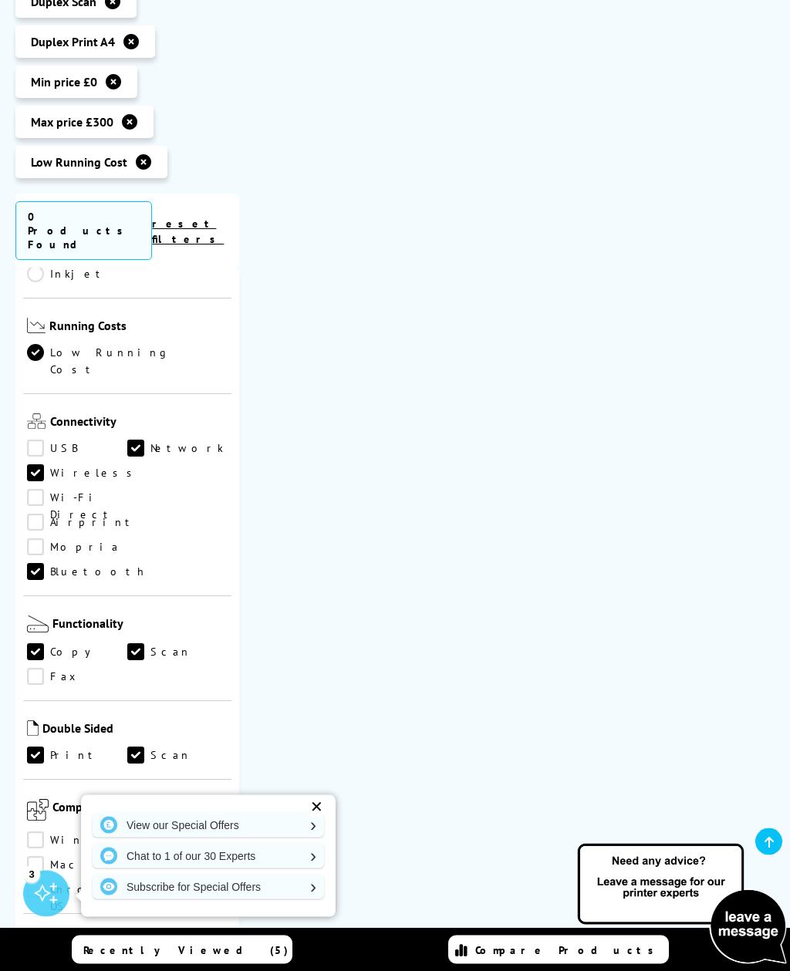
scroll to position [522, 0]
click at [39, 563] on link "Bluetooth" at bounding box center [87, 571] width 120 height 17
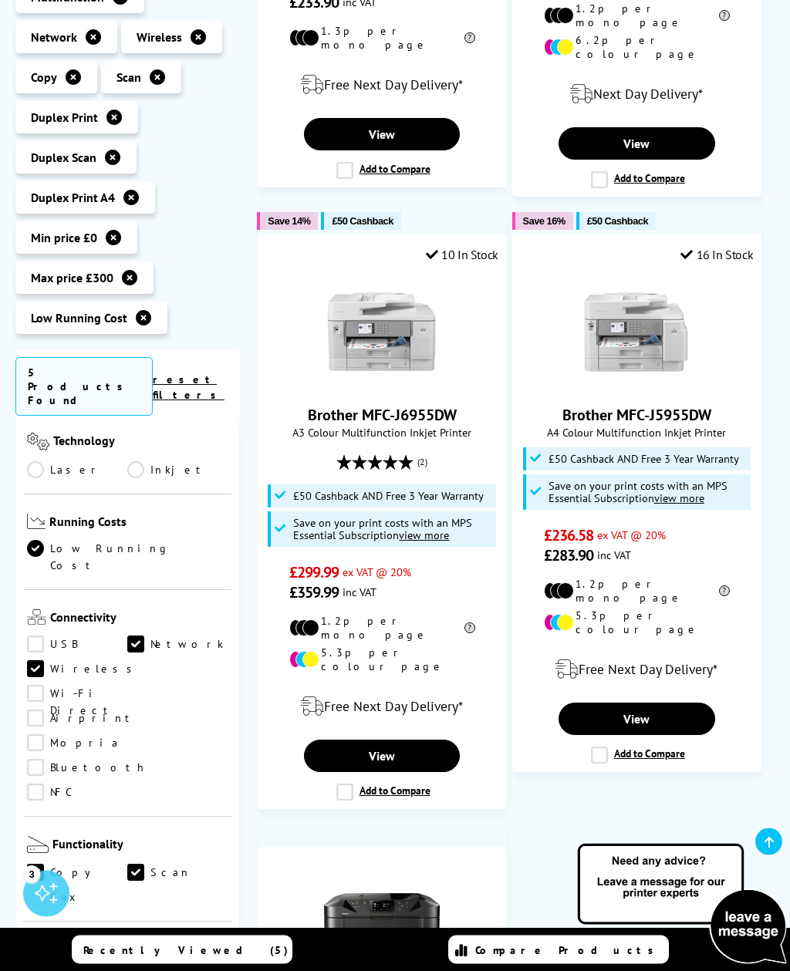
scroll to position [711, 0]
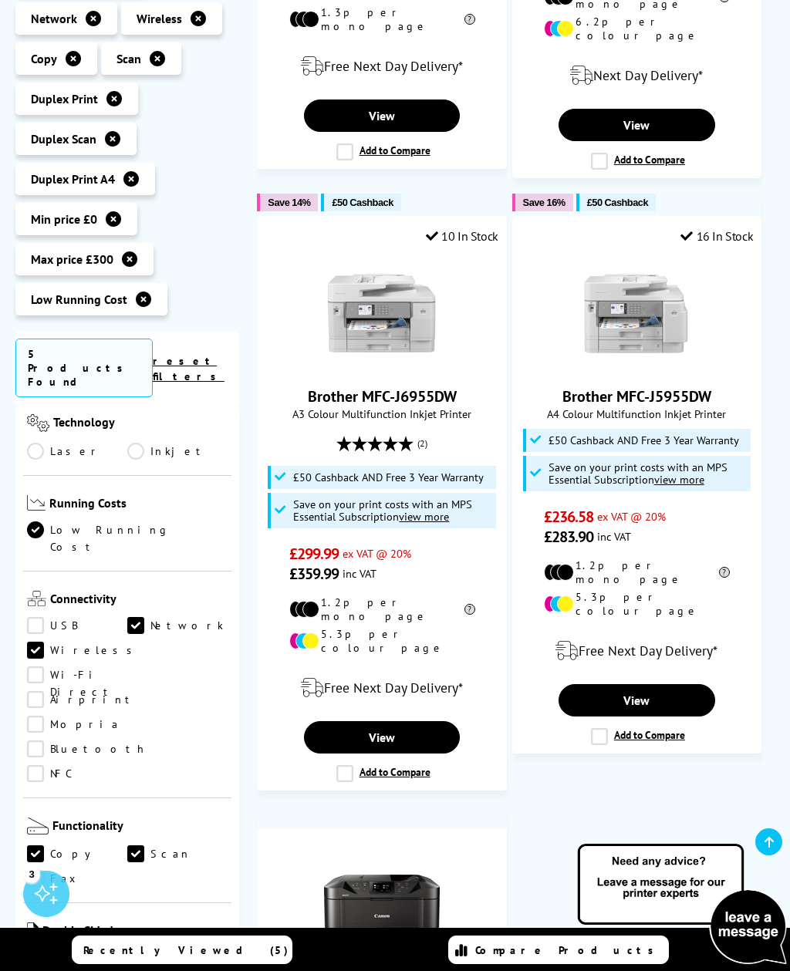
click at [139, 617] on link "Network" at bounding box center [177, 625] width 100 height 17
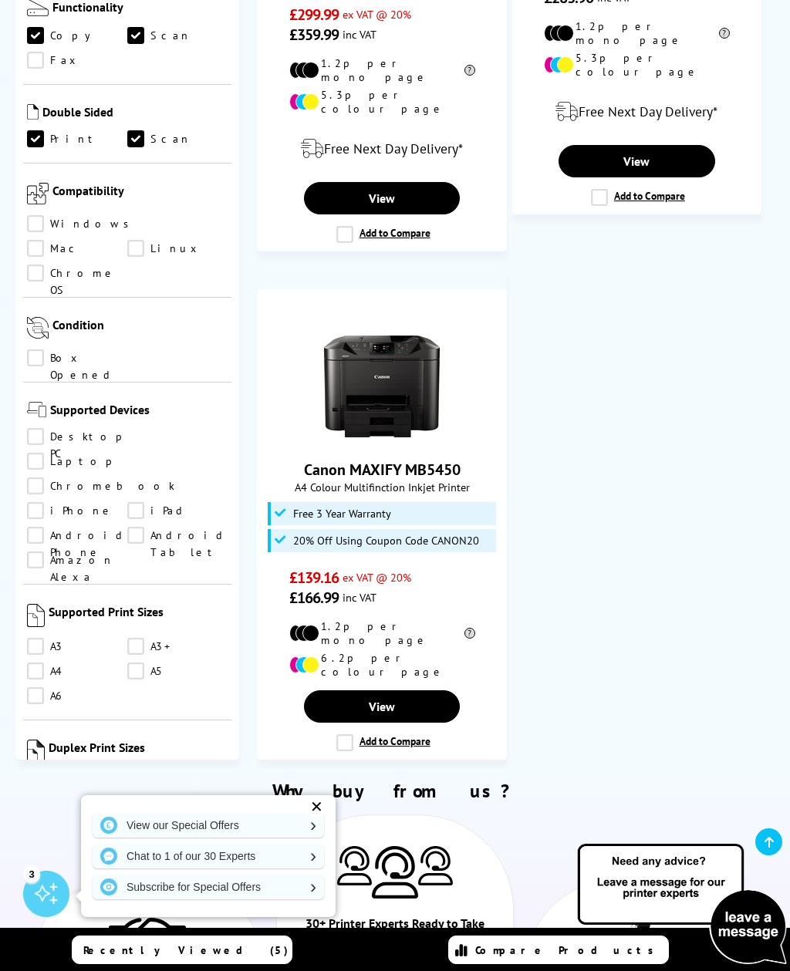
scroll to position [663, 0]
click at [40, 663] on link "A4" at bounding box center [77, 671] width 100 height 17
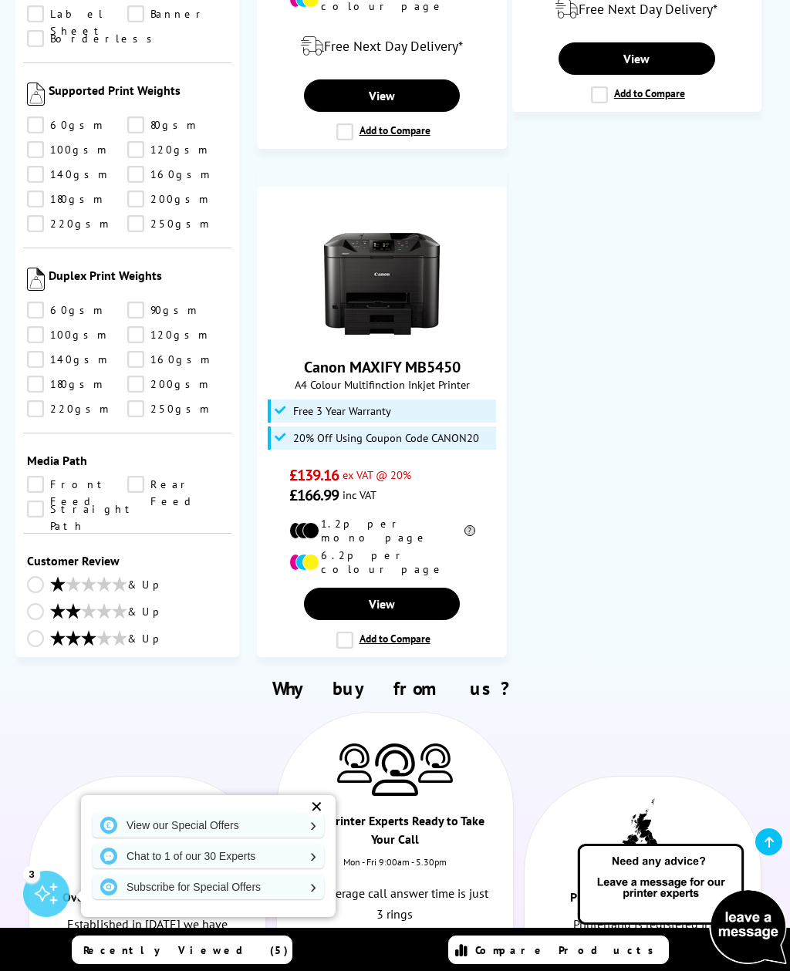
scroll to position [1609, 0]
click at [206, 868] on select "0 100 200 300 400 500 600 700 800 900 1000 2000 3000 4000 5000 6000 8000 10000 …" at bounding box center [177, 877] width 100 height 19
select select "400"
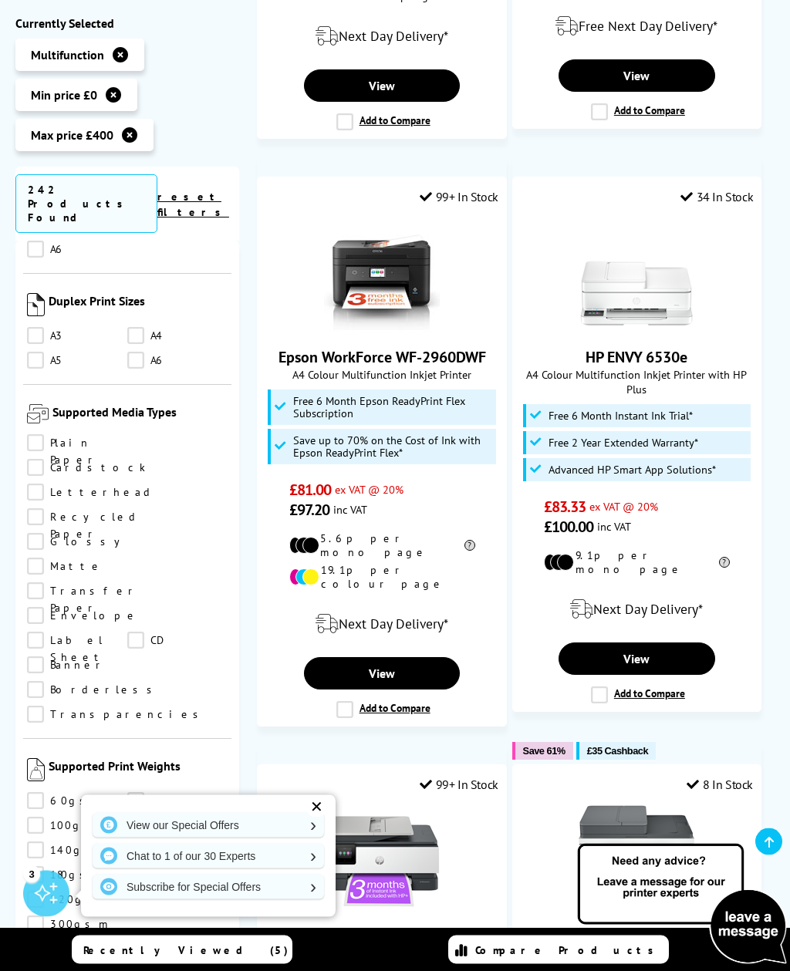
scroll to position [1269, 0]
click at [419, 657] on link "View" at bounding box center [382, 673] width 157 height 32
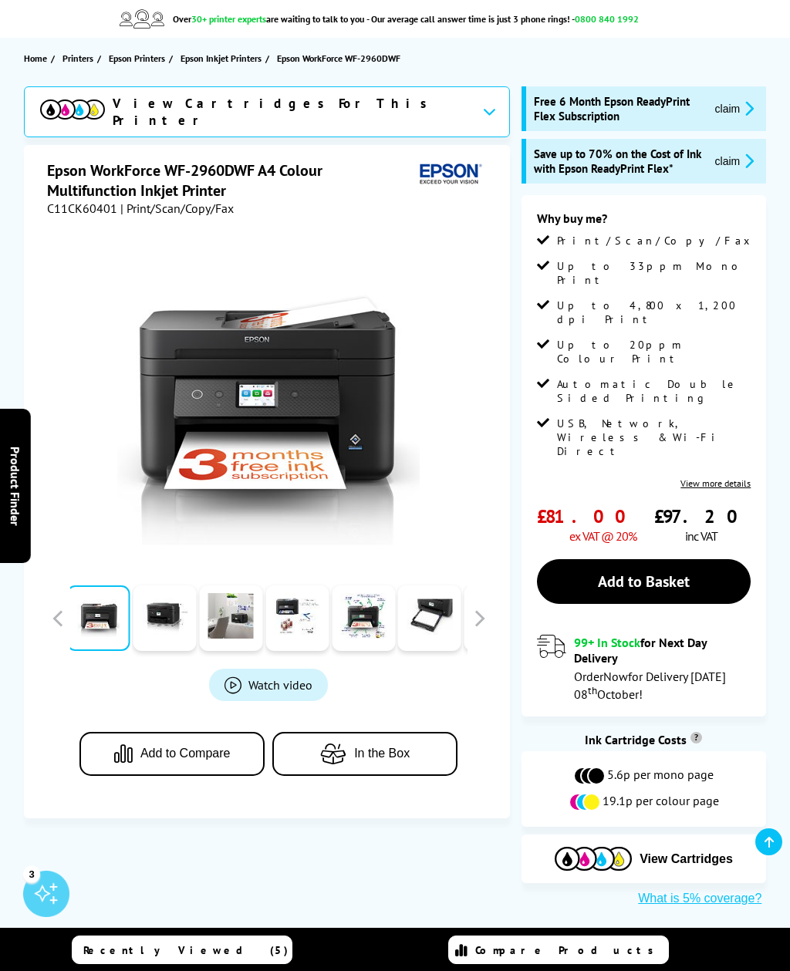
scroll to position [84, 0]
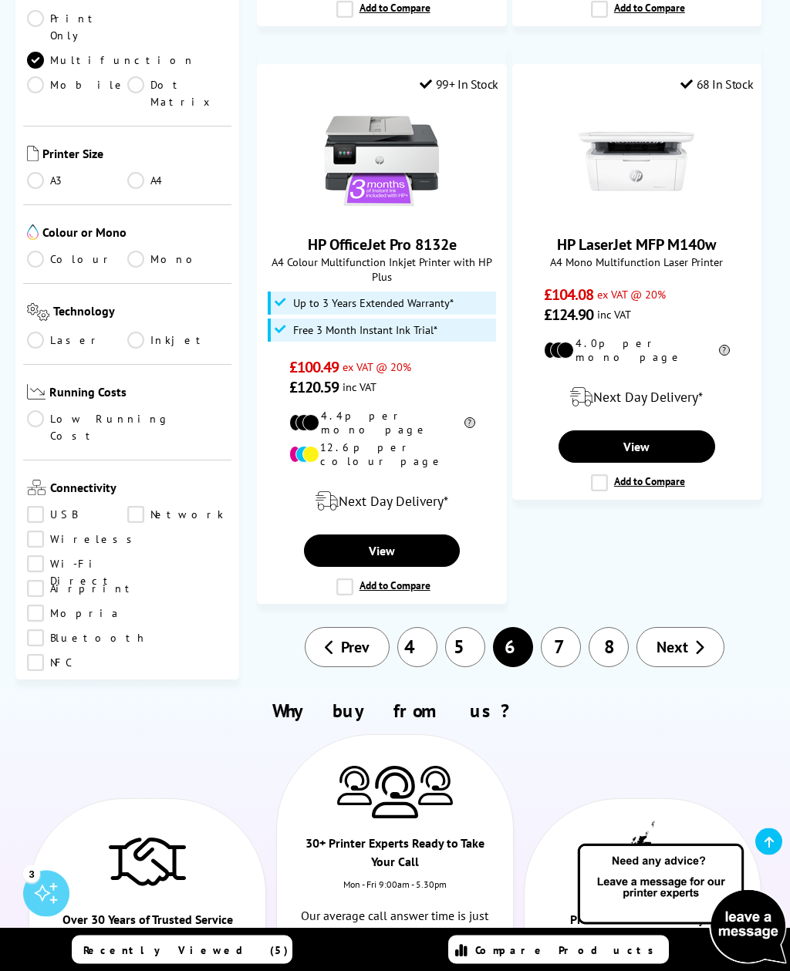
scroll to position [3157, 0]
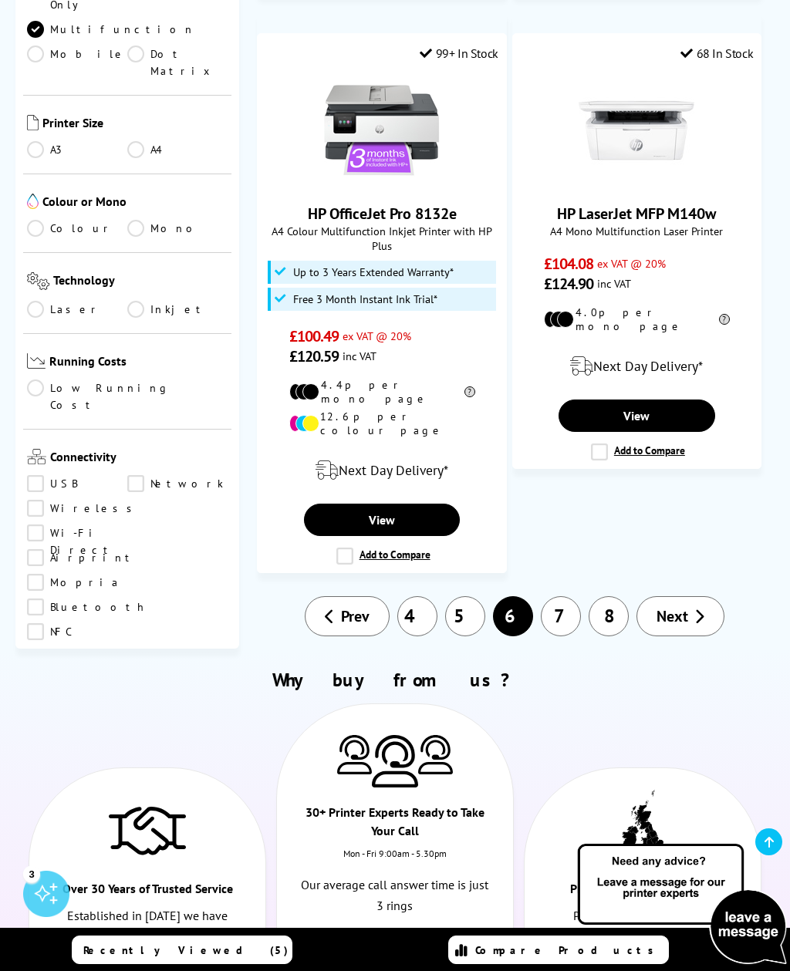
click at [562, 596] on link "7" at bounding box center [561, 616] width 40 height 40
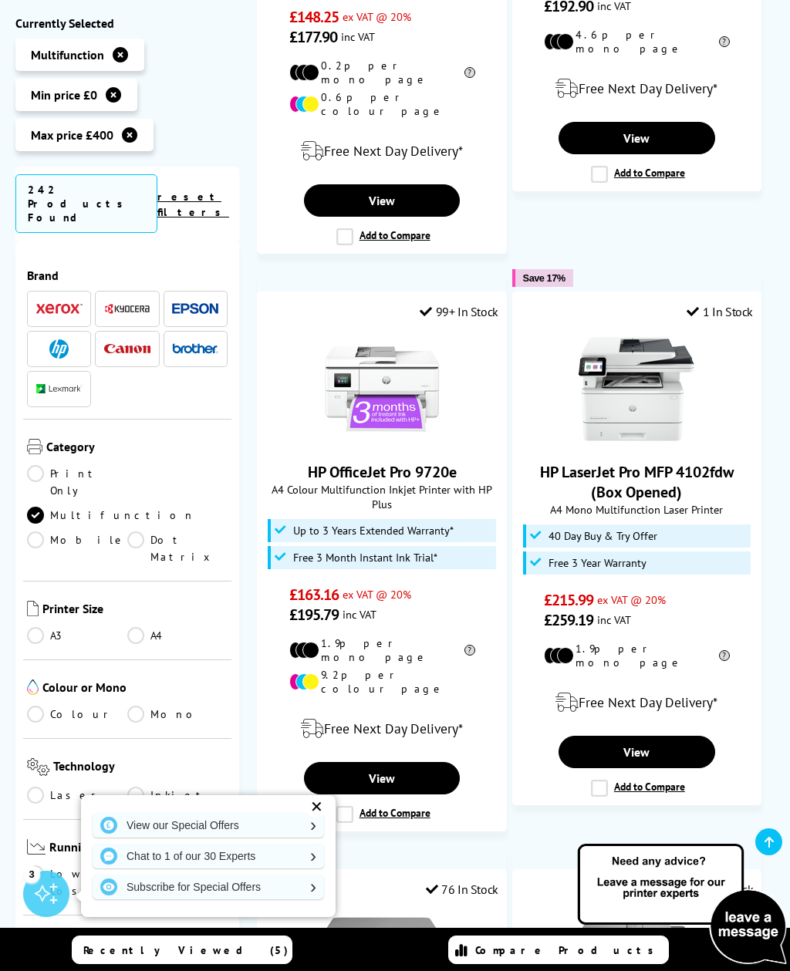
scroll to position [1696, 0]
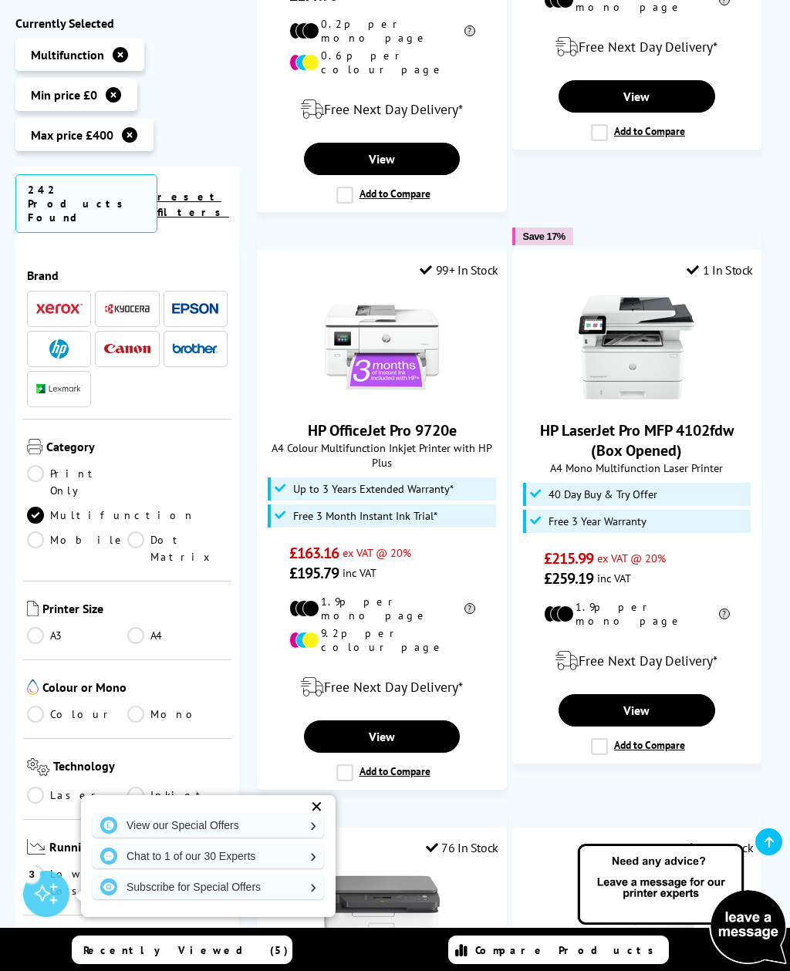
click at [629, 694] on link "View" at bounding box center [636, 710] width 157 height 32
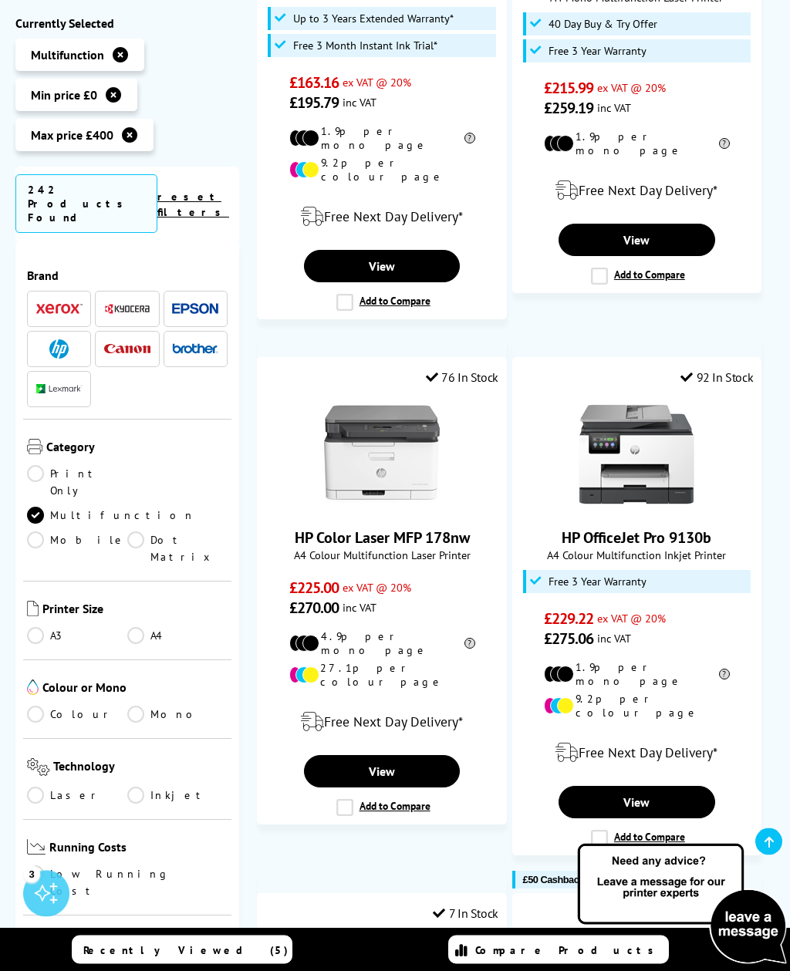
scroll to position [2167, 0]
click at [647, 786] on link "View" at bounding box center [636, 802] width 157 height 32
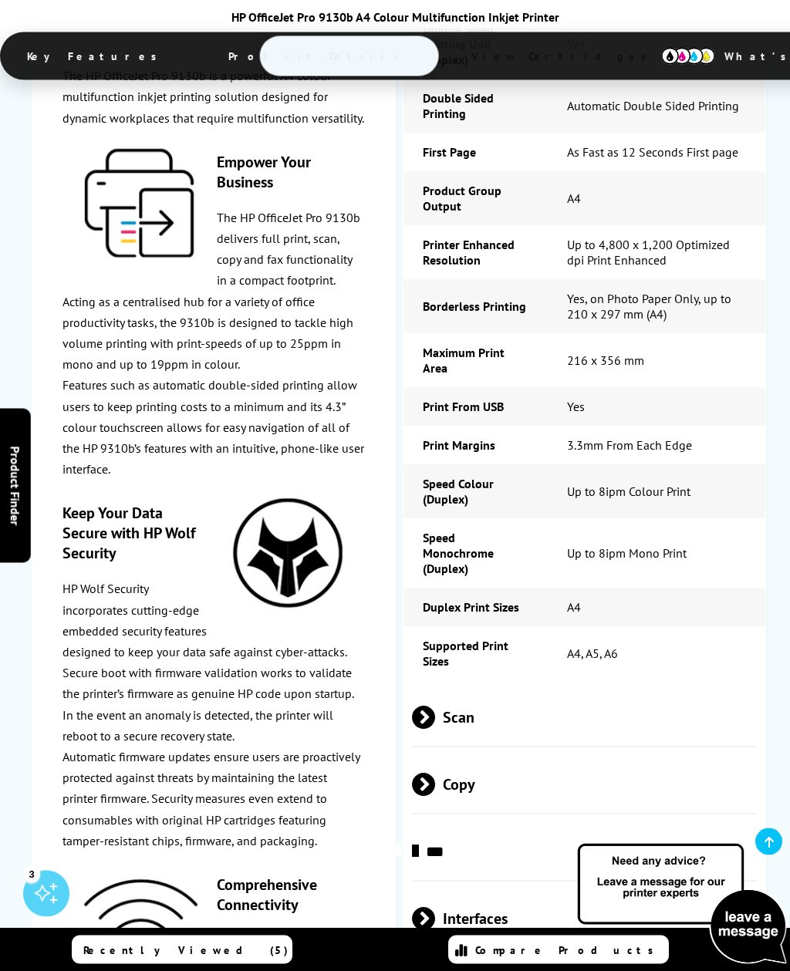
scroll to position [2273, 0]
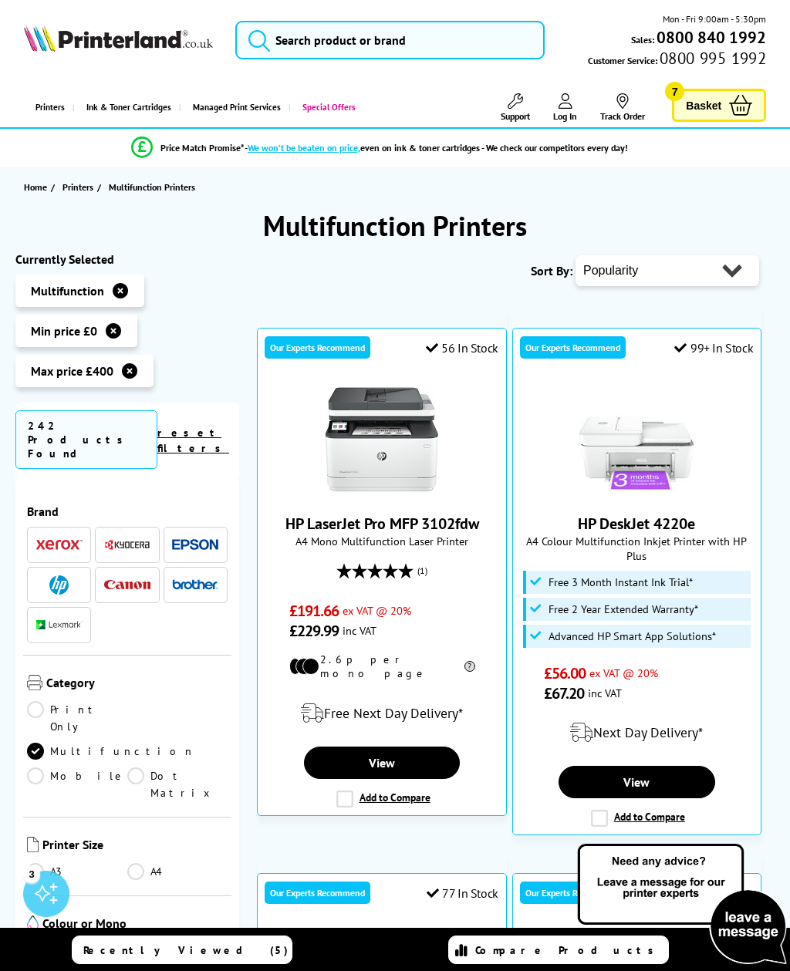
scroll to position [3206, 0]
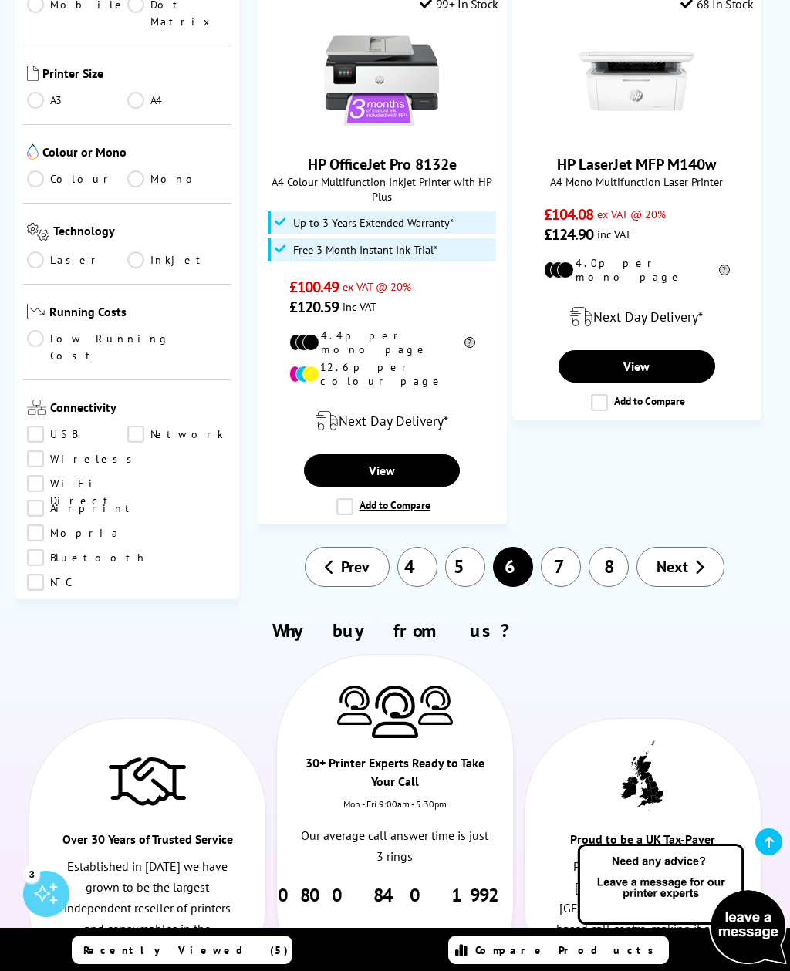
click at [685, 557] on span "Next" at bounding box center [672, 567] width 32 height 20
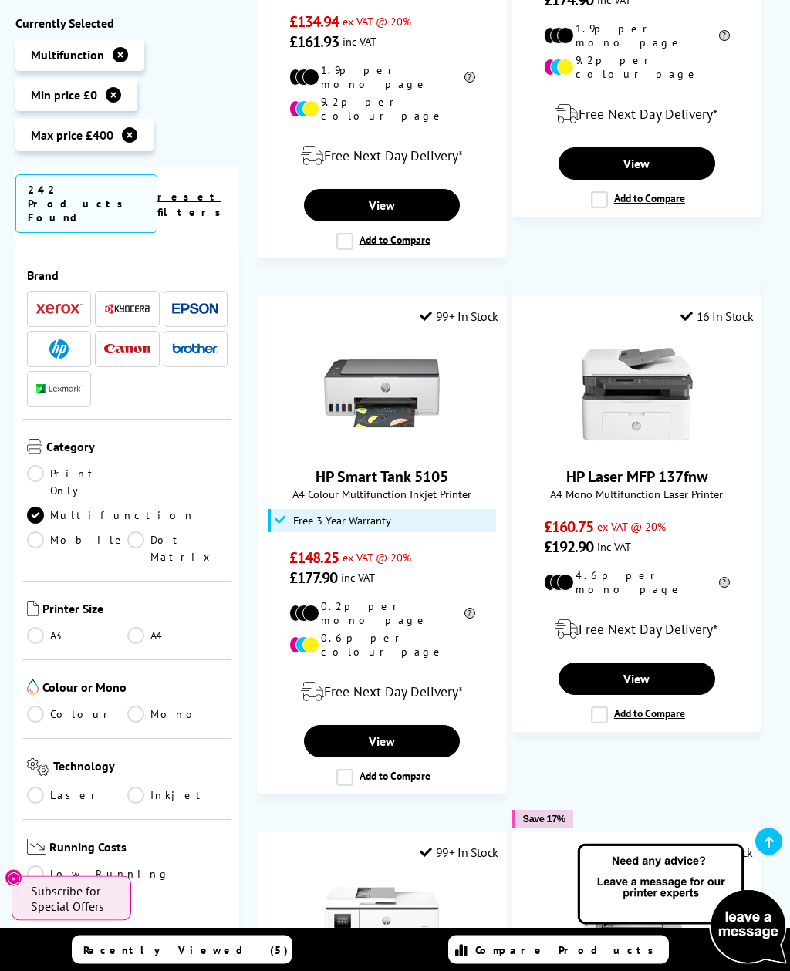
scroll to position [1083, 0]
click at [418, 725] on link "View" at bounding box center [382, 741] width 157 height 32
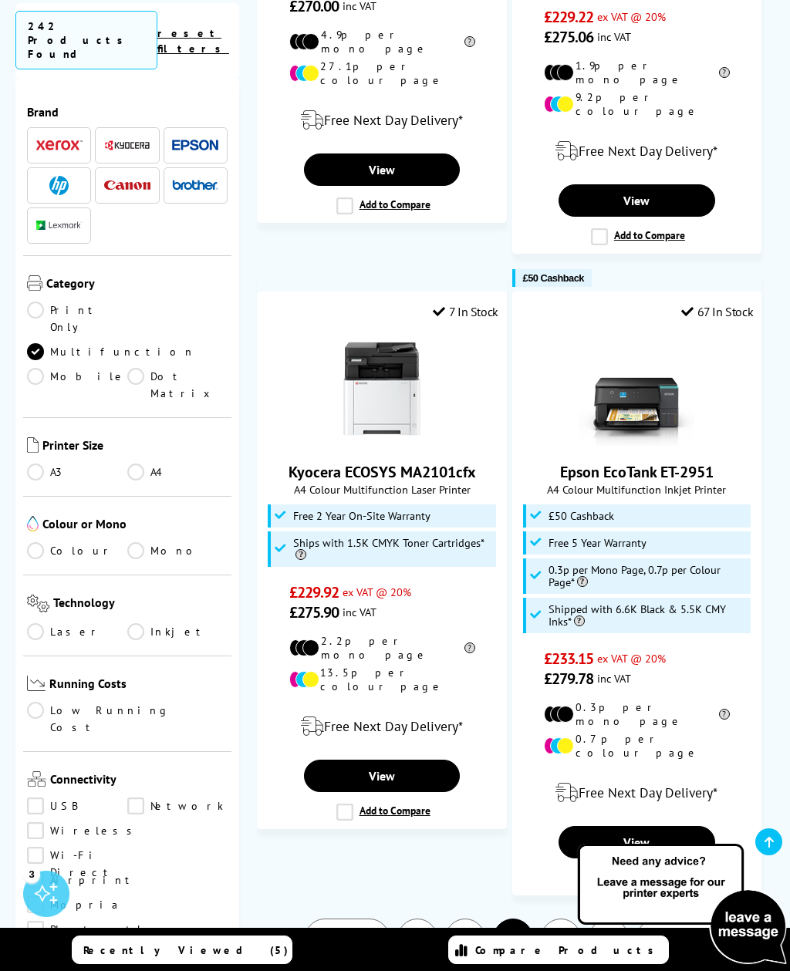
scroll to position [2828, 0]
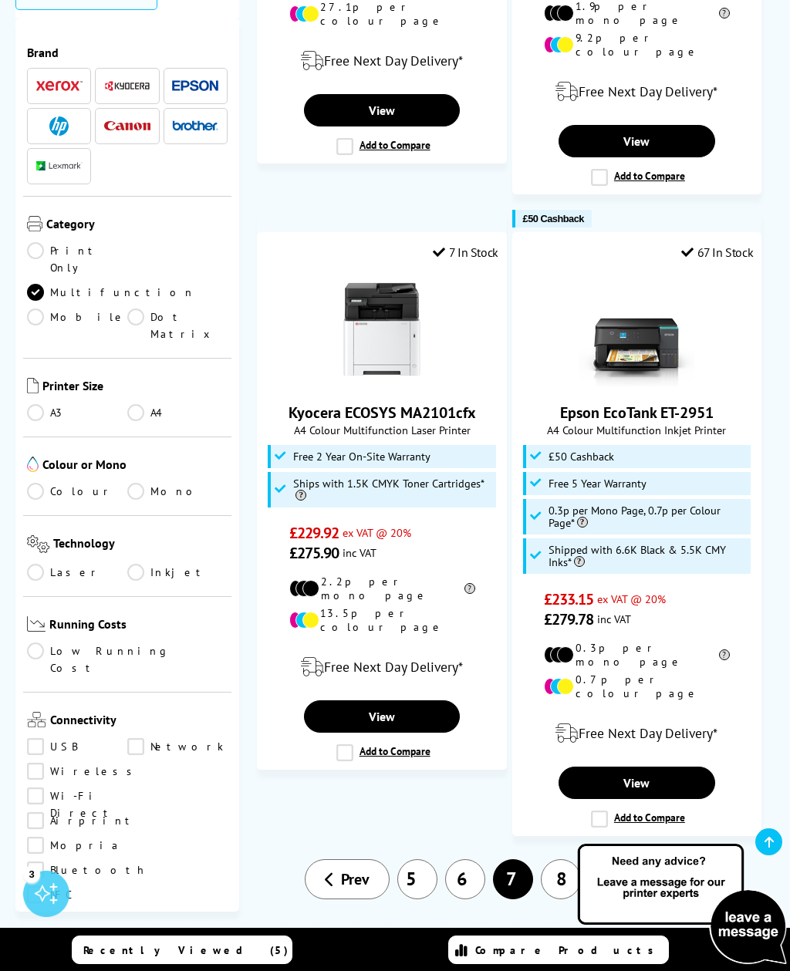
click at [653, 767] on link "View" at bounding box center [636, 783] width 157 height 32
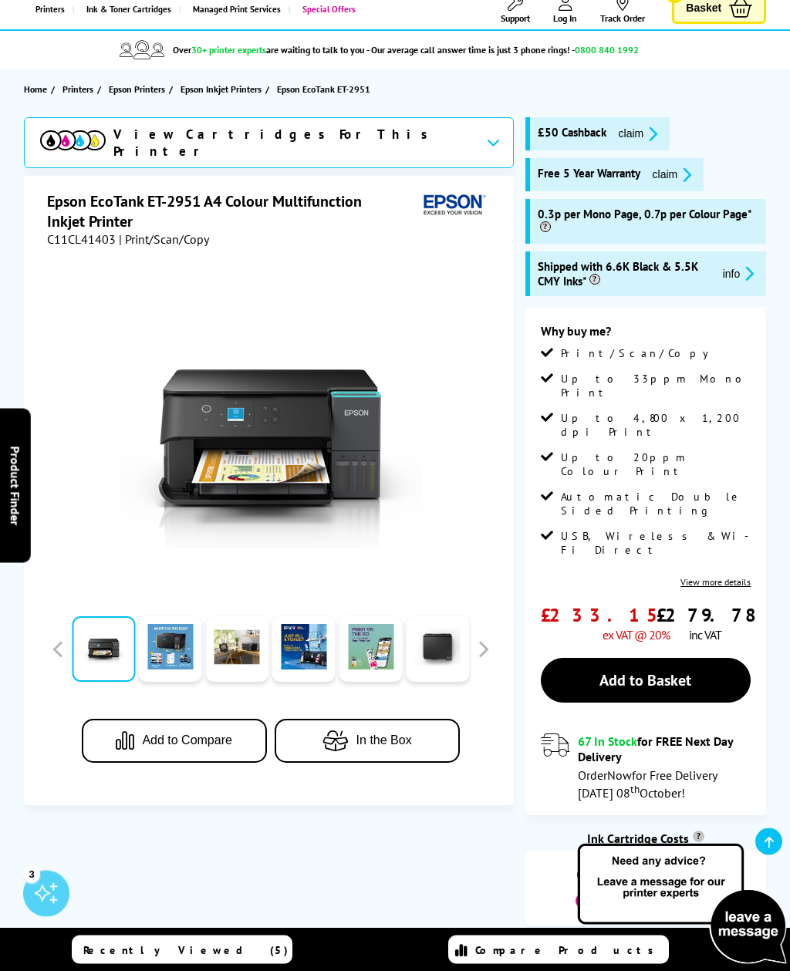
scroll to position [98, 0]
click at [673, 658] on link "Add to Basket" at bounding box center [646, 680] width 211 height 45
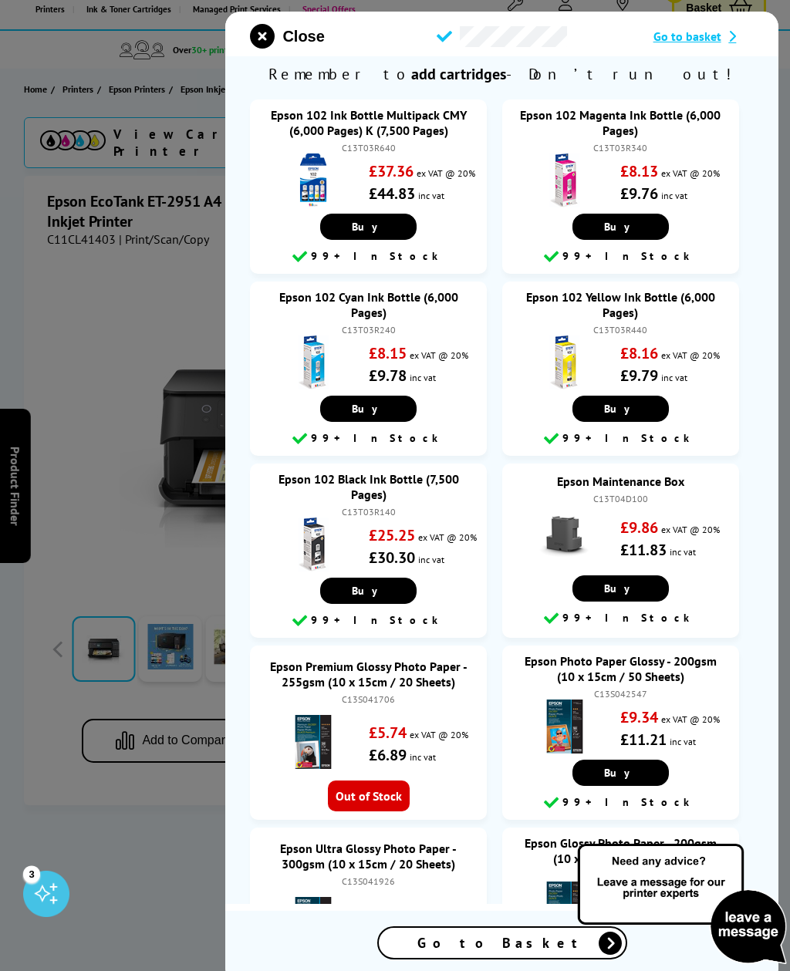
click at [262, 32] on icon "close modal" at bounding box center [262, 36] width 25 height 25
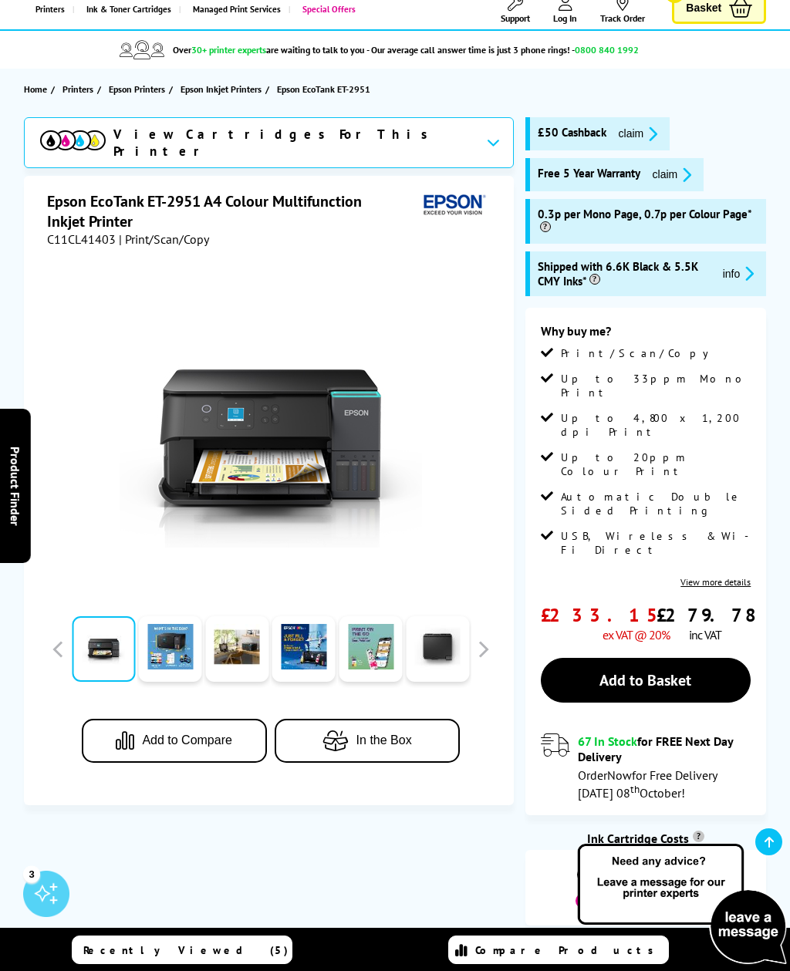
scroll to position [0, 0]
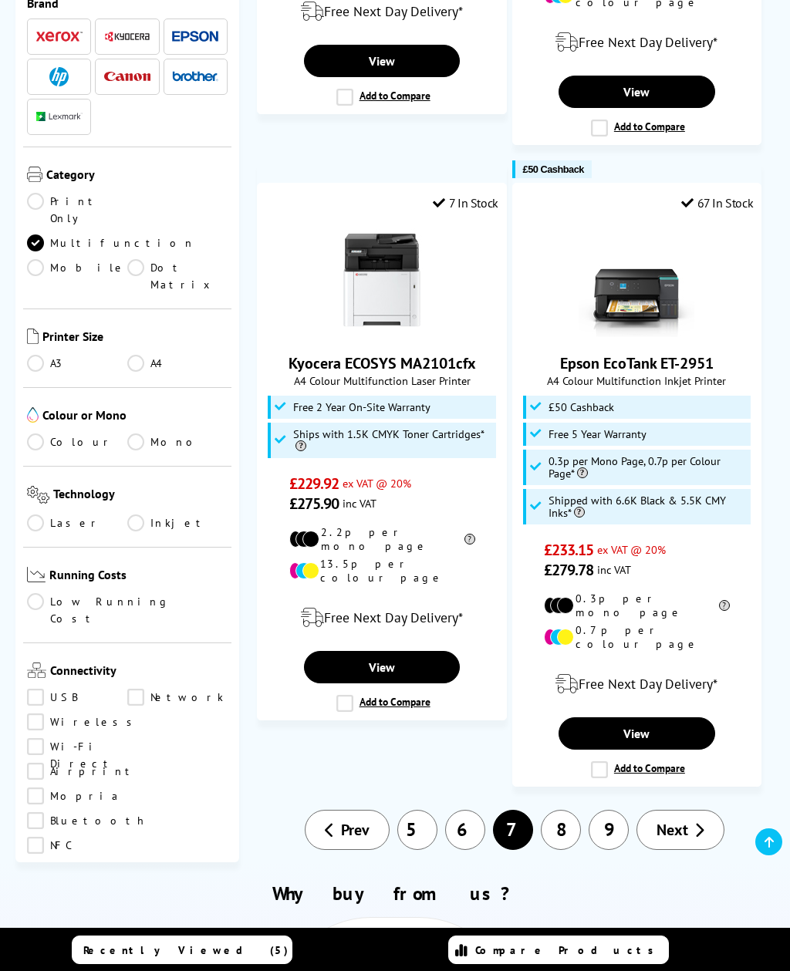
scroll to position [2877, 0]
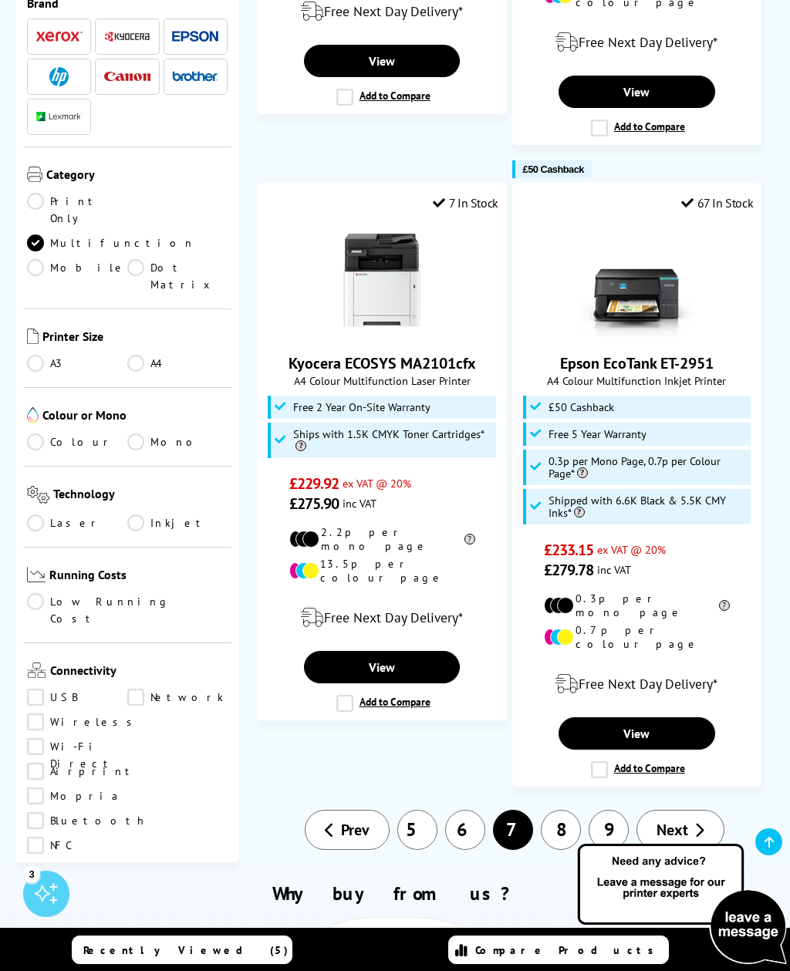
click at [677, 820] on span "Next" at bounding box center [672, 830] width 32 height 20
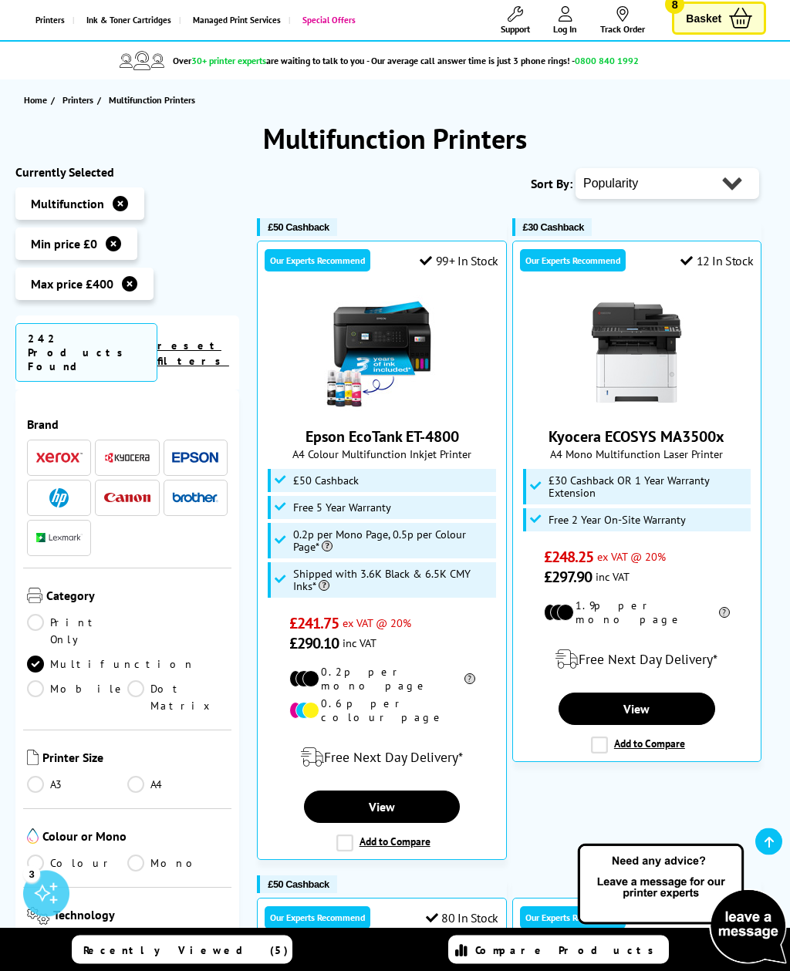
scroll to position [87, 0]
click at [417, 791] on link "View" at bounding box center [382, 807] width 157 height 32
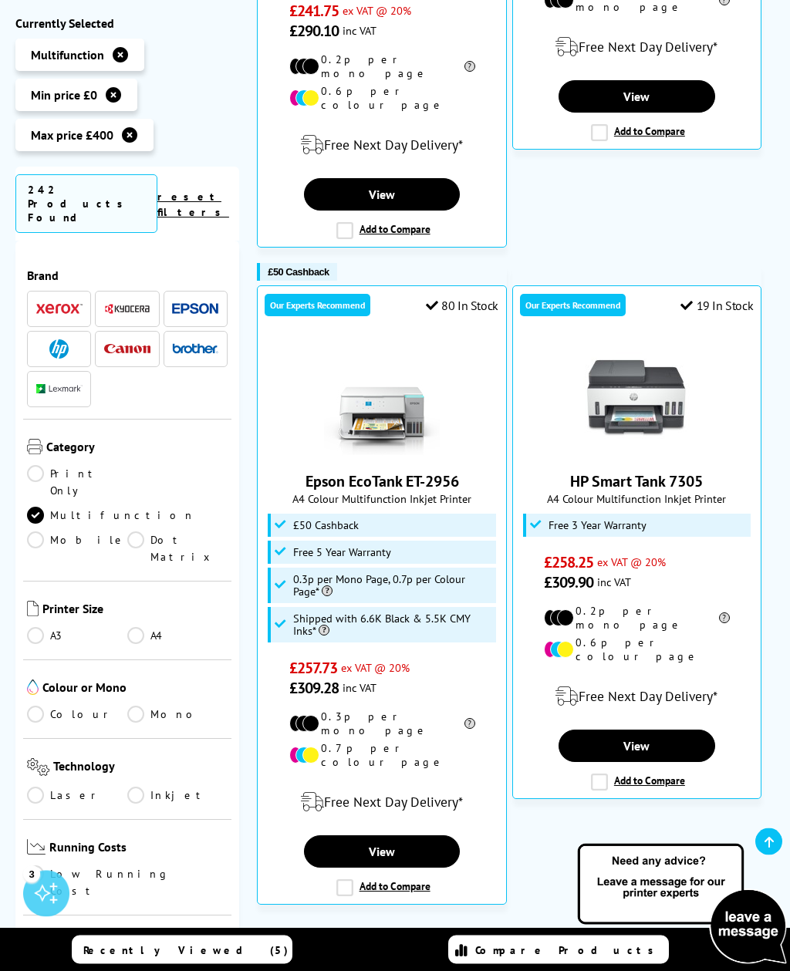
scroll to position [700, 0]
click at [662, 730] on link "View" at bounding box center [636, 746] width 157 height 32
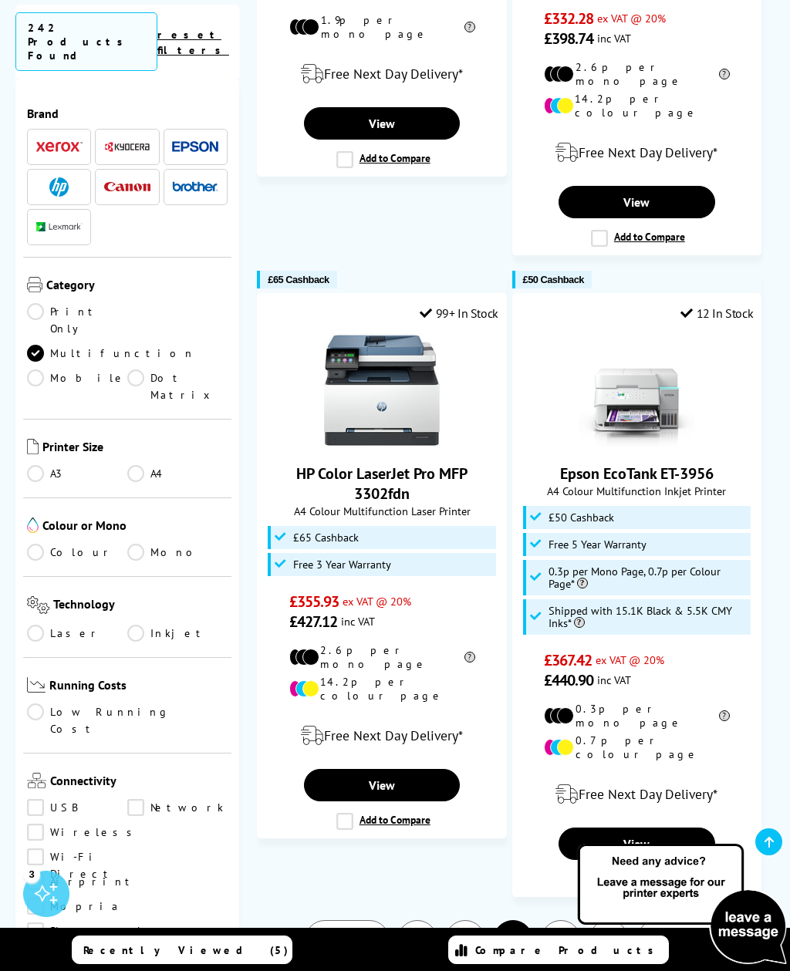
scroll to position [3054, 0]
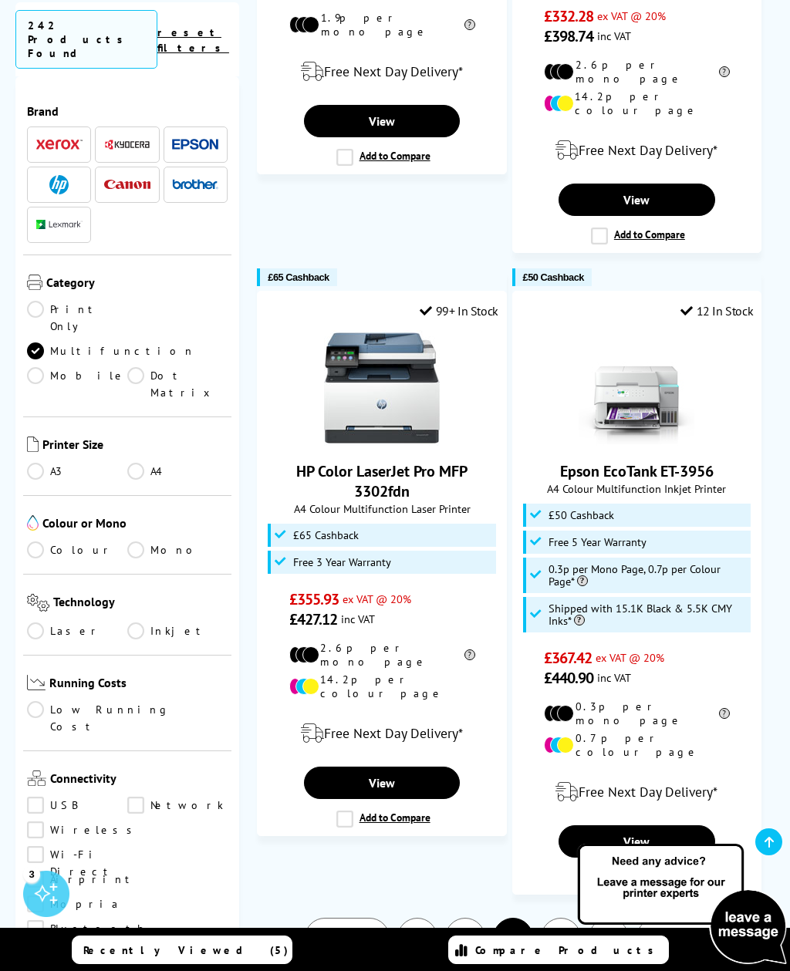
click at [659, 825] on link "View" at bounding box center [636, 841] width 157 height 32
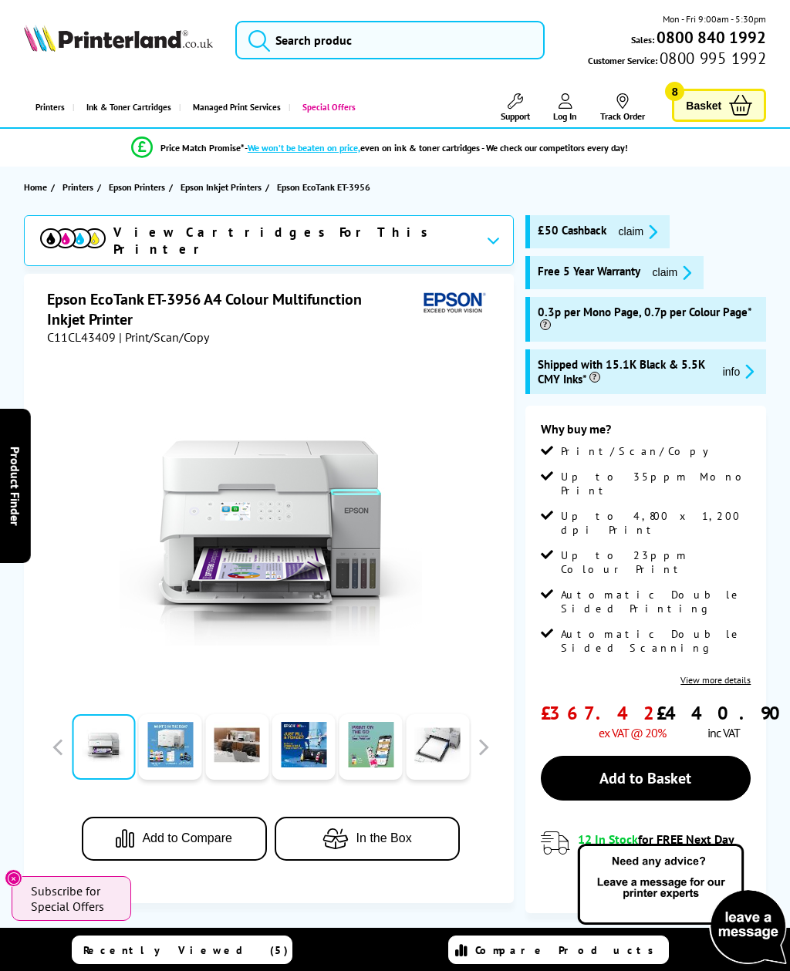
click at [684, 756] on link "Add to Basket" at bounding box center [646, 778] width 211 height 45
